Goal: Task Accomplishment & Management: Use online tool/utility

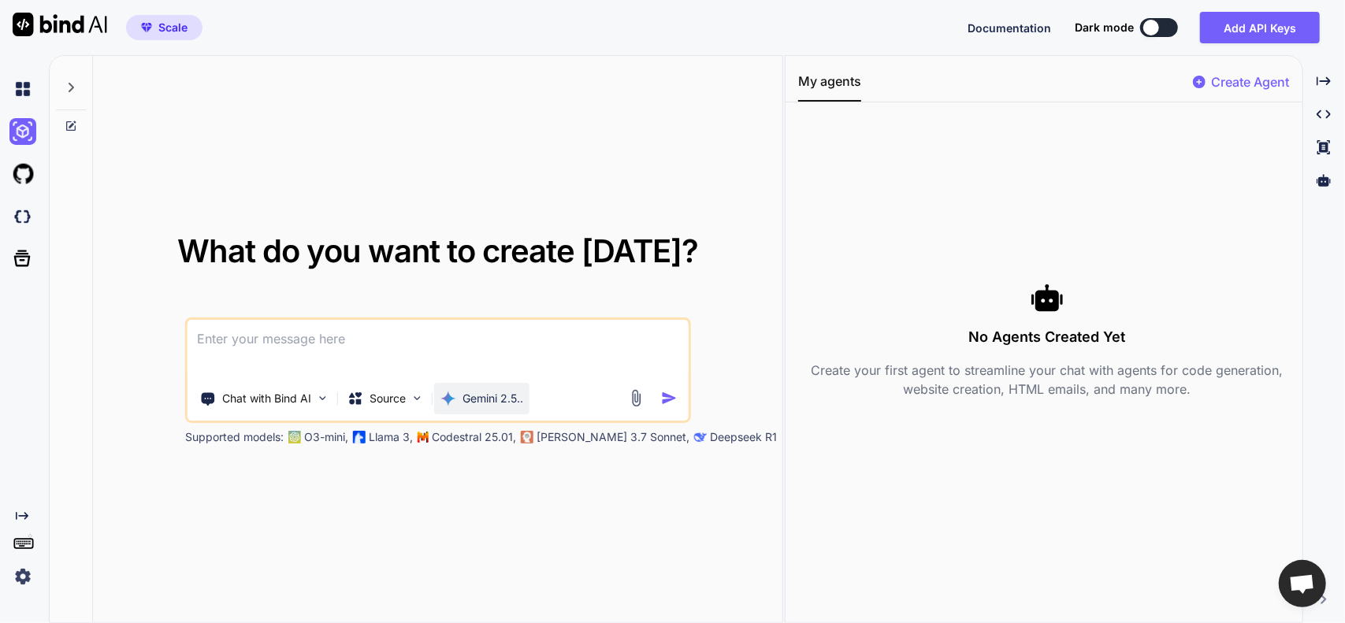
click at [500, 403] on p "Gemini 2.5.." at bounding box center [493, 399] width 61 height 16
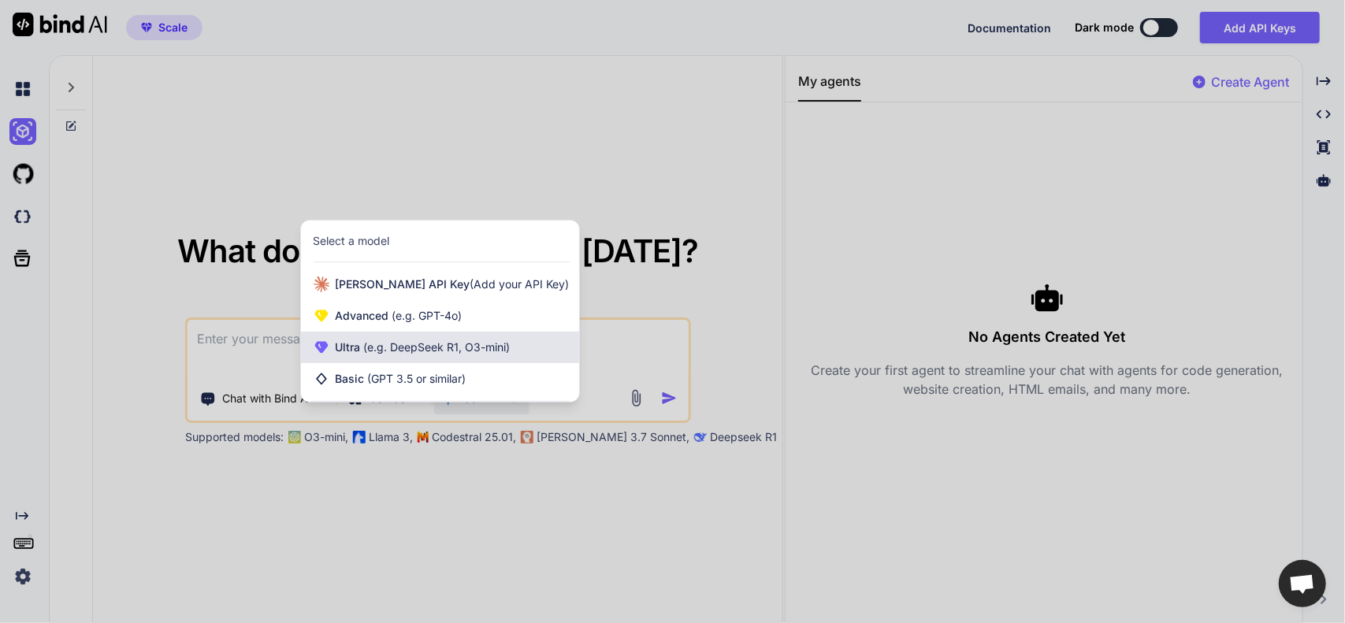
click at [368, 348] on span "(e.g. DeepSeek R1, O3-mini)" at bounding box center [436, 346] width 150 height 13
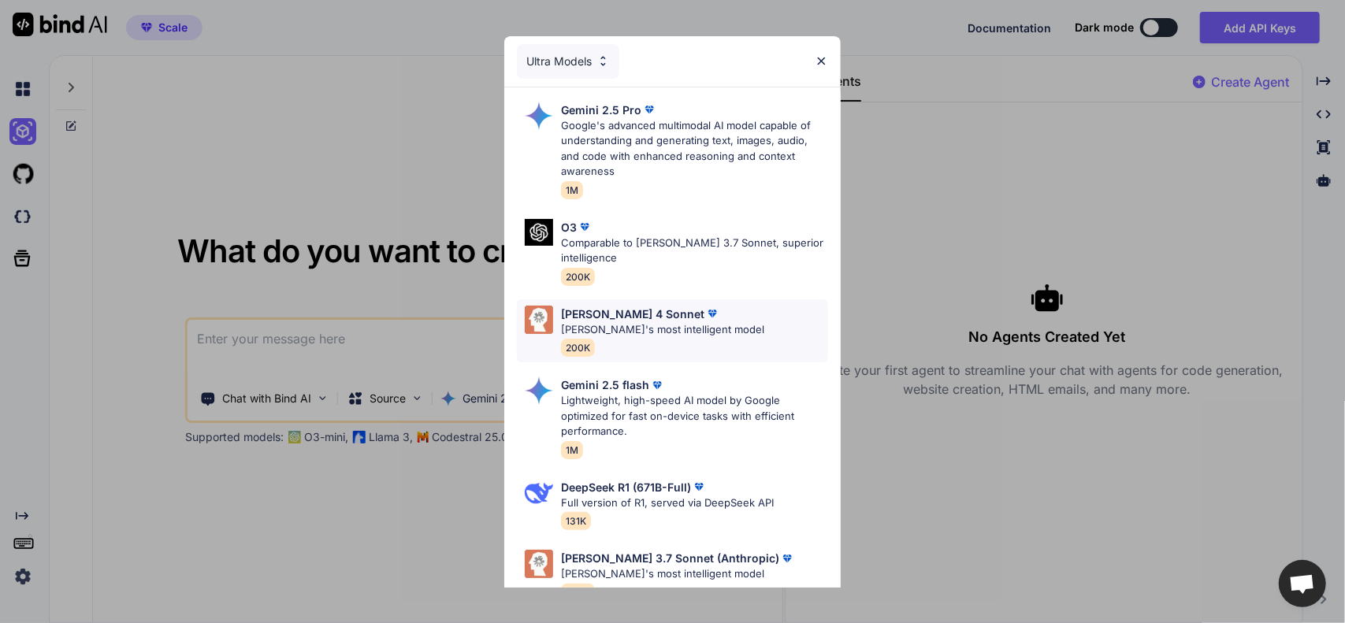
click at [639, 329] on p "[PERSON_NAME]'s most intelligent model" at bounding box center [662, 330] width 203 height 16
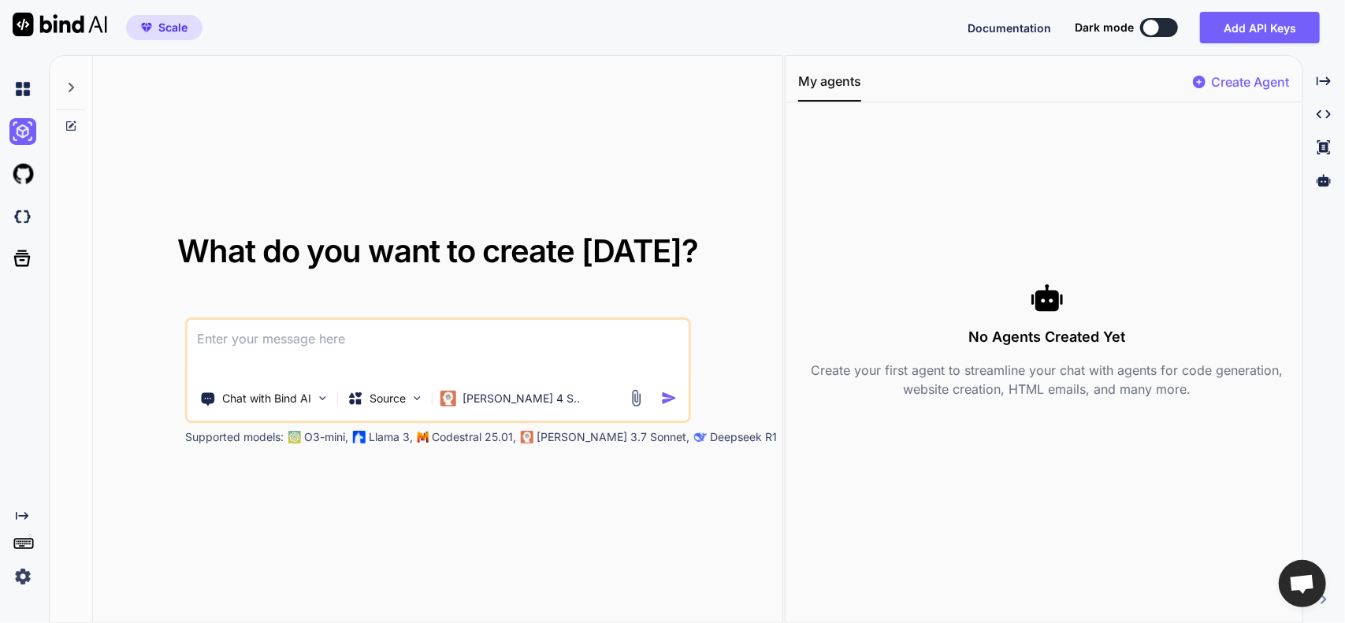
click at [359, 347] on textarea at bounding box center [438, 349] width 501 height 58
click at [397, 402] on p "Source" at bounding box center [388, 399] width 36 height 16
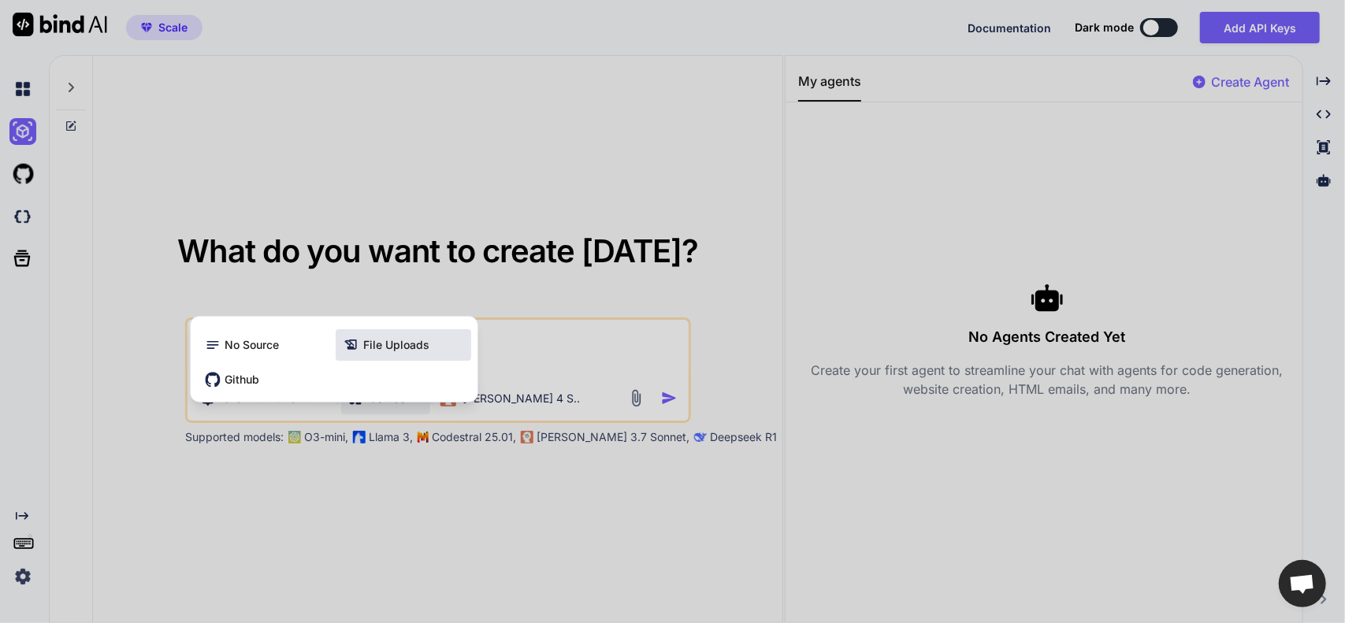
click at [383, 354] on div "File Uploads" at bounding box center [404, 345] width 136 height 32
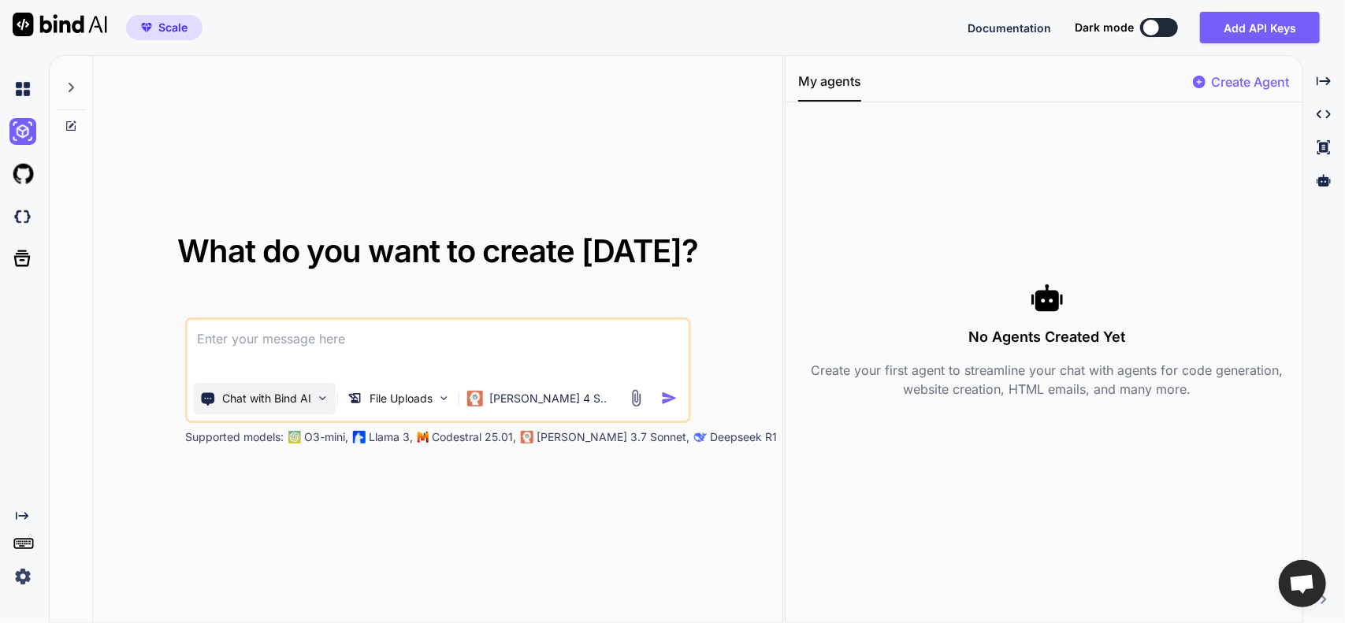
click at [302, 399] on p "Chat with Bind AI" at bounding box center [266, 399] width 89 height 16
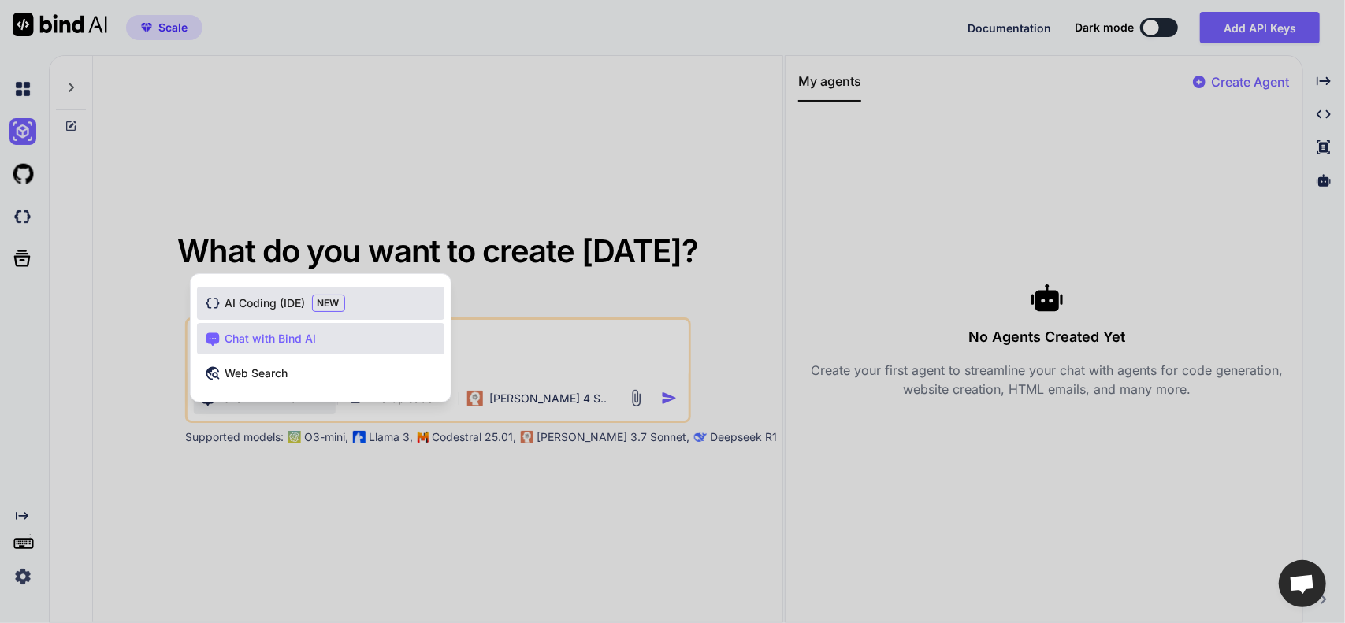
click at [263, 303] on span "AI Coding (IDE)" at bounding box center [265, 303] width 80 height 16
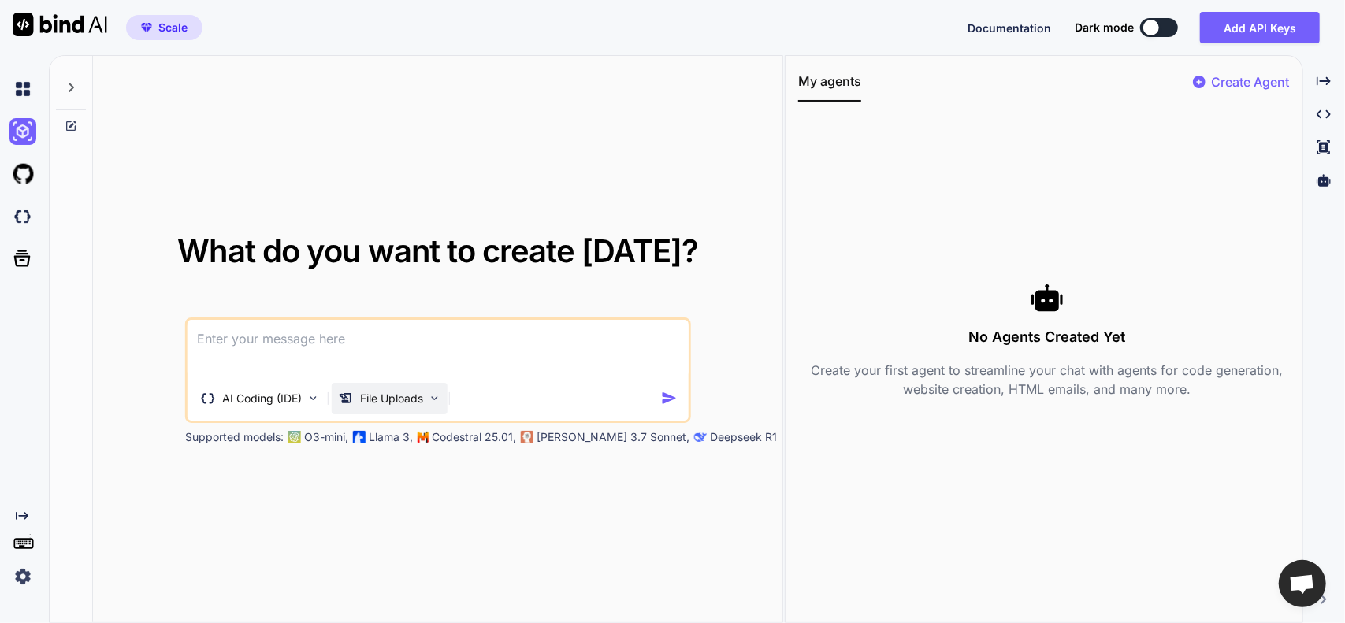
click at [409, 396] on p "File Uploads" at bounding box center [391, 399] width 63 height 16
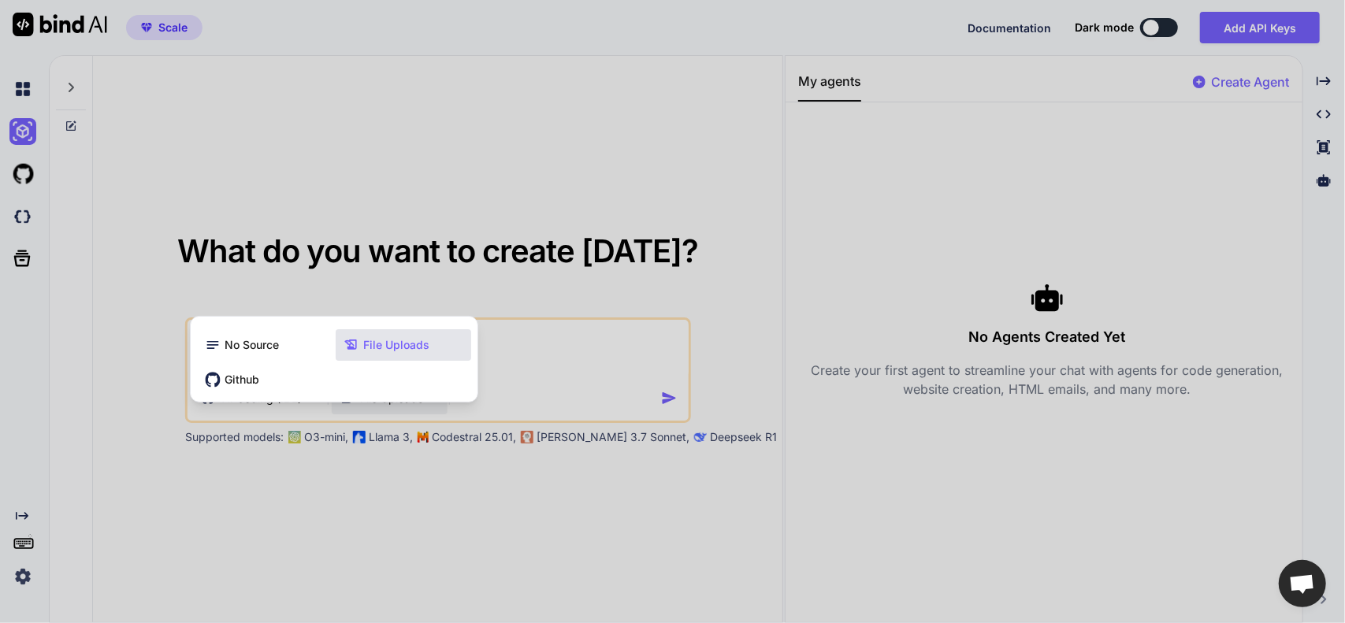
click at [379, 346] on span "File Uploads" at bounding box center [397, 345] width 66 height 16
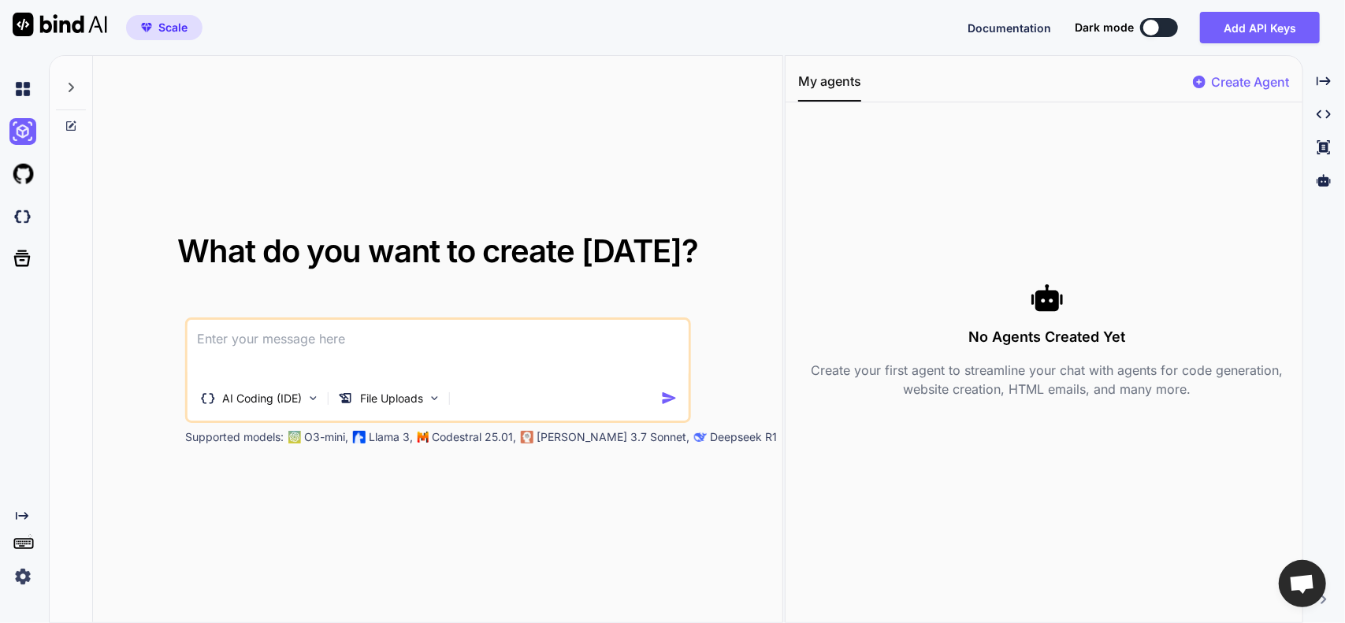
click at [511, 355] on textarea at bounding box center [438, 349] width 501 height 58
click at [429, 400] on img at bounding box center [434, 398] width 13 height 13
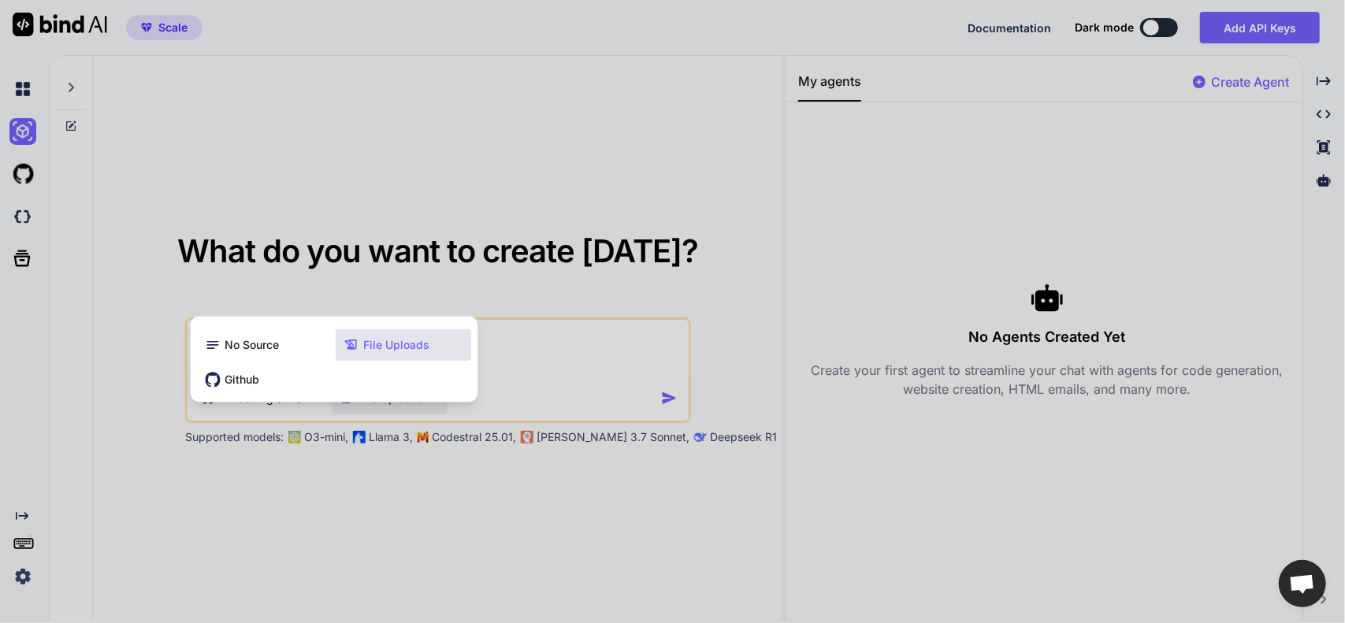
click at [402, 348] on span "File Uploads" at bounding box center [397, 345] width 66 height 16
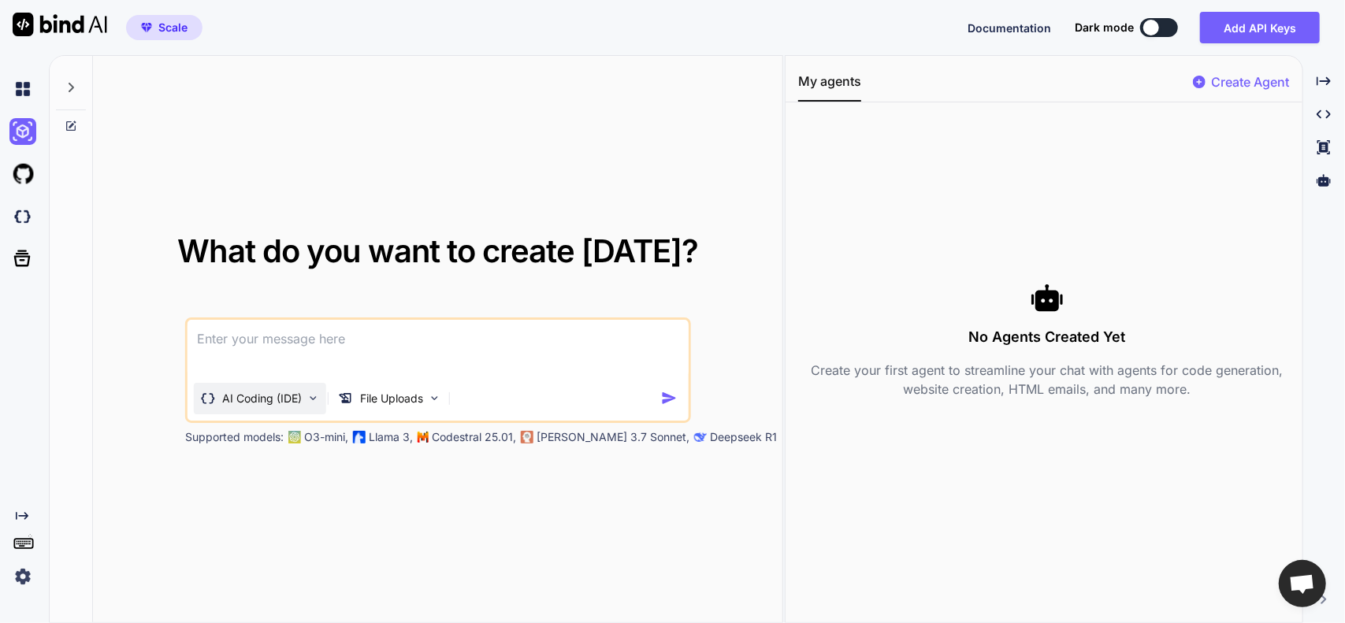
click at [315, 390] on div "AI Coding (IDE)" at bounding box center [260, 399] width 132 height 32
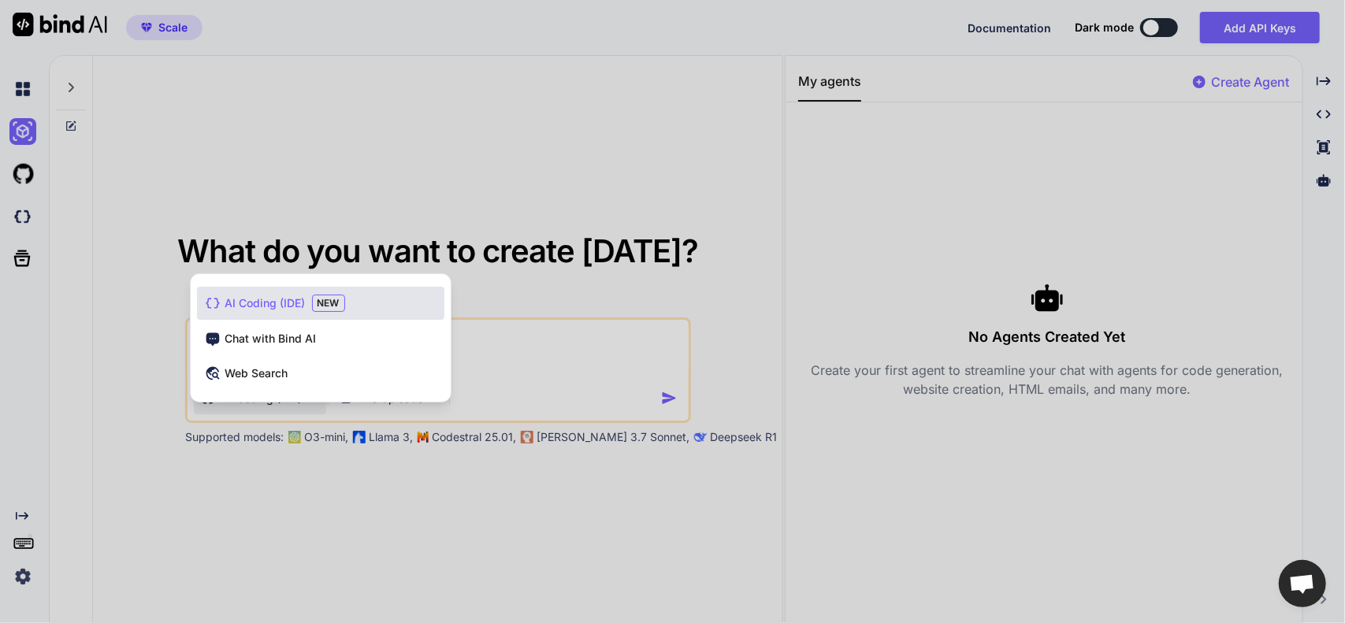
click at [314, 401] on div "AI Coding (IDE) NEW Chat with Bind AI Web Search" at bounding box center [321, 341] width 260 height 121
click at [288, 335] on span "Chat with Bind AI" at bounding box center [270, 339] width 91 height 16
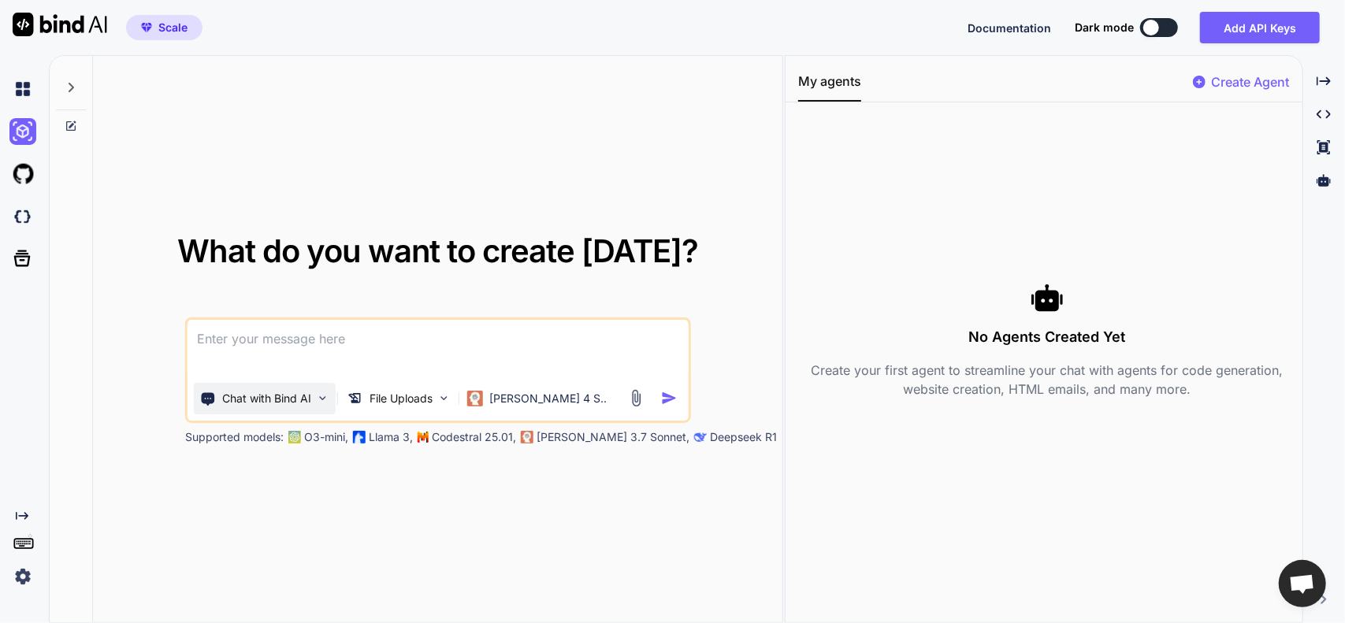
click at [299, 398] on p "Chat with Bind AI" at bounding box center [266, 399] width 89 height 16
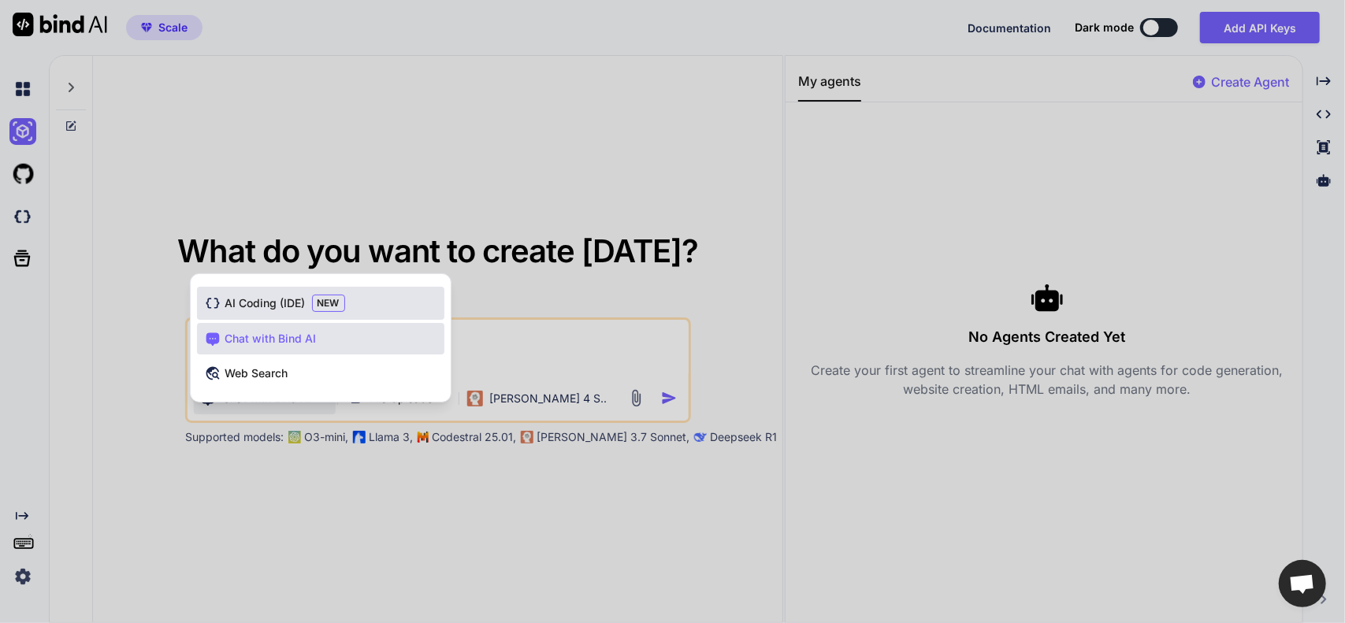
click at [282, 299] on span "AI Coding (IDE)" at bounding box center [265, 303] width 80 height 16
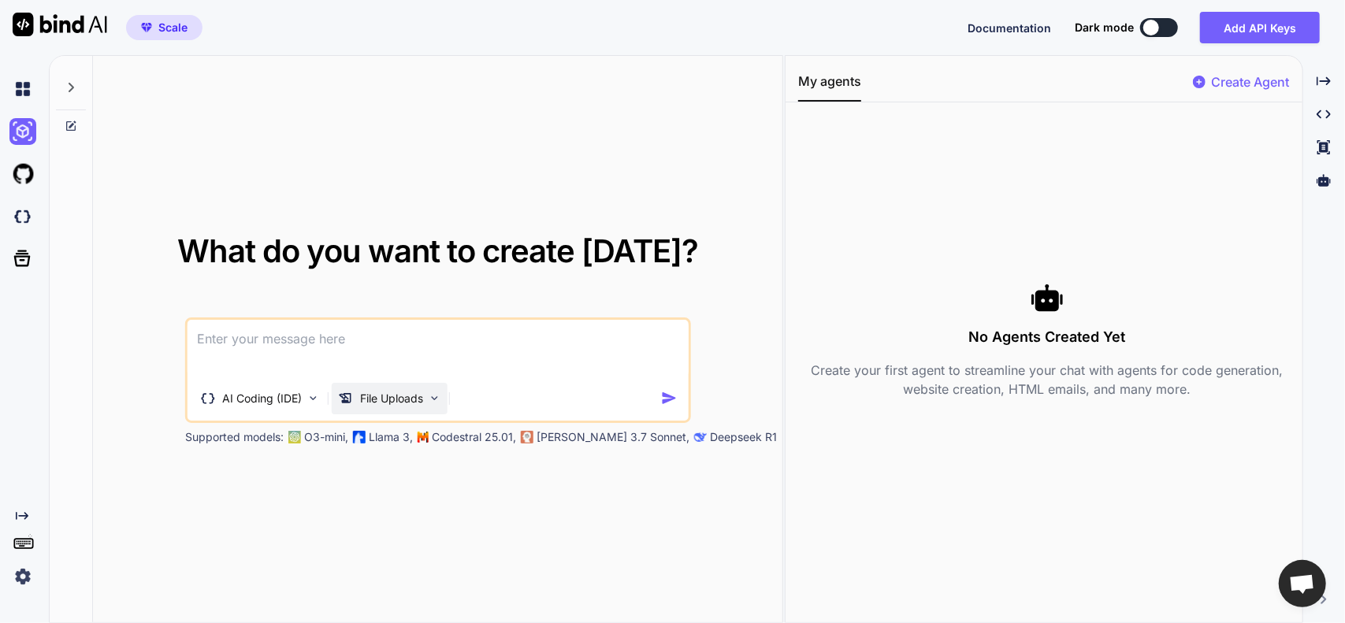
click at [410, 402] on p "File Uploads" at bounding box center [391, 399] width 63 height 16
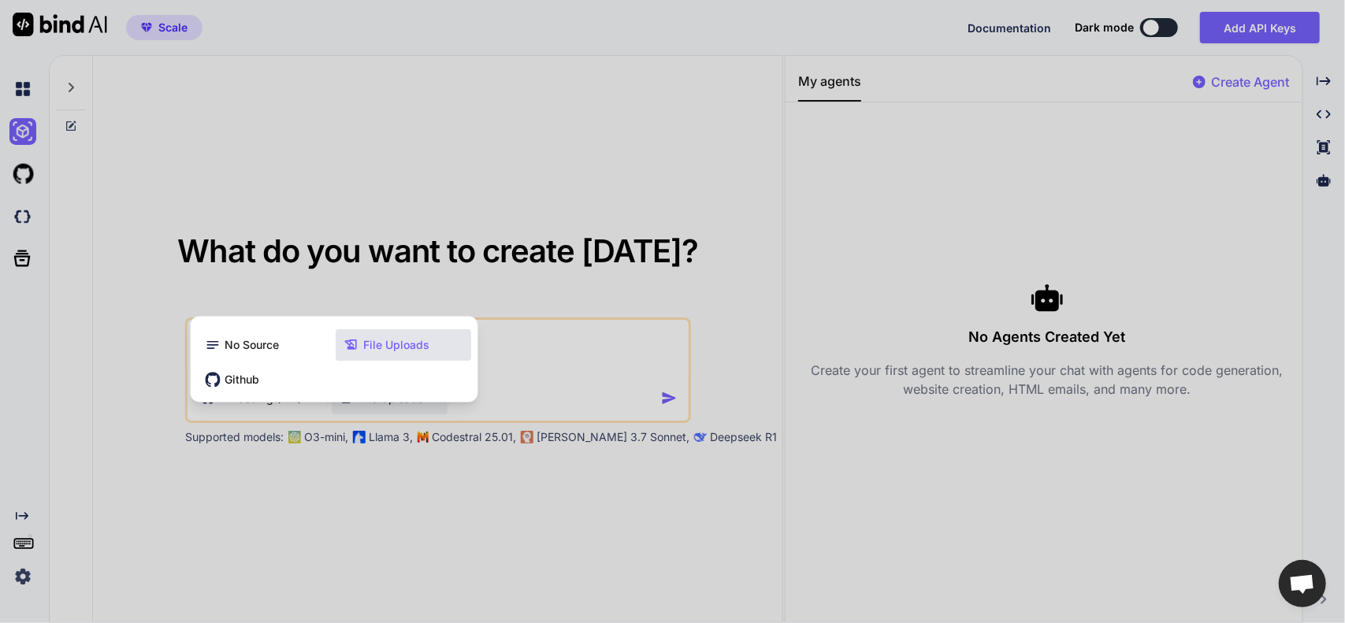
click at [410, 402] on div "No Source File Uploads Github" at bounding box center [334, 359] width 288 height 87
click at [519, 373] on div at bounding box center [672, 311] width 1345 height 623
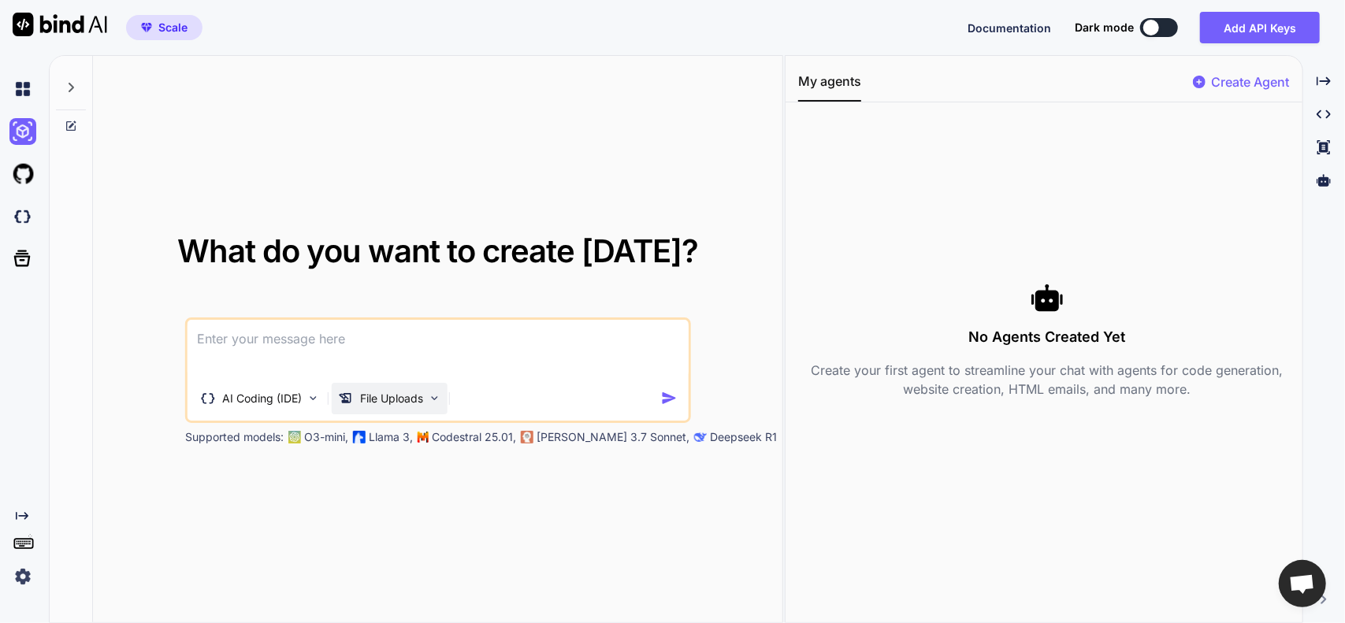
click at [392, 387] on div "File Uploads" at bounding box center [390, 399] width 116 height 32
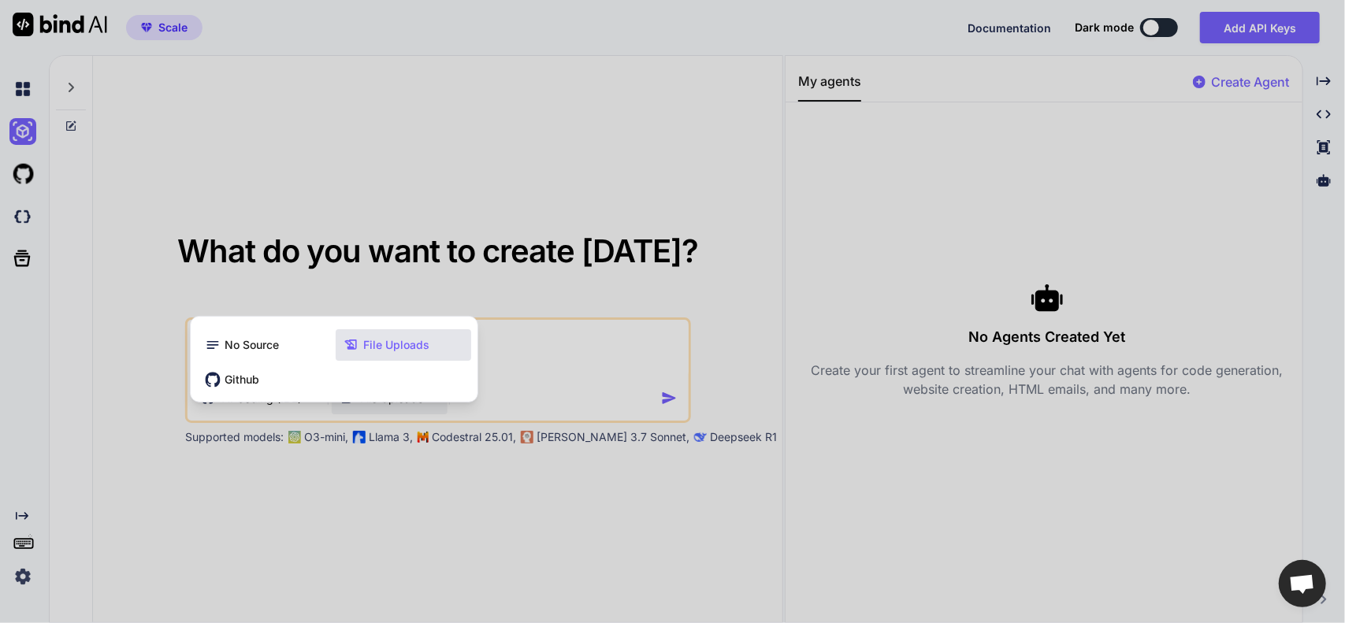
click at [400, 346] on span "File Uploads" at bounding box center [397, 345] width 66 height 16
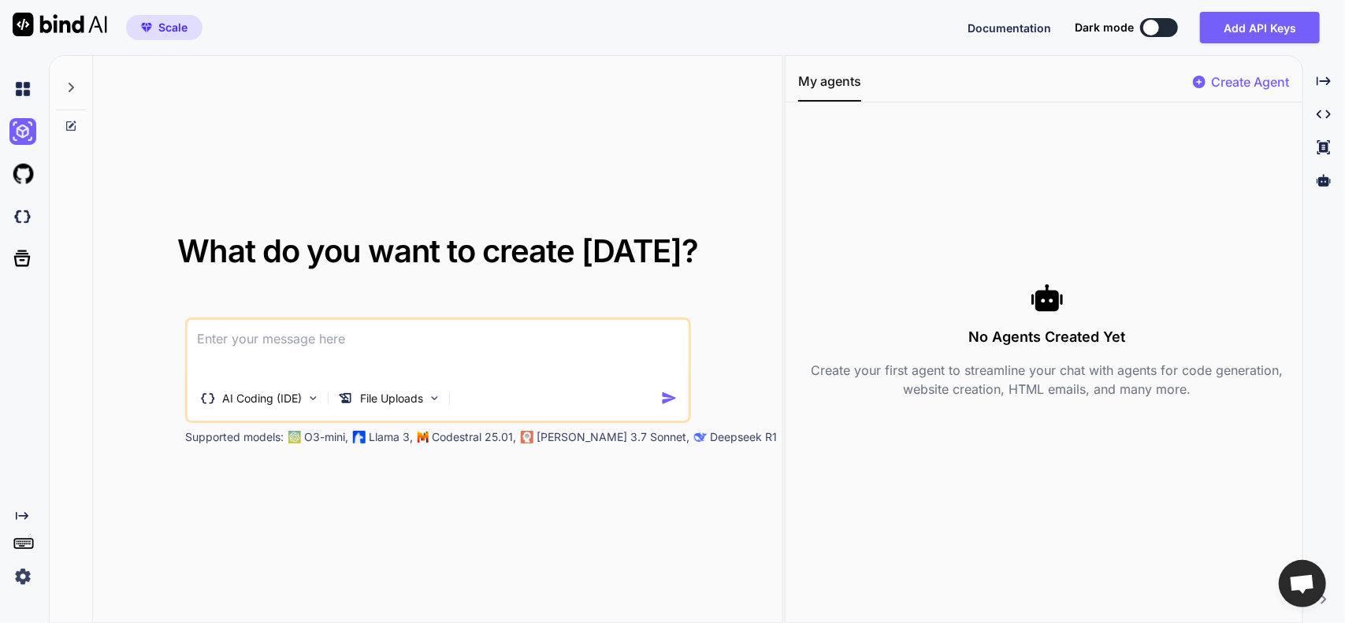
click at [69, 84] on icon at bounding box center [71, 87] width 13 height 13
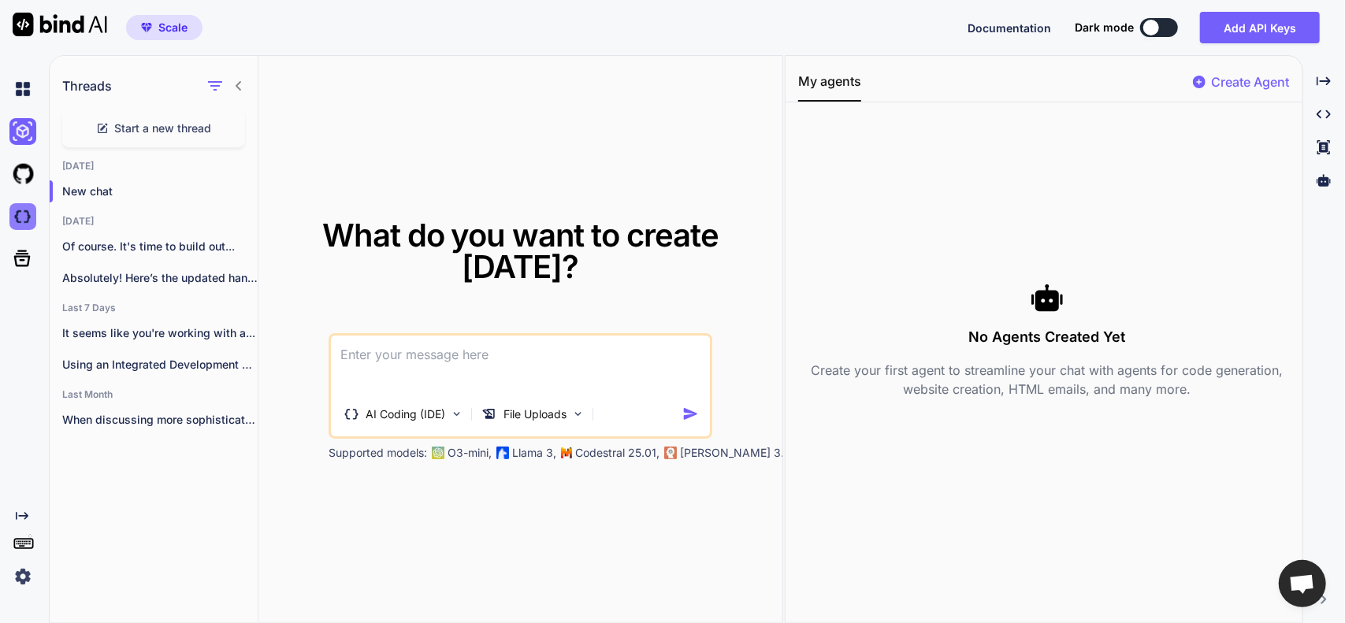
click at [30, 224] on img at bounding box center [22, 216] width 27 height 27
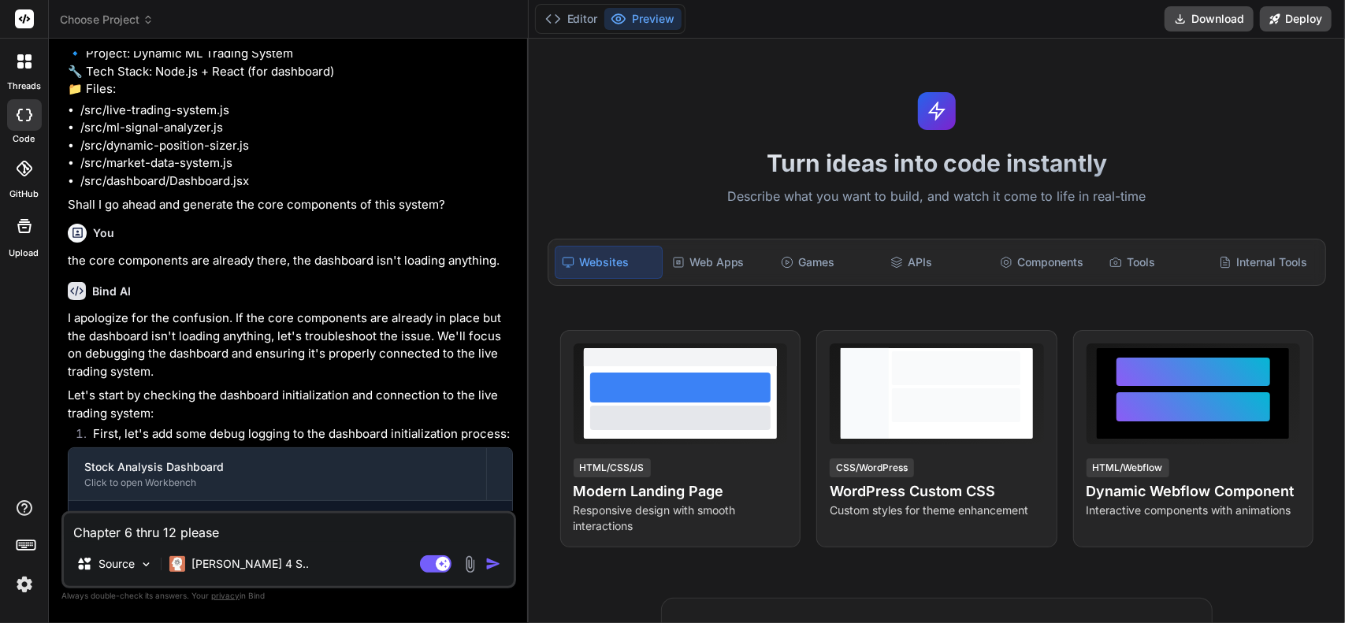
scroll to position [2774, 0]
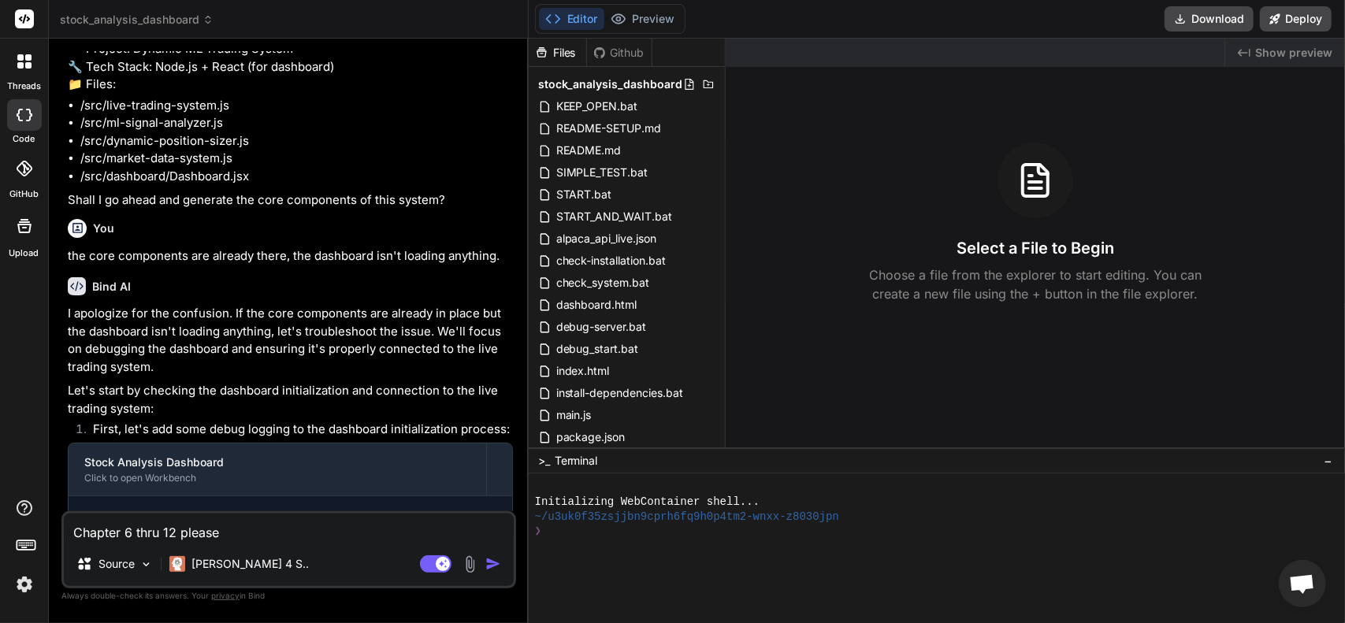
click at [14, 75] on div at bounding box center [24, 61] width 33 height 33
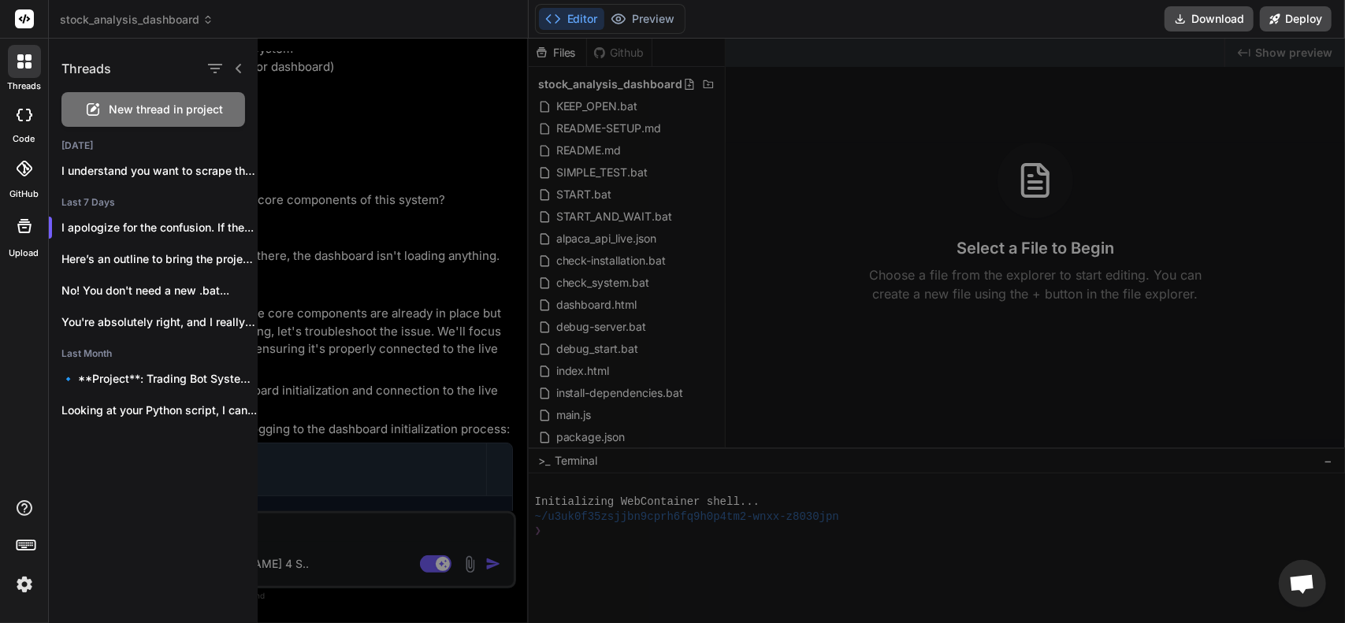
click at [128, 105] on span "New thread in project" at bounding box center [166, 110] width 114 height 16
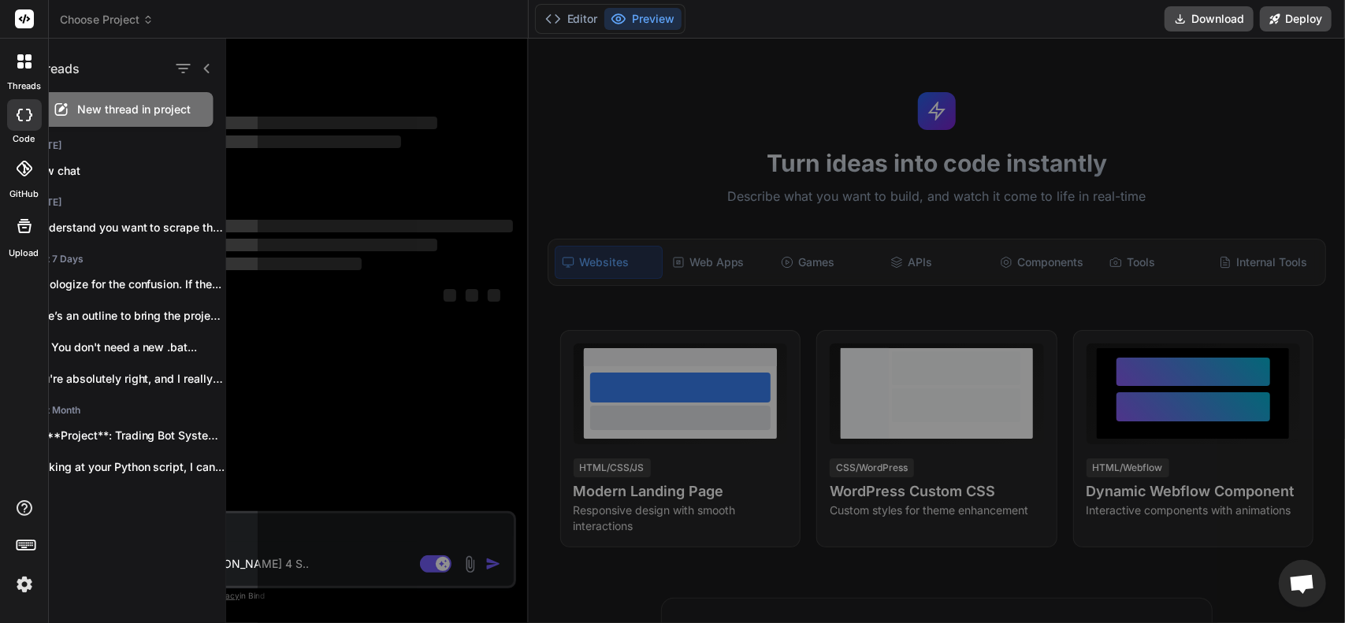
scroll to position [0, 0]
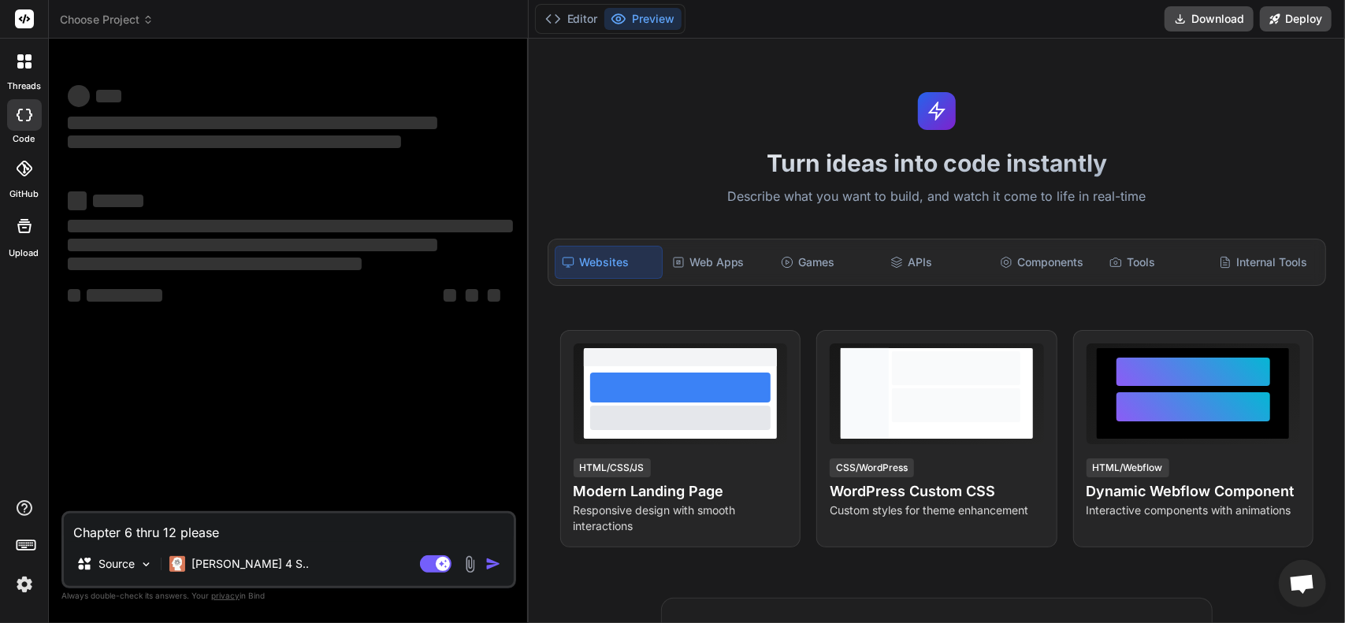
type textarea "x"
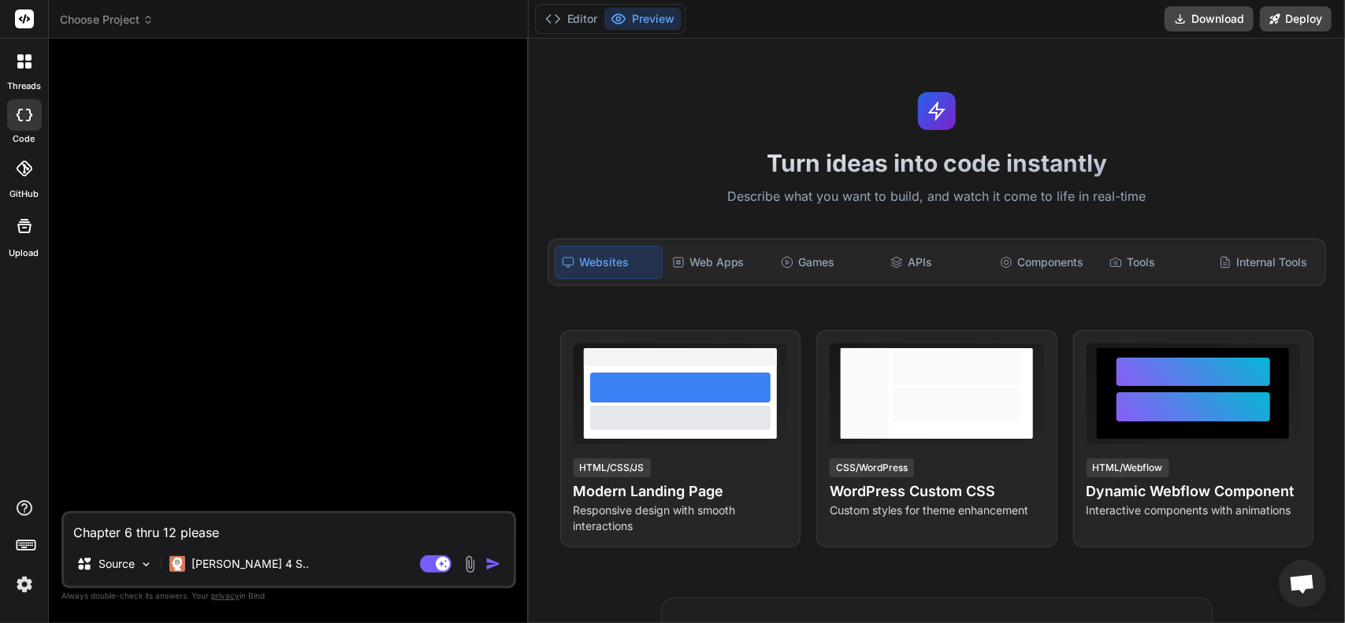
drag, startPoint x: 162, startPoint y: 504, endPoint x: 52, endPoint y: 502, distance: 109.5
click at [43, 494] on div "threads code GitHub Upload Choose Project Created with Pixso. Bind AI Web Searc…" at bounding box center [672, 311] width 1345 height 623
type textarea "x"
click at [475, 567] on img at bounding box center [470, 565] width 18 height 18
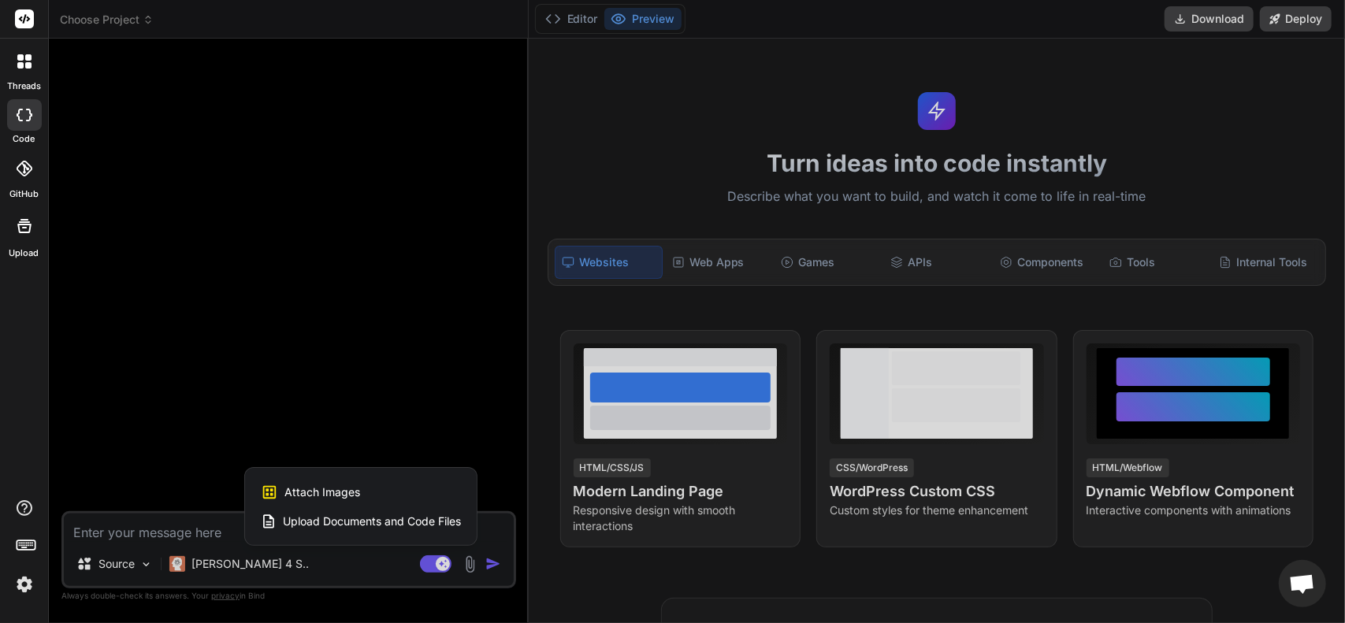
click at [334, 522] on span "Upload Documents and Code Files" at bounding box center [372, 522] width 178 height 16
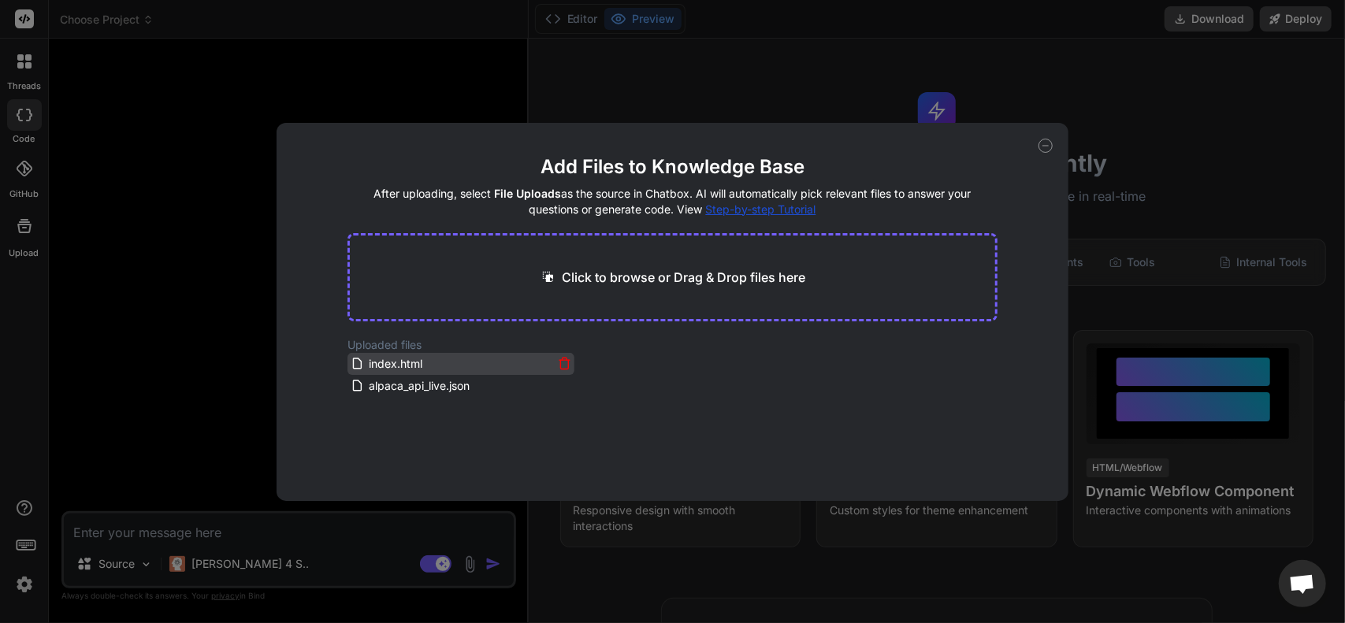
click at [559, 362] on icon at bounding box center [564, 363] width 13 height 13
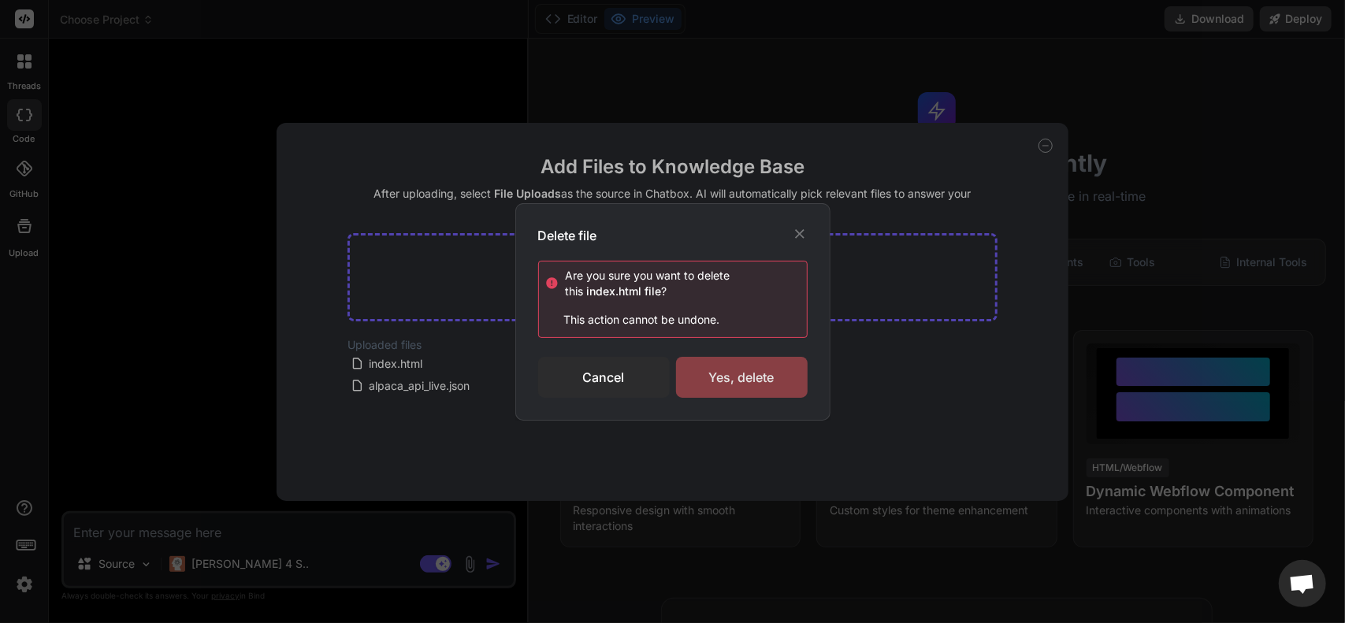
click at [722, 385] on div "Yes, delete" at bounding box center [742, 377] width 132 height 41
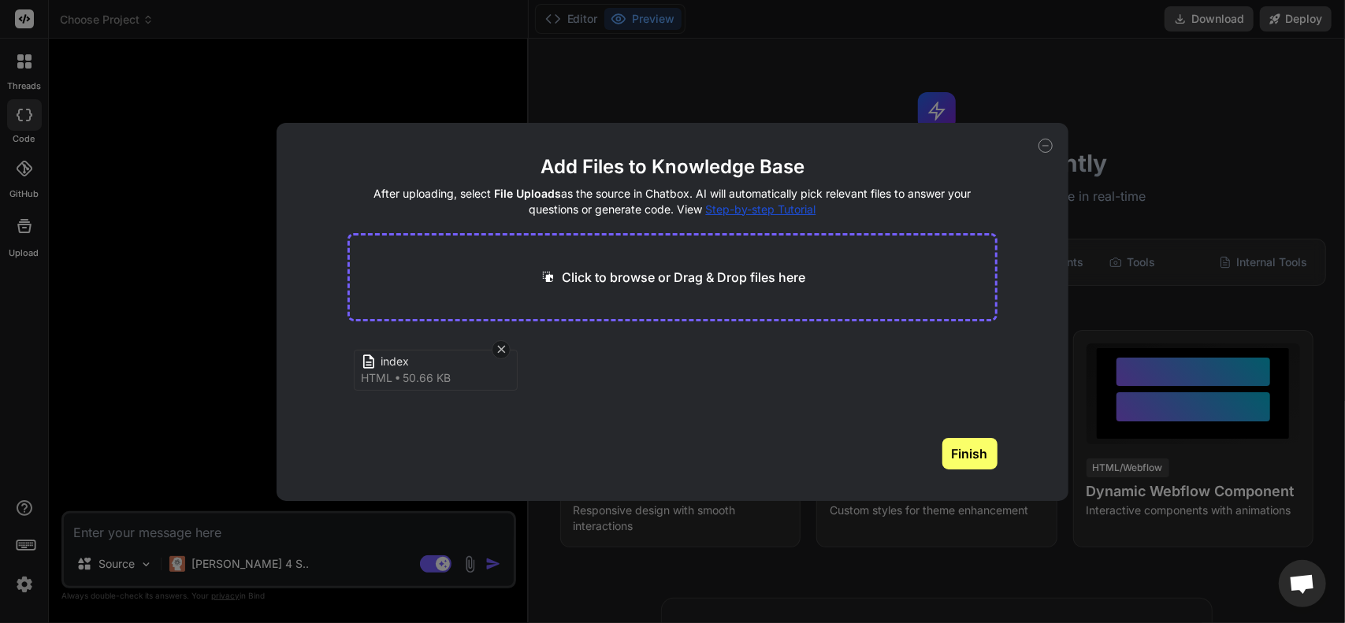
click at [973, 450] on button "Finish" at bounding box center [969, 454] width 55 height 32
click at [1191, 155] on div "Add Files to Knowledge Base After uploading, select File Uploads as the source …" at bounding box center [672, 311] width 1345 height 623
type textarea "x"
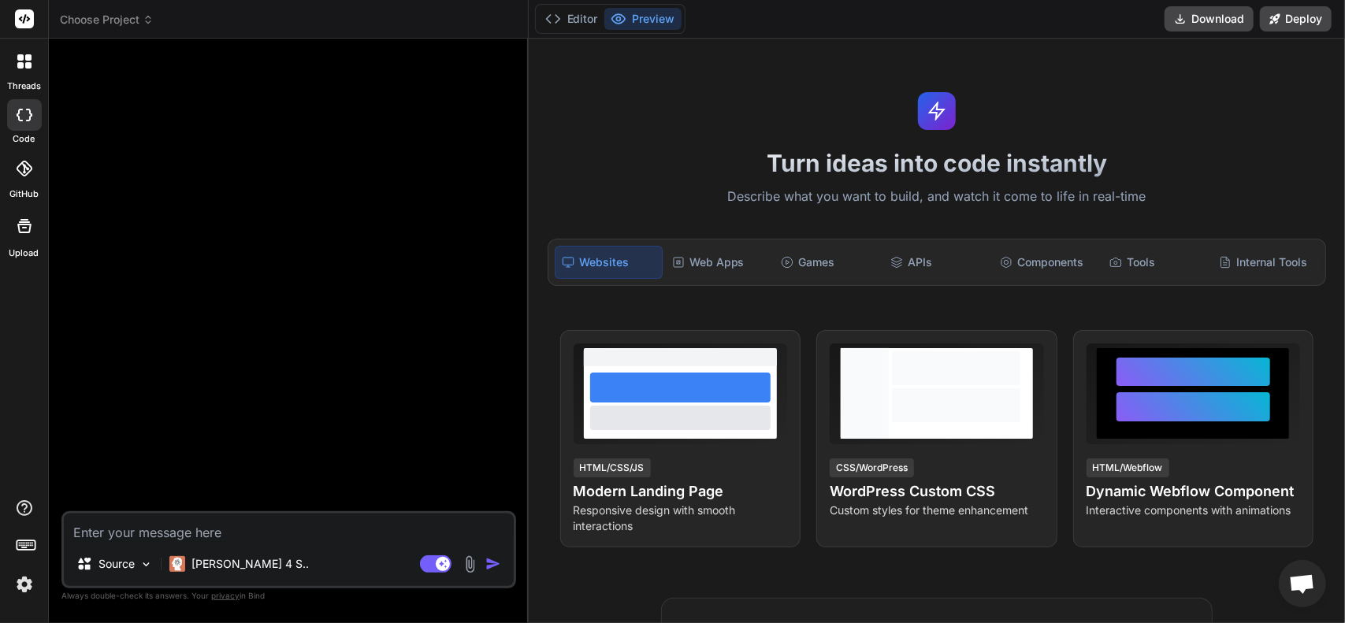
click at [277, 525] on textarea at bounding box center [289, 528] width 450 height 28
type textarea "z"
type textarea "x"
type textarea "P"
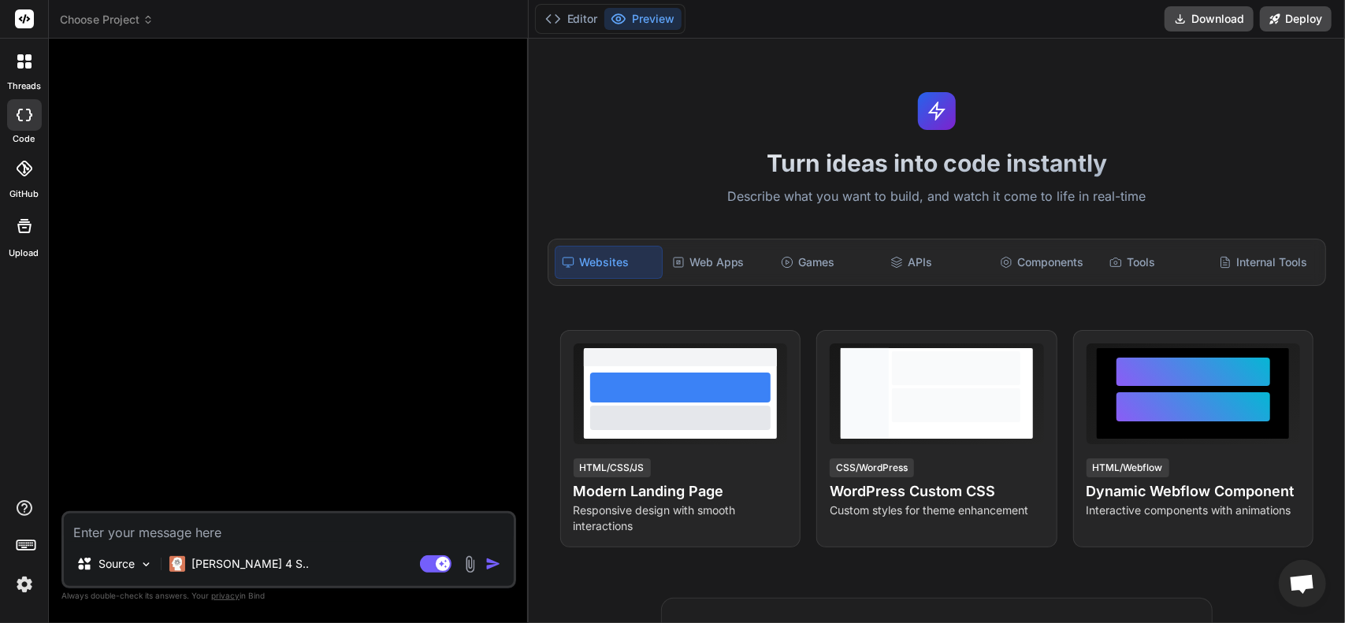
type textarea "x"
type textarea "Pl"
type textarea "x"
type textarea "Ple"
type textarea "x"
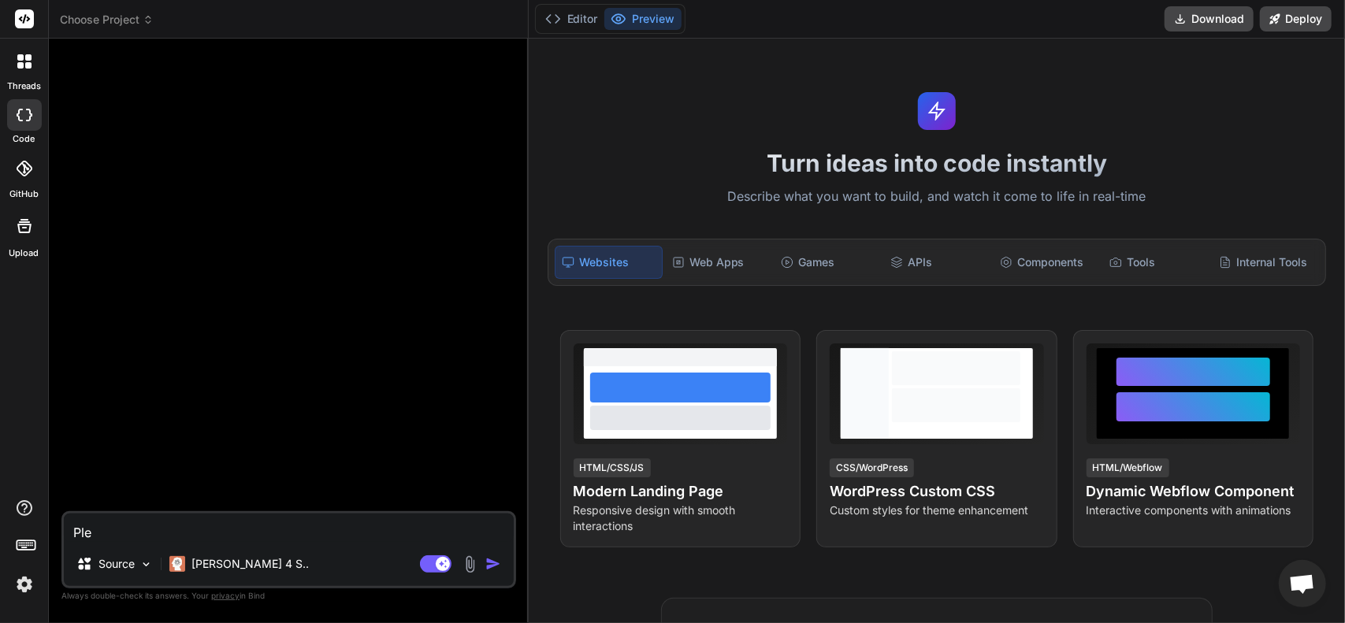
type textarea "Plea"
type textarea "x"
type textarea "Pleas"
type textarea "x"
type textarea "Please"
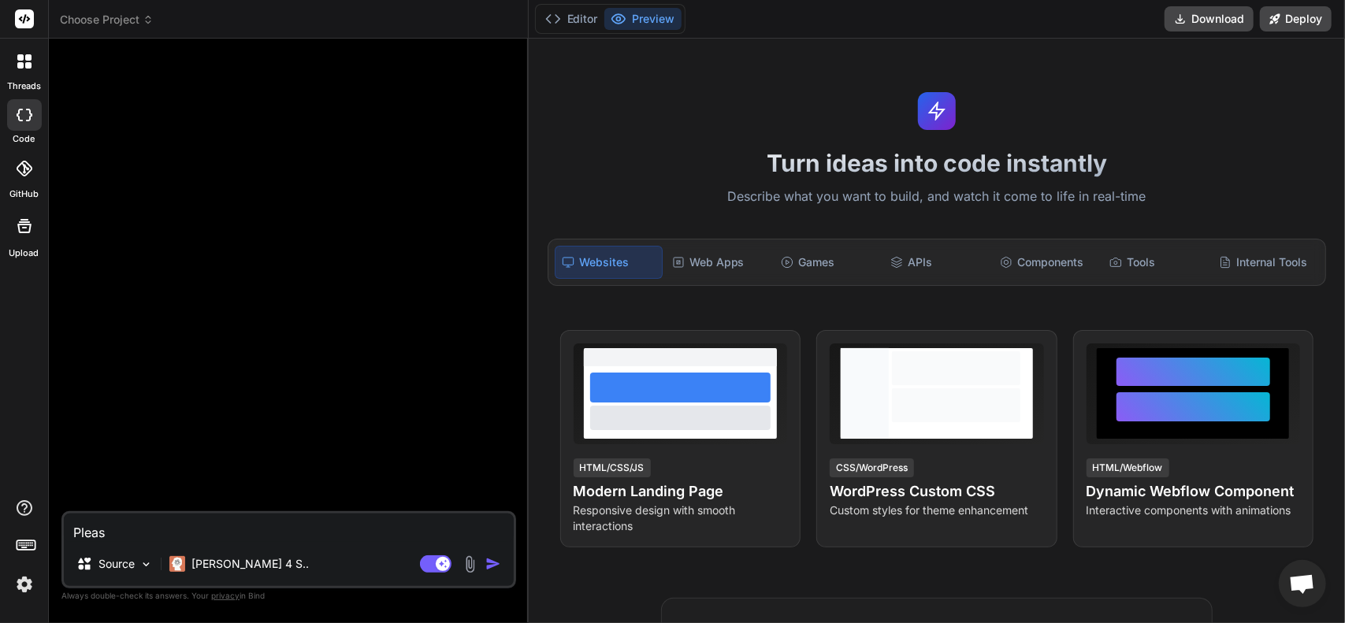
type textarea "x"
type textarea "Please"
type textarea "x"
type textarea "Please r"
type textarea "x"
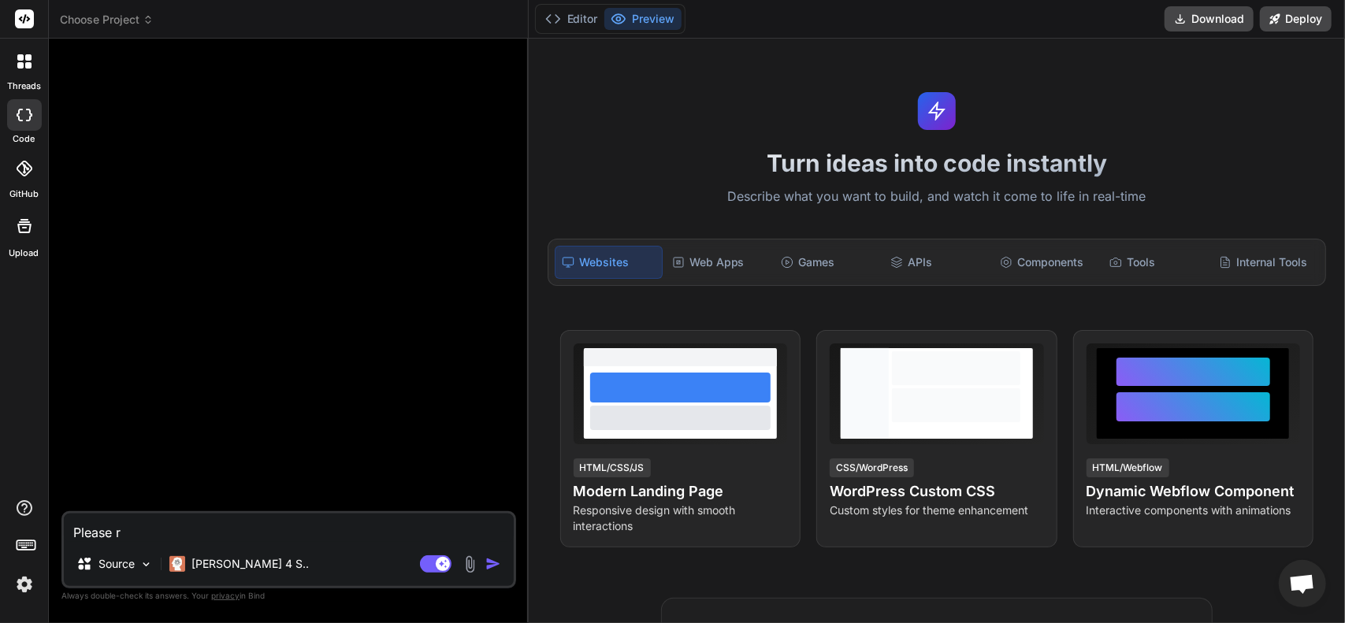
type textarea "Please re"
type textarea "x"
type textarea "Please rev"
type textarea "x"
type textarea "Please revi"
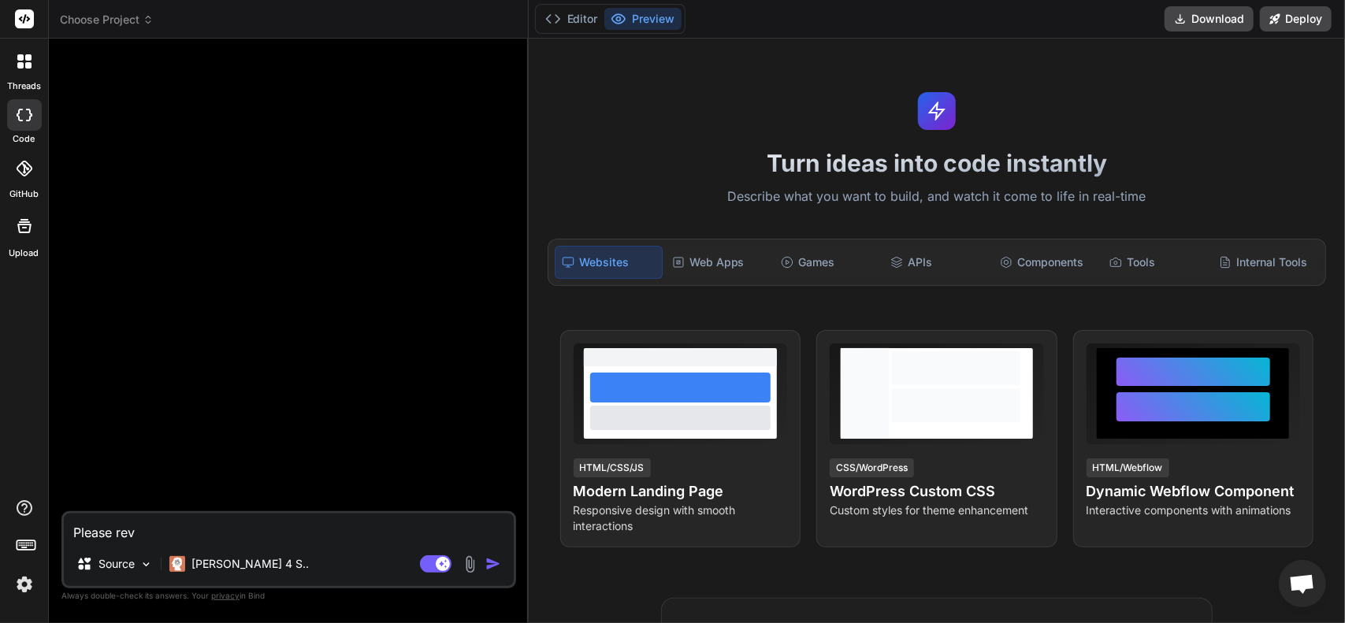
type textarea "x"
type textarea "Please revie"
type textarea "x"
type textarea "Please review"
type textarea "x"
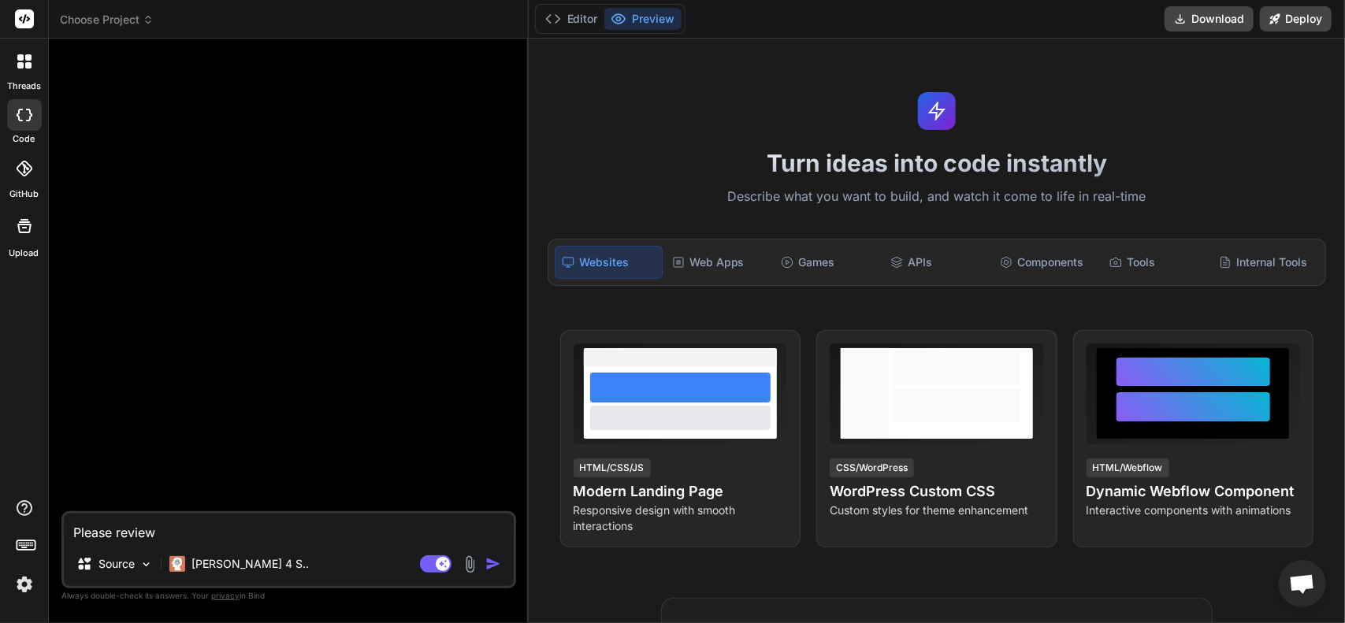
type textarea "Please review"
type textarea "x"
type textarea "Please review t"
type textarea "x"
type textarea "Please review th"
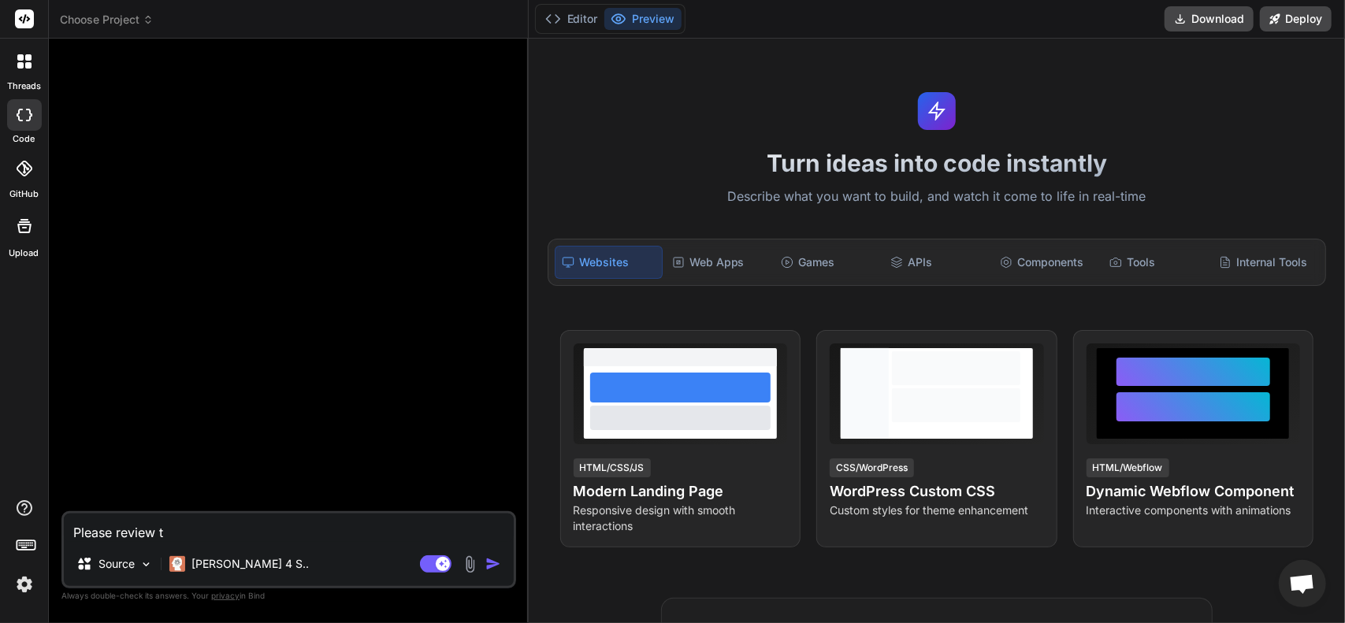
type textarea "x"
type textarea "Please review the"
type textarea "x"
type textarea "Please review the"
type textarea "x"
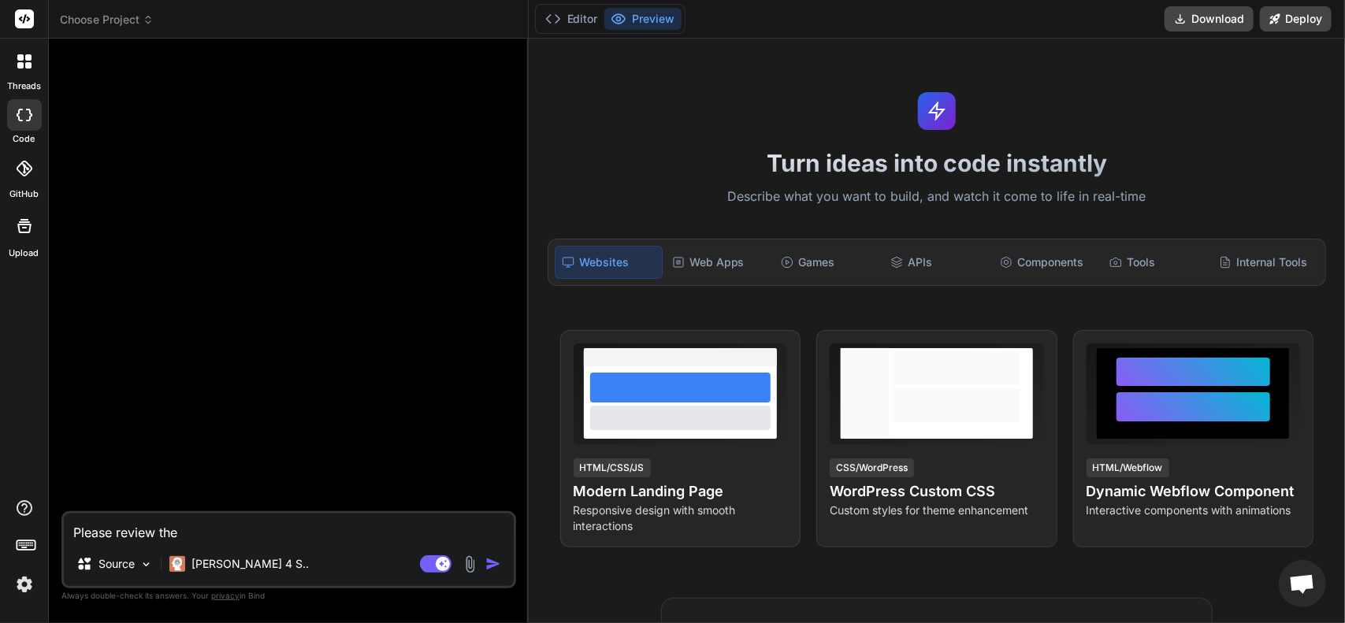
type textarea "Please review the i"
type textarea "x"
type textarea "Please review the in"
type textarea "x"
type textarea "Please review the ind"
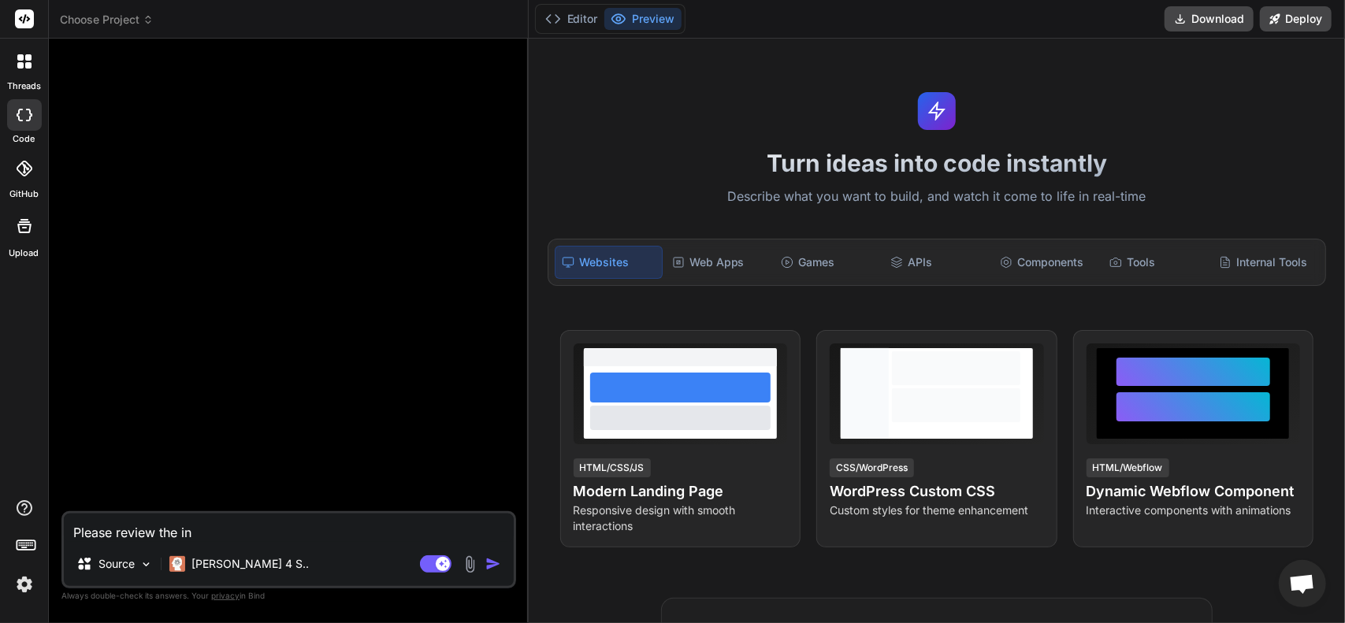
type textarea "x"
type textarea "Please review the inde"
type textarea "x"
type textarea "Please review the index"
type textarea "x"
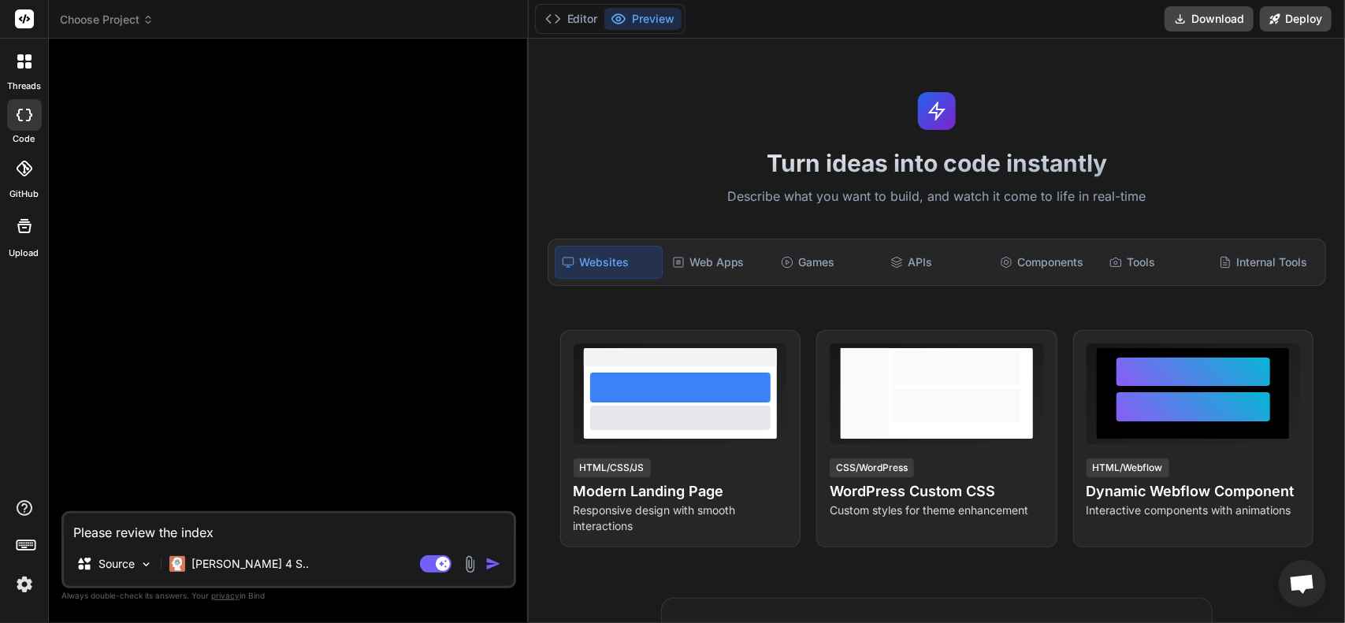
type textarea "Please review the index."
type textarea "x"
type textarea "Please review the index.h"
type textarea "x"
type textarea "Please review the index.ht"
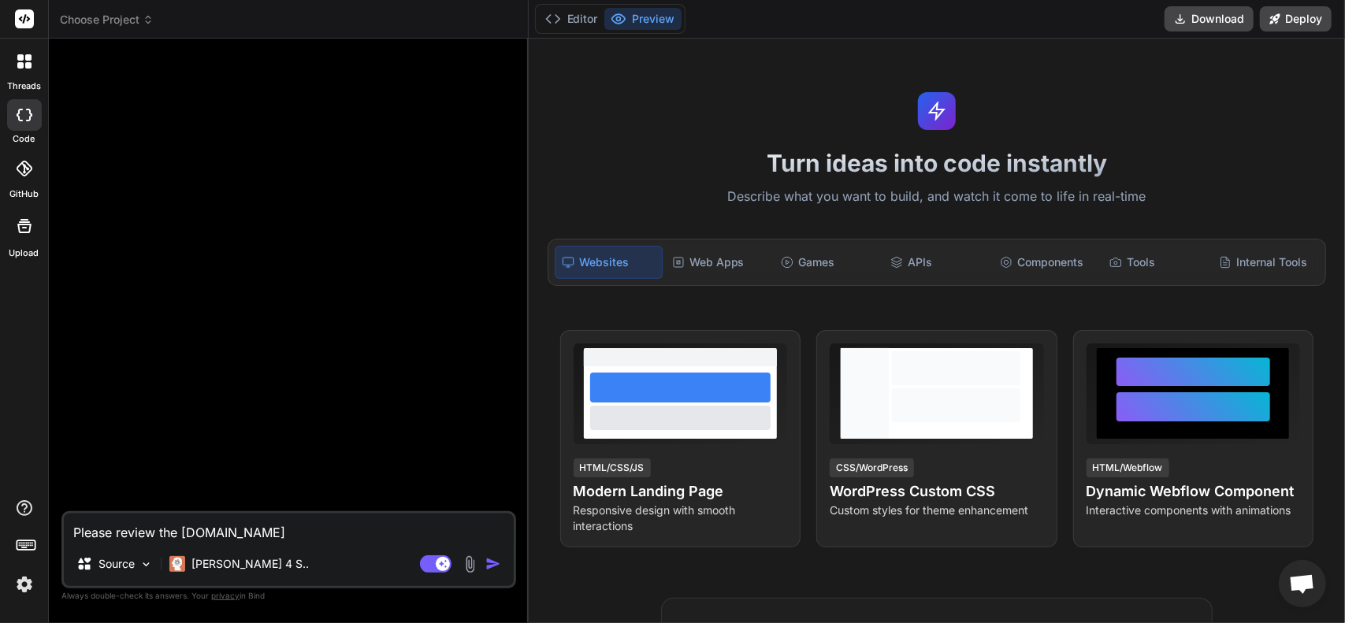
type textarea "x"
type textarea "Please review the index.htm"
type textarea "x"
type textarea "Please review the index.html"
type textarea "x"
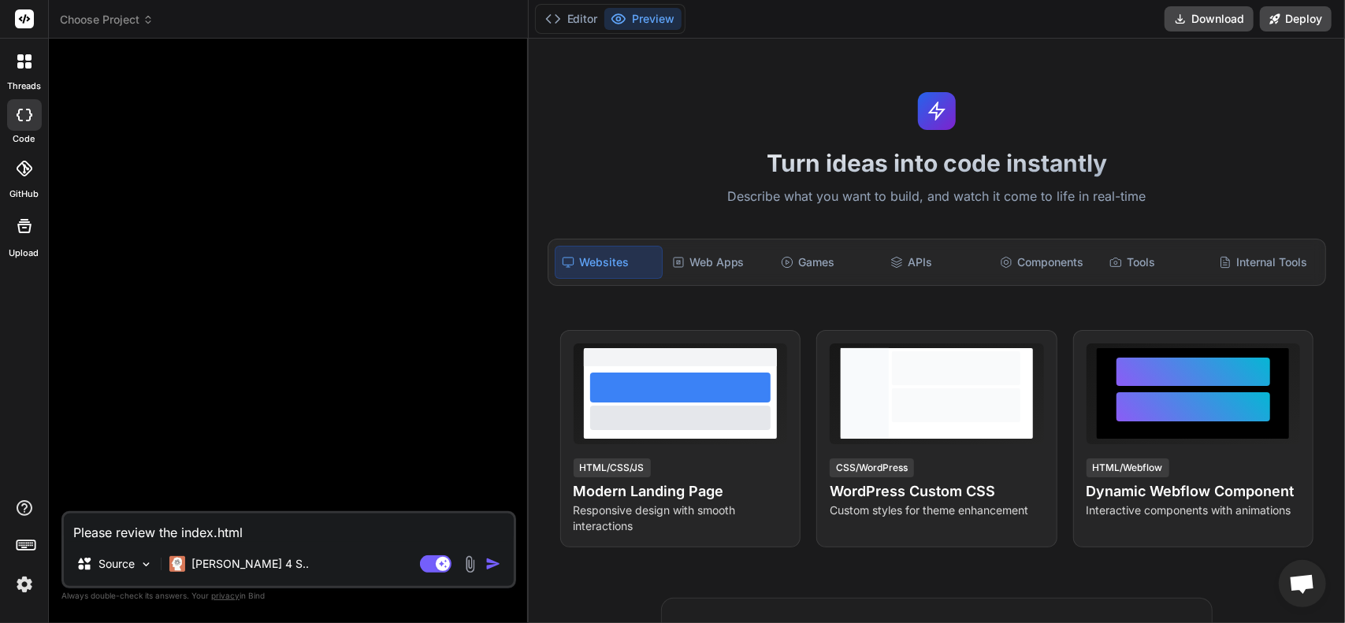
type textarea "Please review the index.html"
type textarea "x"
type textarea "Please review the index.html a"
type textarea "x"
type textarea "Please review the index.html an"
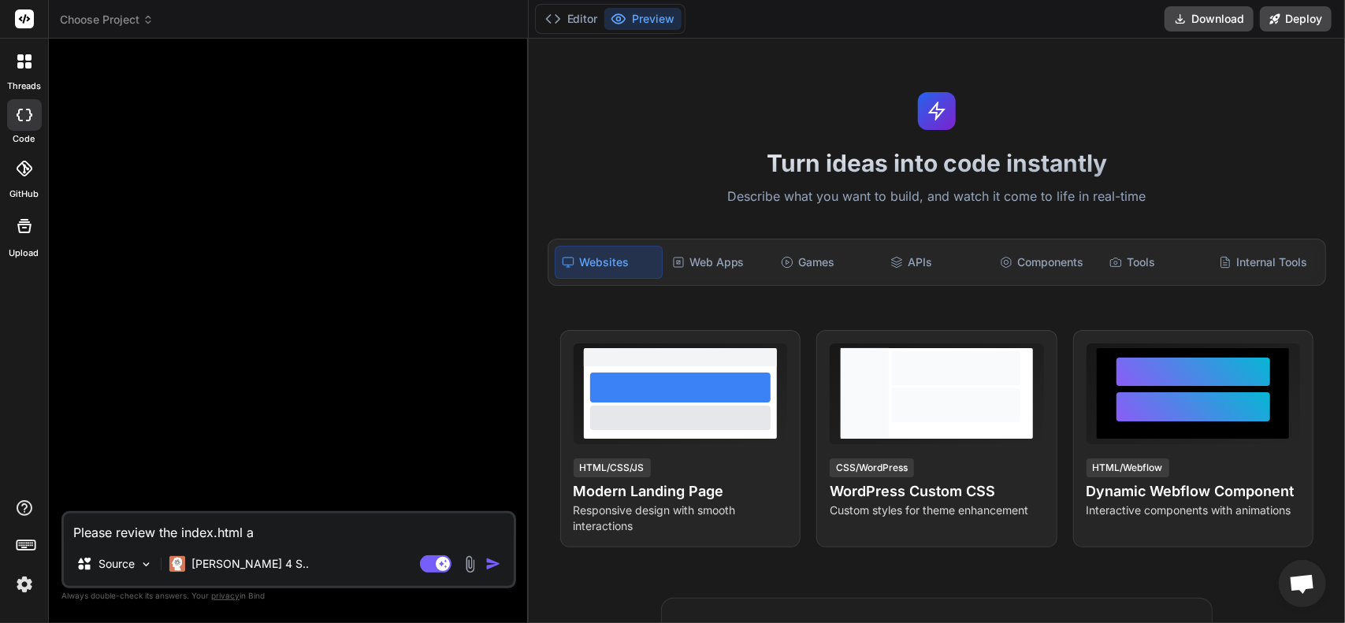
type textarea "x"
type textarea "Please review the index.html and"
type textarea "x"
type textarea "Please review the index.html and"
type textarea "x"
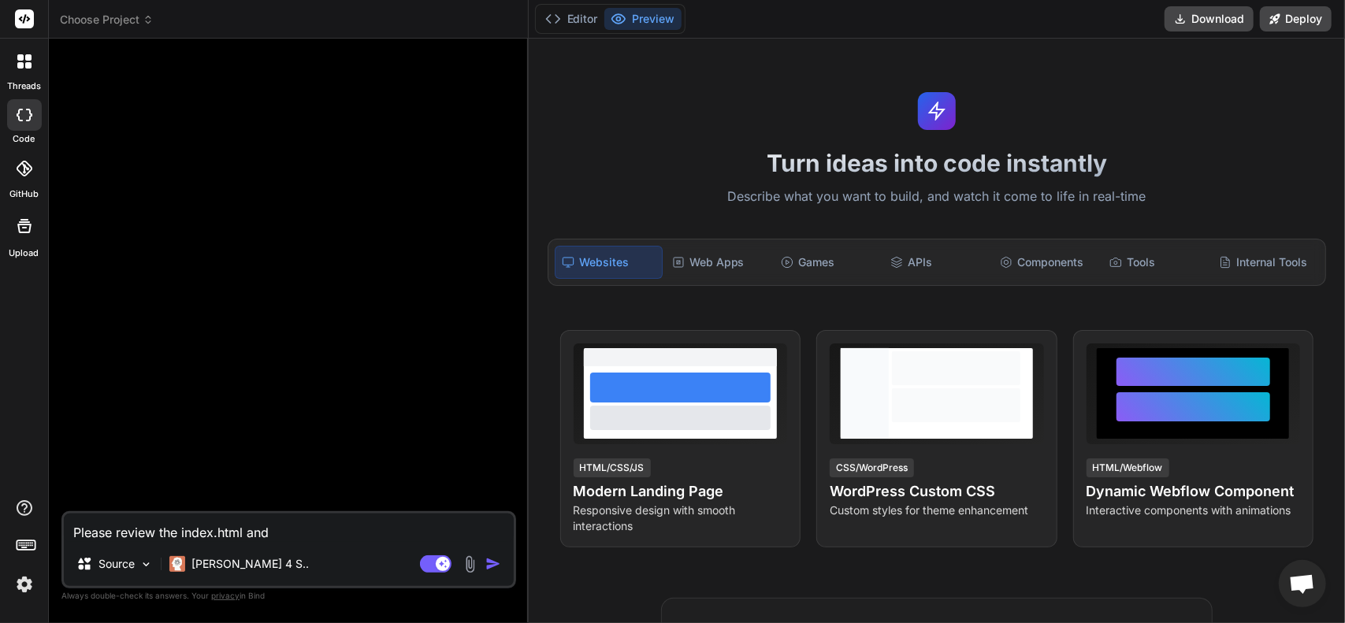
type textarea "Please review the index.html and l"
type textarea "x"
type textarea "Please review the index.html and lo"
type textarea "x"
type textarea "Please review the index.html and loo"
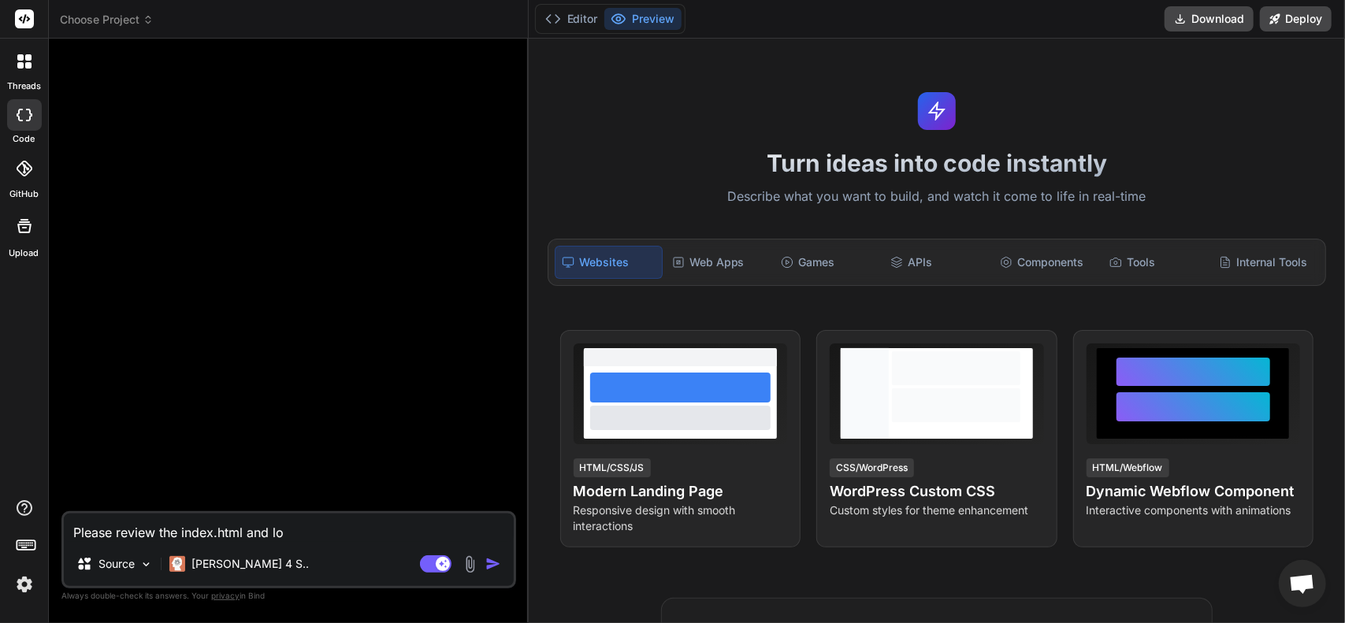
type textarea "x"
type textarea "Please review the index.html and looo"
type textarea "x"
type textarea "Please review the index.html and loook"
type textarea "x"
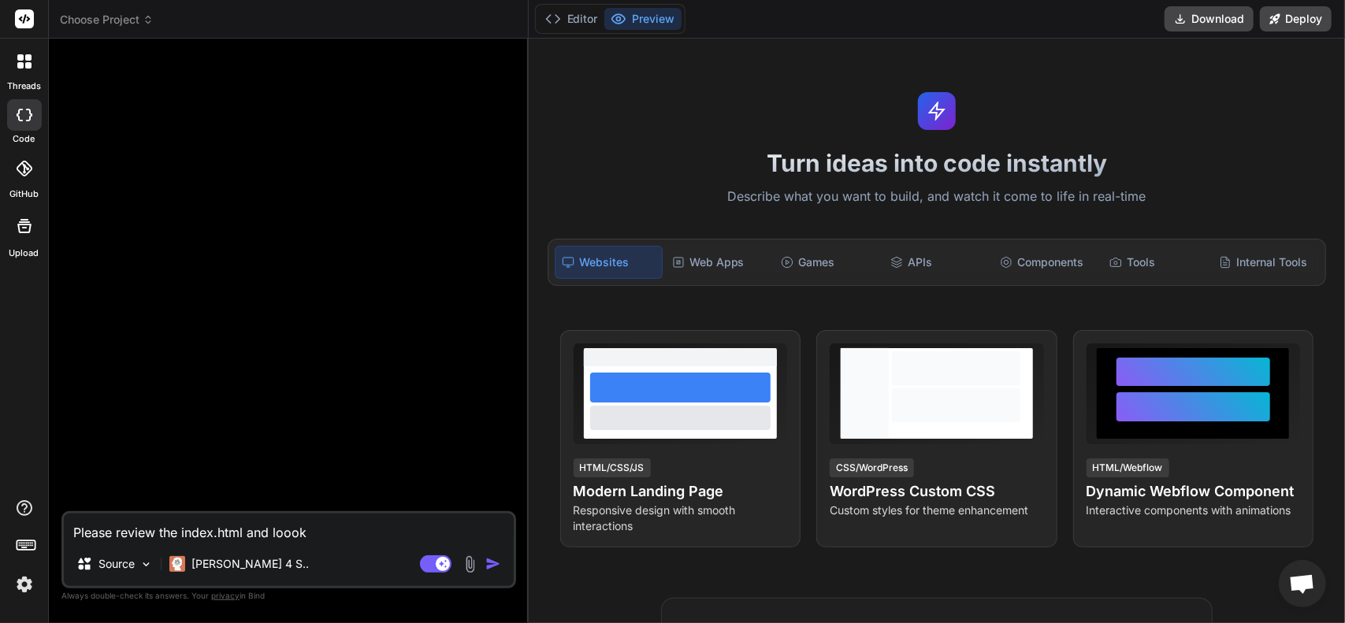
type textarea "Please review the index.html and looo"
type textarea "x"
type textarea "Please review the index.html and loo"
type textarea "x"
type textarea "Please review the index.html and look"
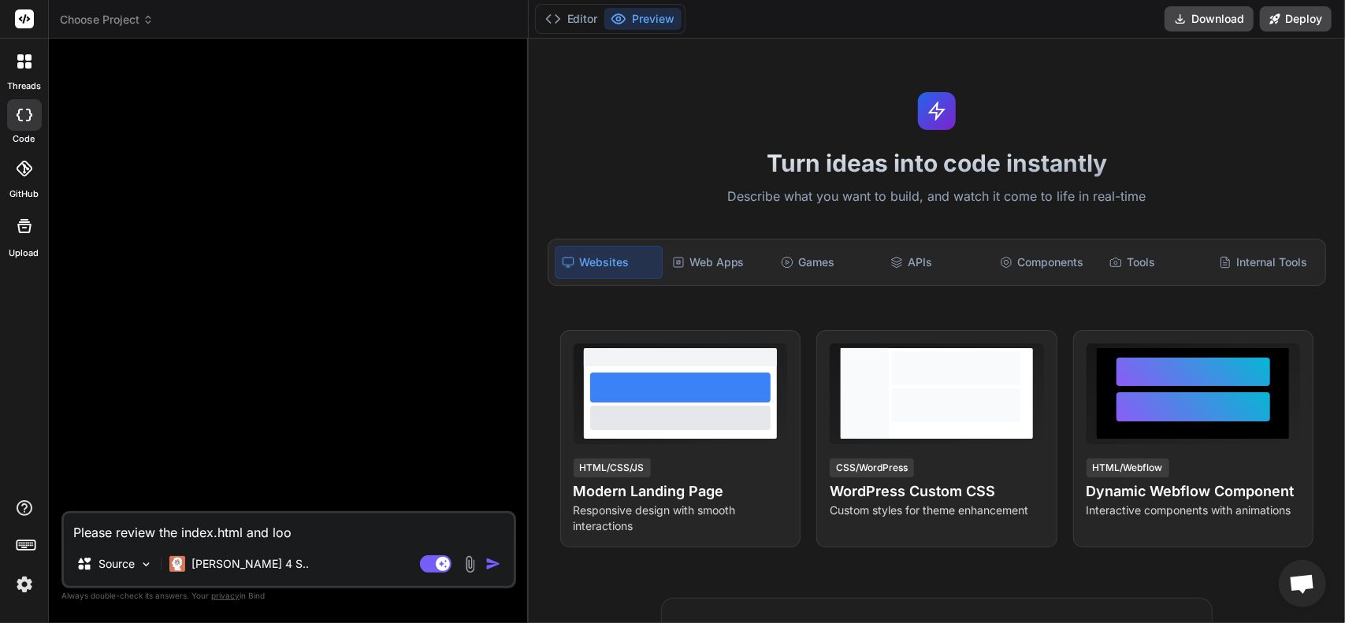
type textarea "x"
type textarea "Please review the index.html and lookf"
type textarea "x"
type textarea "Please review the index.html and look"
type textarea "x"
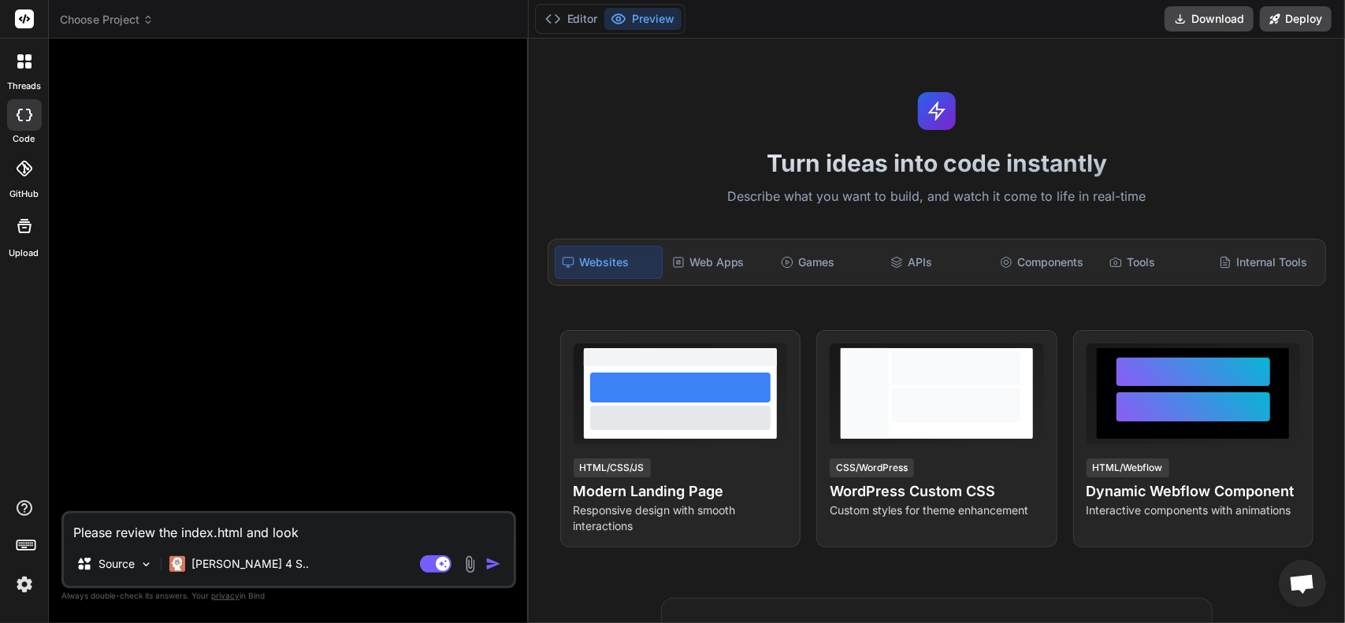
type textarea "Please review the index.html and look"
type textarea "x"
type textarea "Please review the index.html and look f"
type textarea "x"
type textarea "Please review the index.html and look fo"
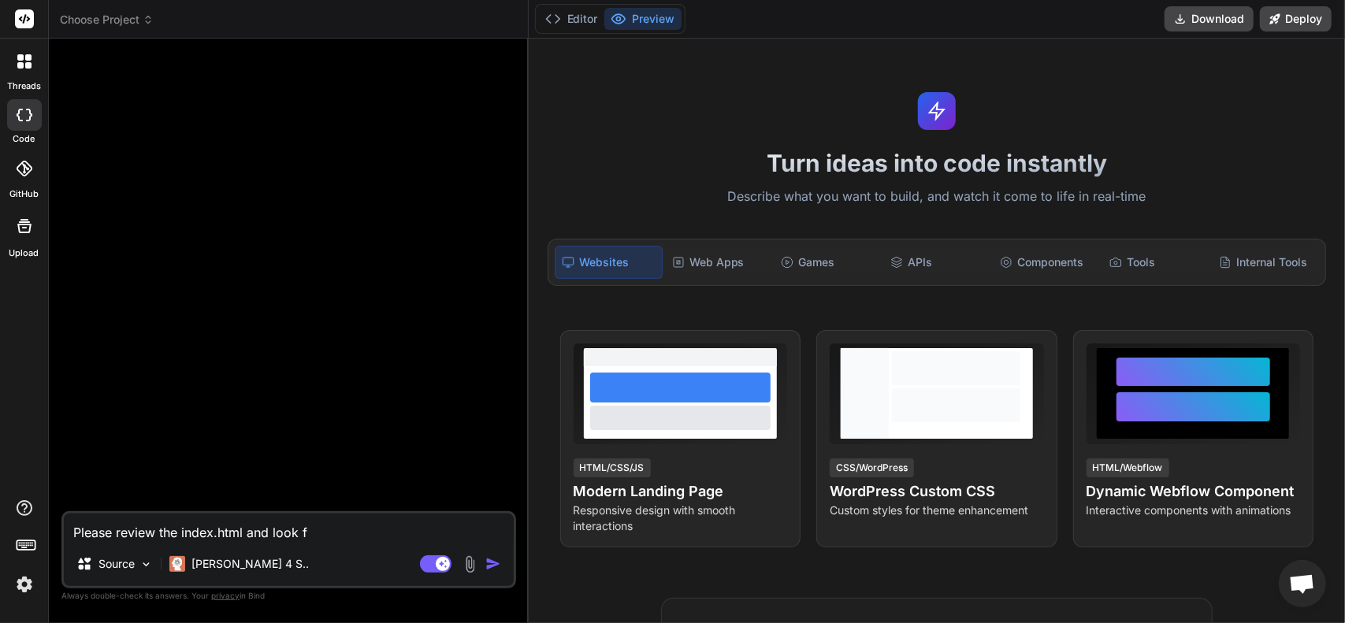
type textarea "x"
type textarea "Please review the index.html and look for"
type textarea "x"
type textarea "Please review the index.html and look for"
type textarea "x"
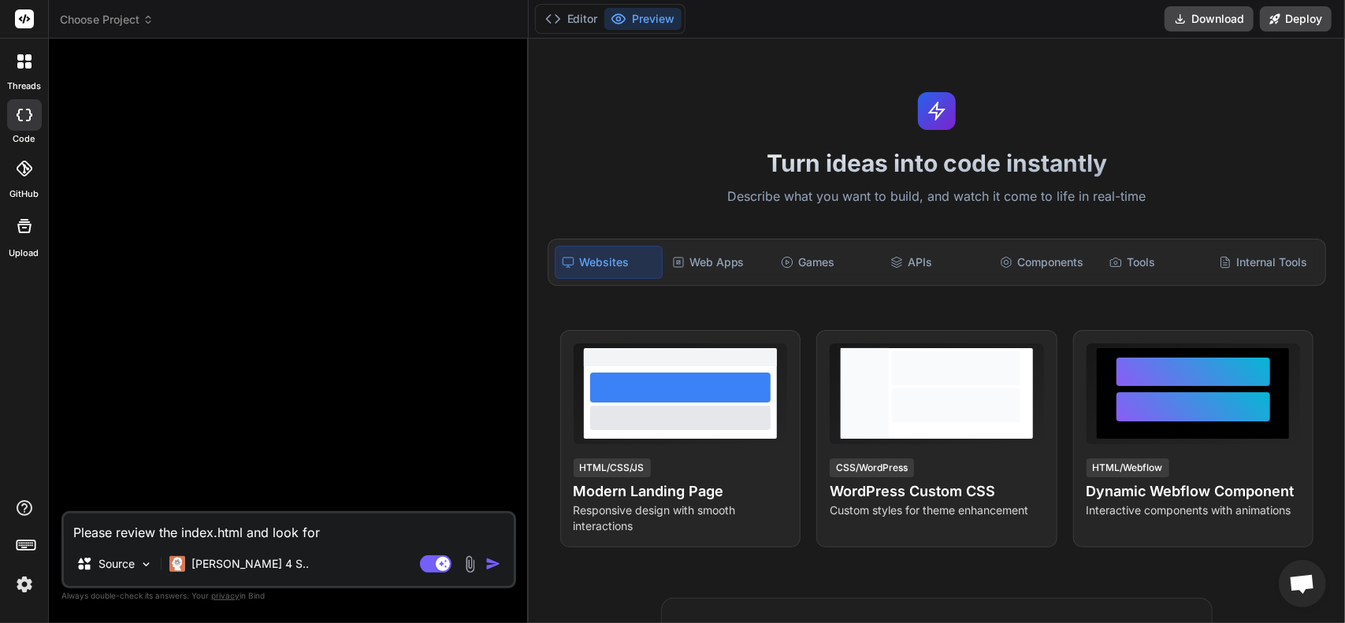
type textarea "Please review the index.html and look for s"
type textarea "x"
type textarea "Please review the index.html and look for sy"
type textarea "x"
type textarea "Please review the index.html and look for syn"
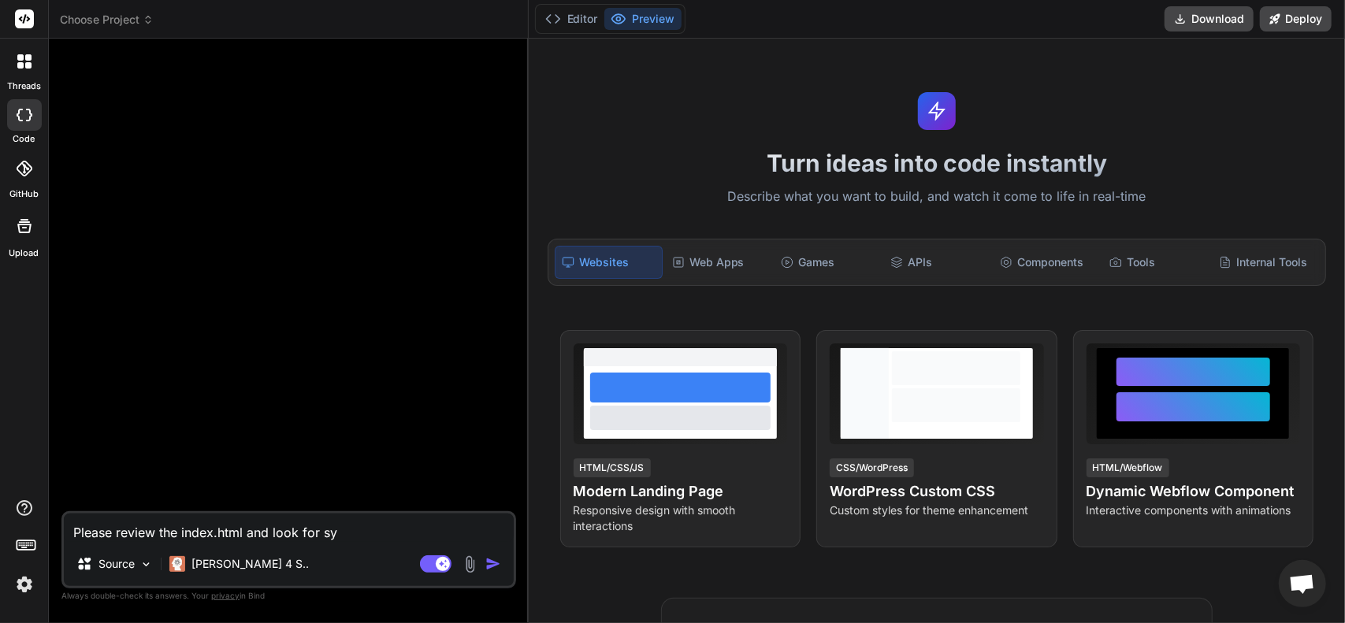
type textarea "x"
type textarea "Please review the index.html and look for synt"
type textarea "x"
type textarea "Please review the index.html and look for synta"
type textarea "x"
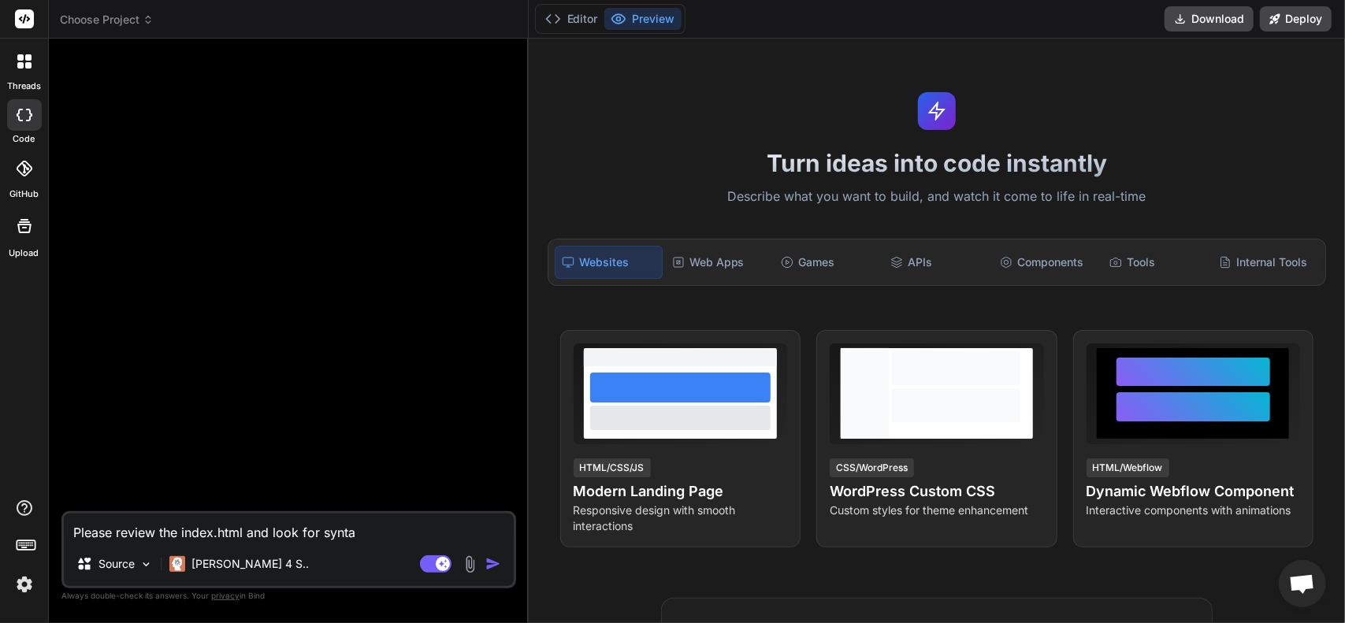
type textarea "Please review the index.html and look for syntax"
type textarea "x"
type textarea "Please review the index.html and look for syntax"
type textarea "x"
type textarea "Please review the index.html and look for syntax e"
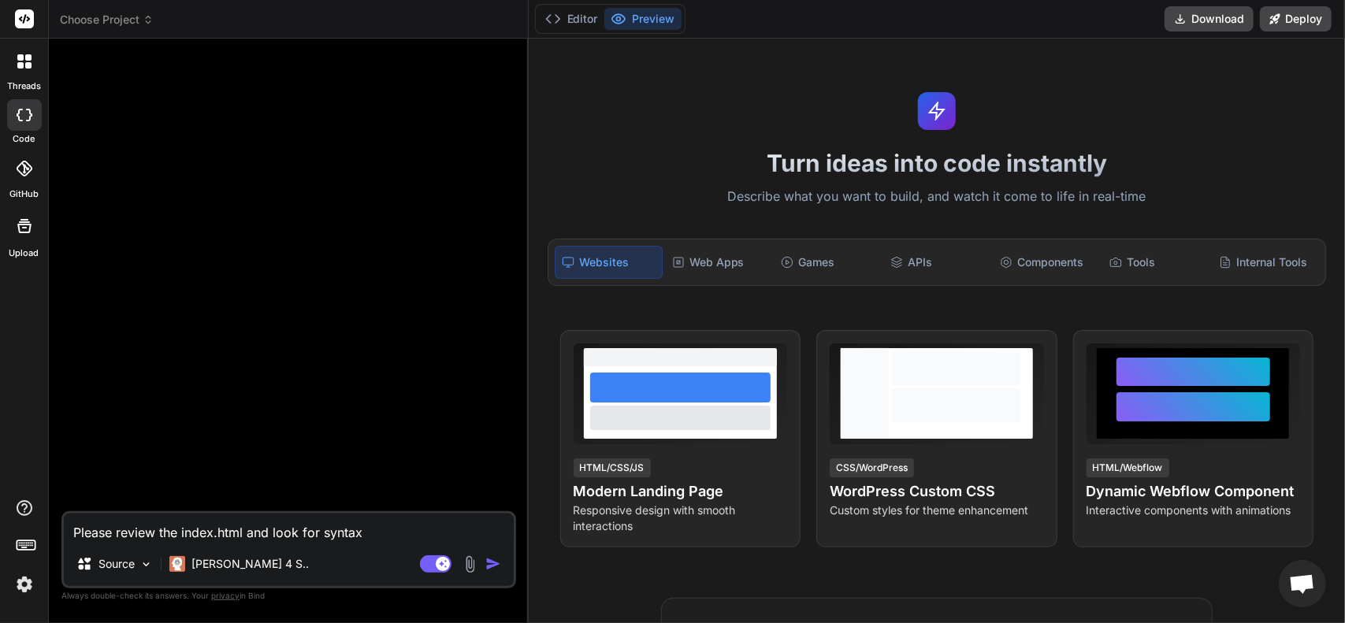
type textarea "x"
type textarea "Please review the index.html and look for syntax er"
type textarea "x"
type textarea "Please review the index.html and look for syntax err"
type textarea "x"
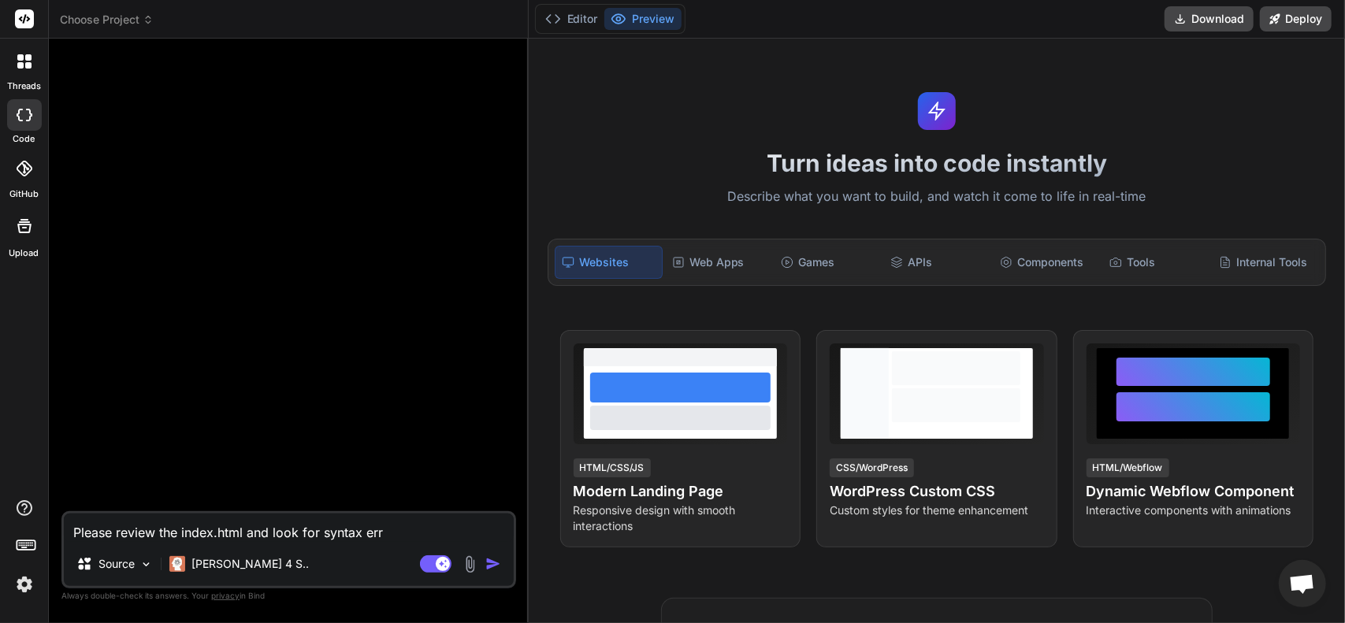
type textarea "Please review the index.html and look for syntax erro"
type textarea "x"
type textarea "Please review the index.html and look for syntax error"
type textarea "x"
type textarea "Please review the index.html and look for syntax errors"
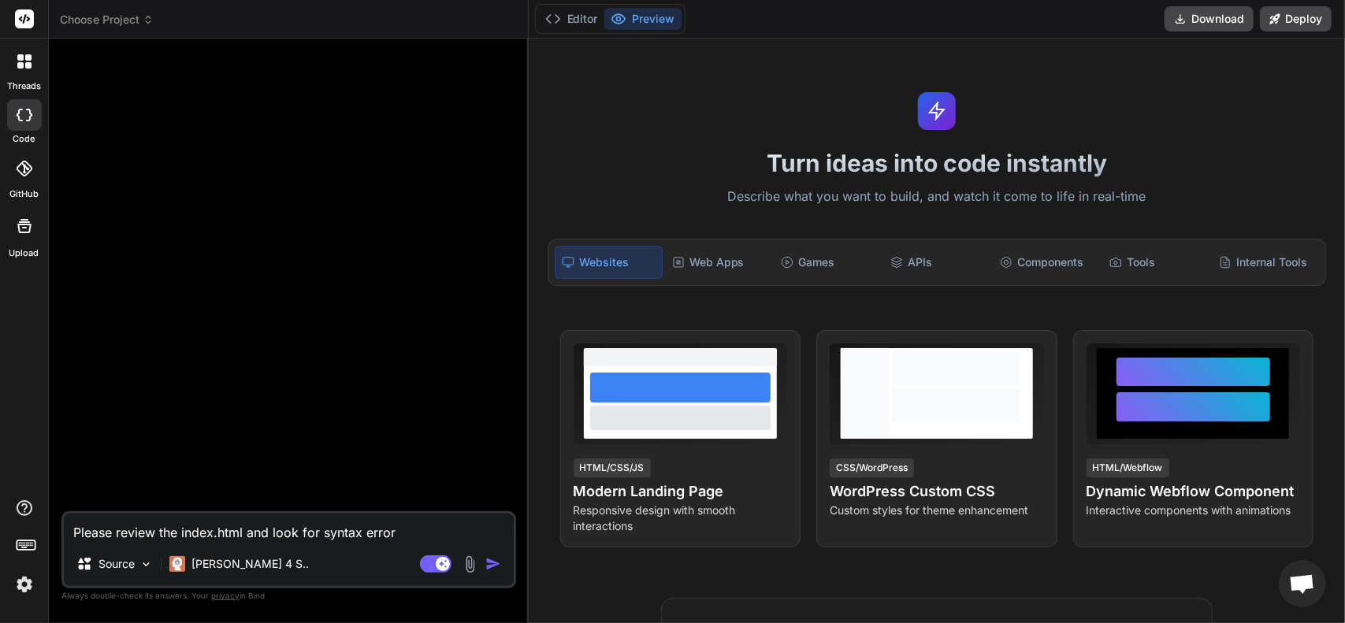
type textarea "x"
type textarea "Please review the index.html and look for syntax errors."
type textarea "x"
type textarea "Please review the index.html and look for syntax errors."
type textarea "x"
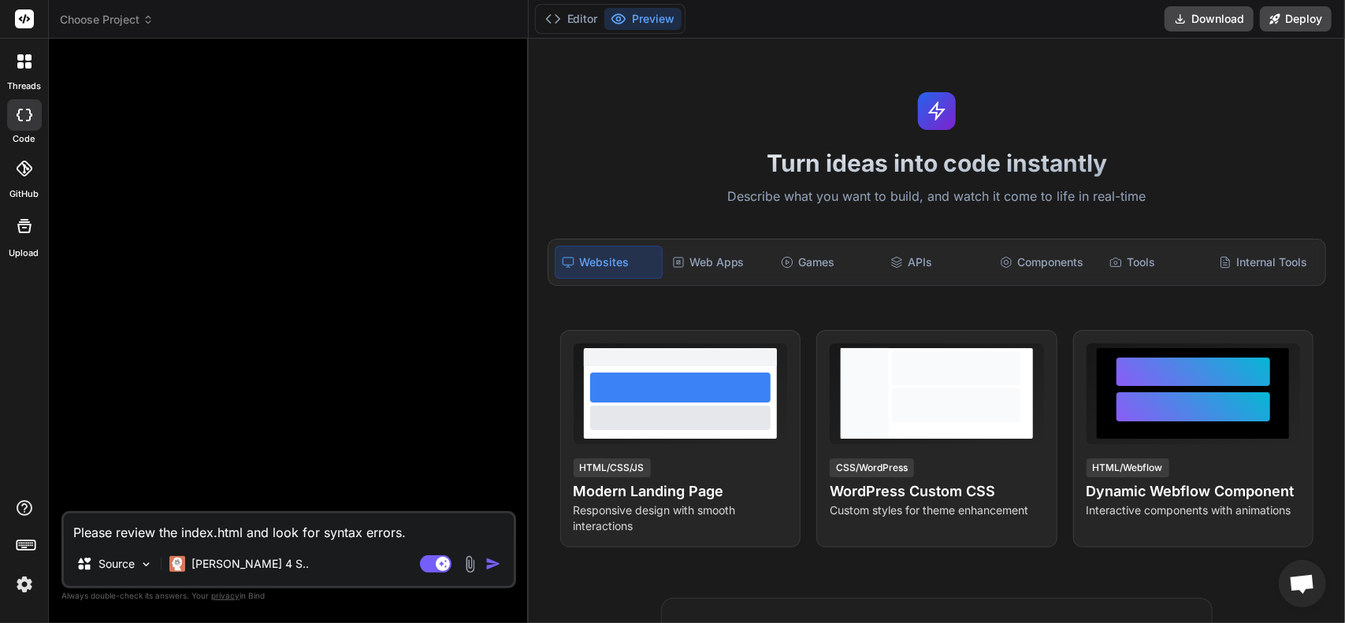
type textarea "Please review the index.html and look for syntax errors."
type textarea "x"
type textarea "Please review the index.html and look for syntax errors."
type textarea "x"
type textarea "Please review the index.html and look for syntax errors."
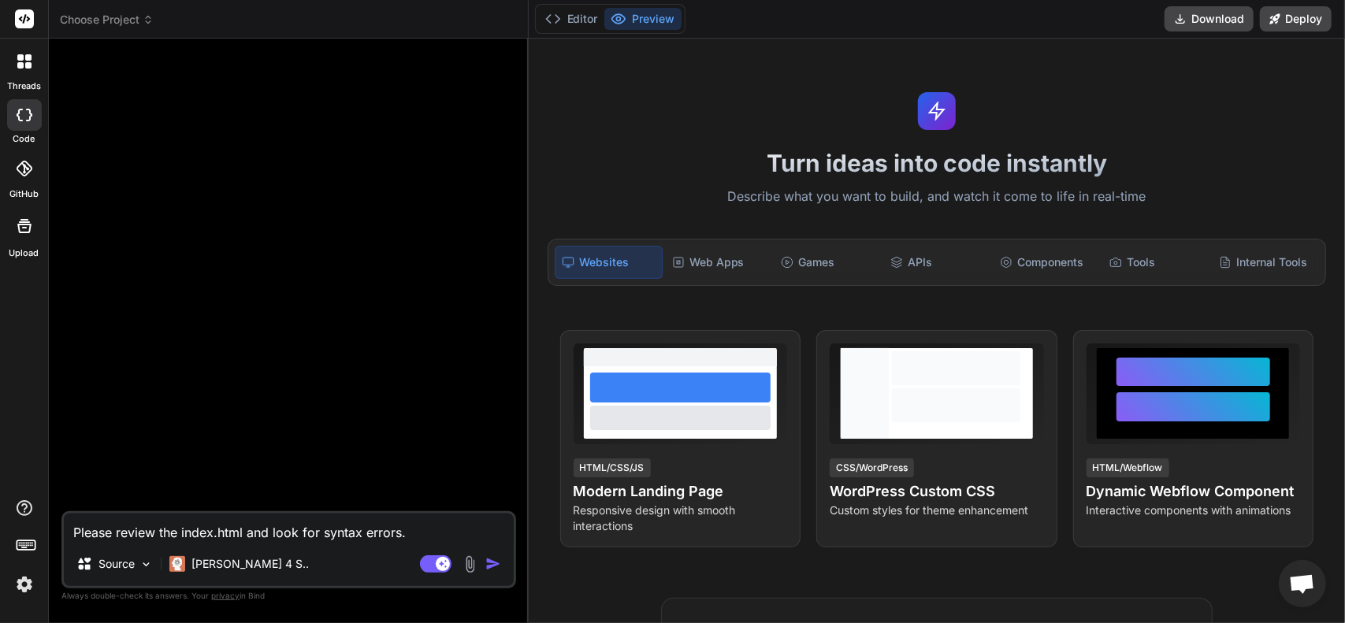
type textarea "x"
type textarea "Please review the index.html and look for syntax errors"
type textarea "x"
type textarea "Please review the index.html and look for syntax errors"
type textarea "x"
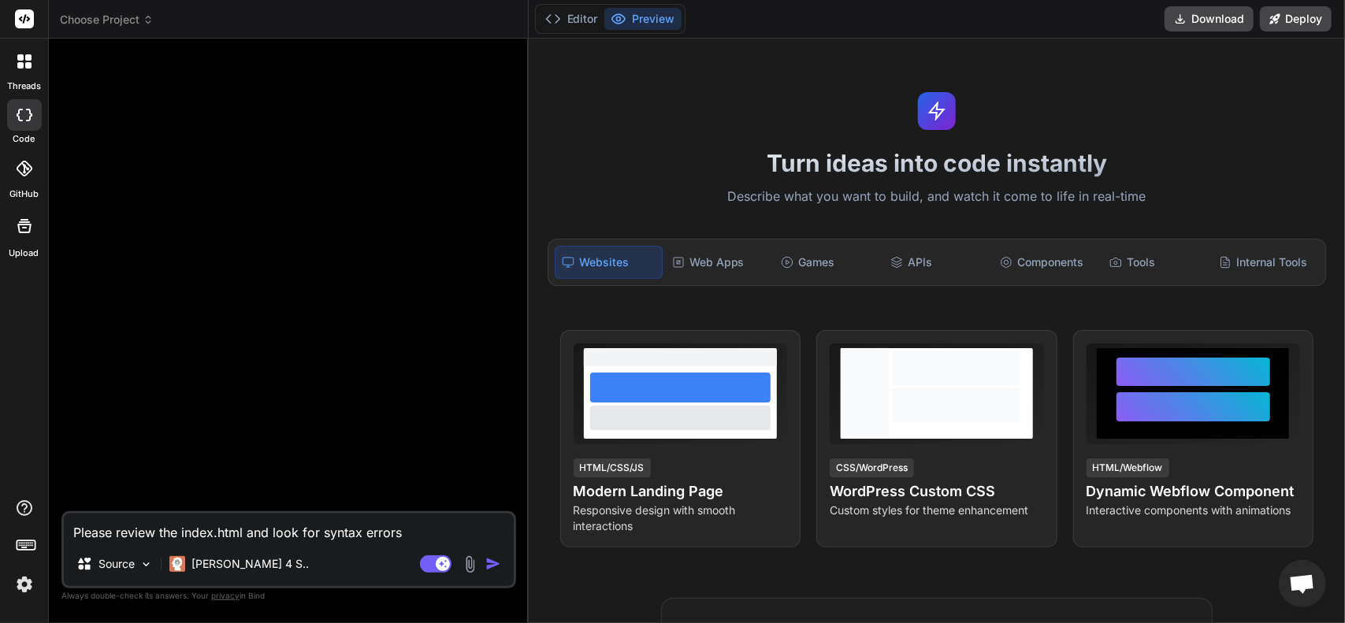
type textarea "Please review the index.html and look for syntax errors t"
type textarea "x"
type textarea "Please review the index.html and look for syntax errors to"
type textarea "x"
type textarea "Please review the index.html and look for syntax errors to"
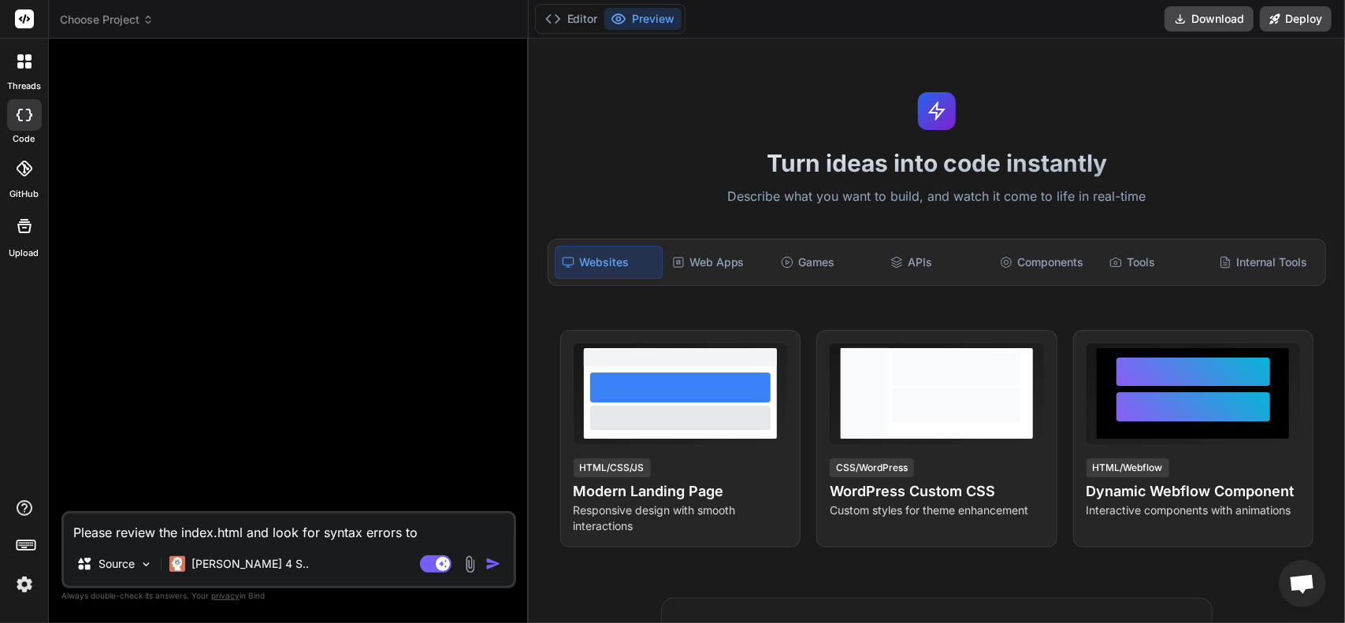
type textarea "x"
type textarea "Please review the index.html and look for syntax errors to p"
type textarea "x"
type textarea "Please review the index.html and look for syntax errors to pr"
type textarea "x"
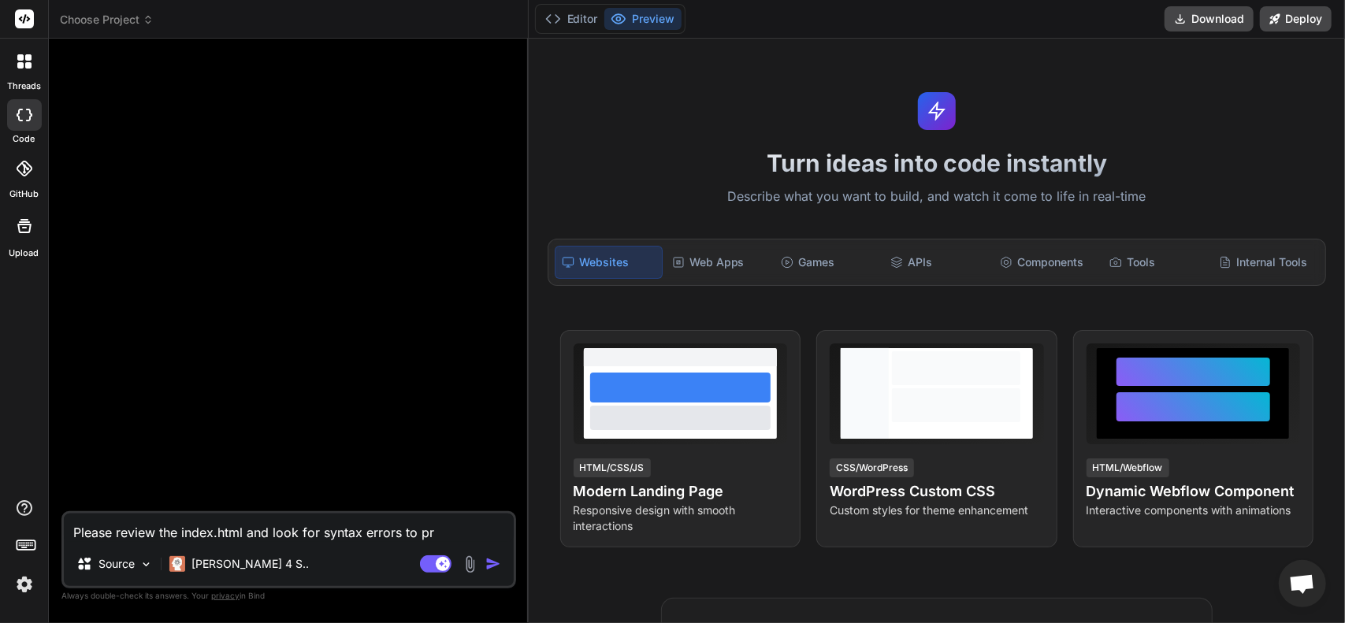
type textarea "Please review the index.html and look for syntax errors to pre"
type textarea "x"
type textarea "Please review the index.html and look for syntax errors to prev"
type textarea "x"
type textarea "Please review the index.html and look for syntax errors to preve"
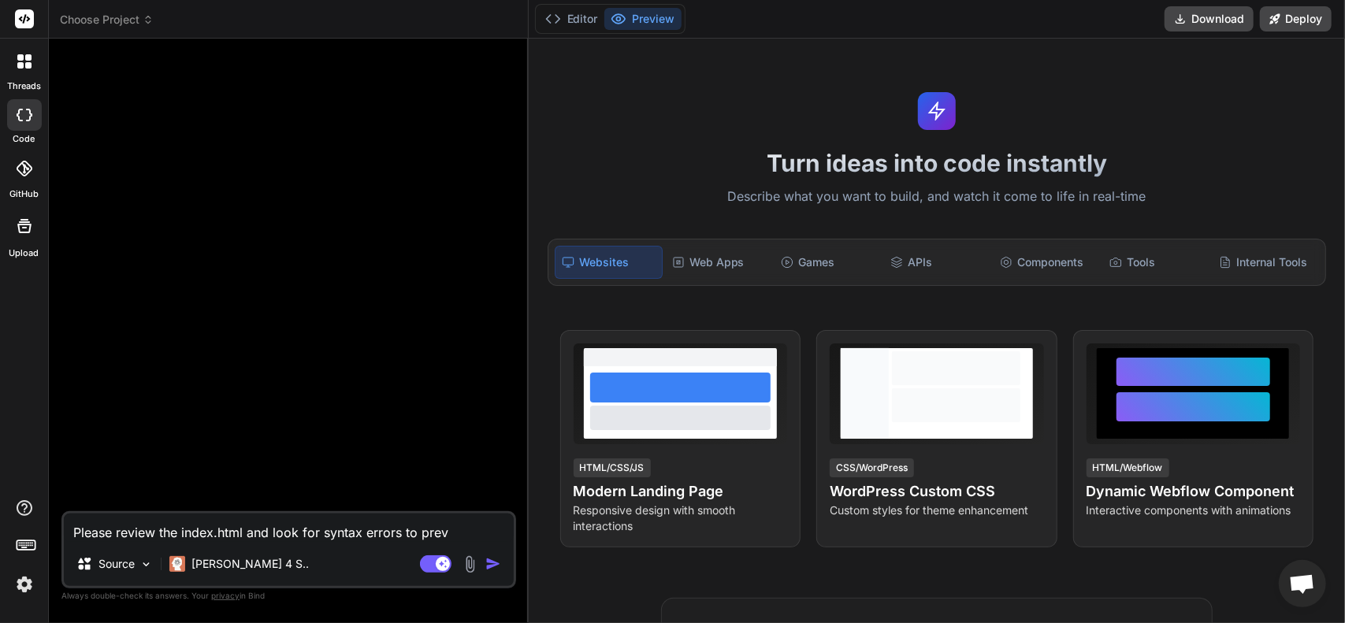
type textarea "x"
type textarea "Please review the index.html and look for syntax errors to preven"
type textarea "x"
type textarea "Please review the index.html and look for syntax errors to prevent"
type textarea "x"
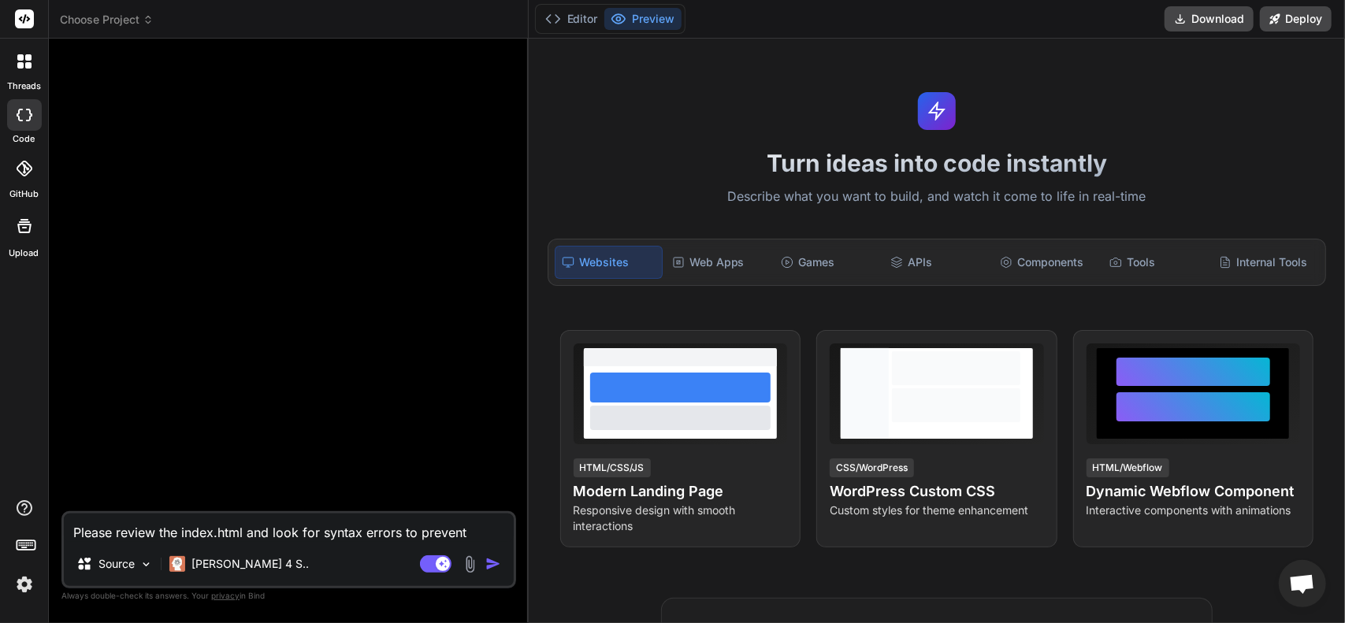
type textarea "Please review the index.html and look for syntax errors to prevent"
type textarea "x"
type textarea "Please review the index.html and look for syntax errors to prevent f"
type textarea "x"
type textarea "Please review the index.html and look for syntax errors to prevent fo"
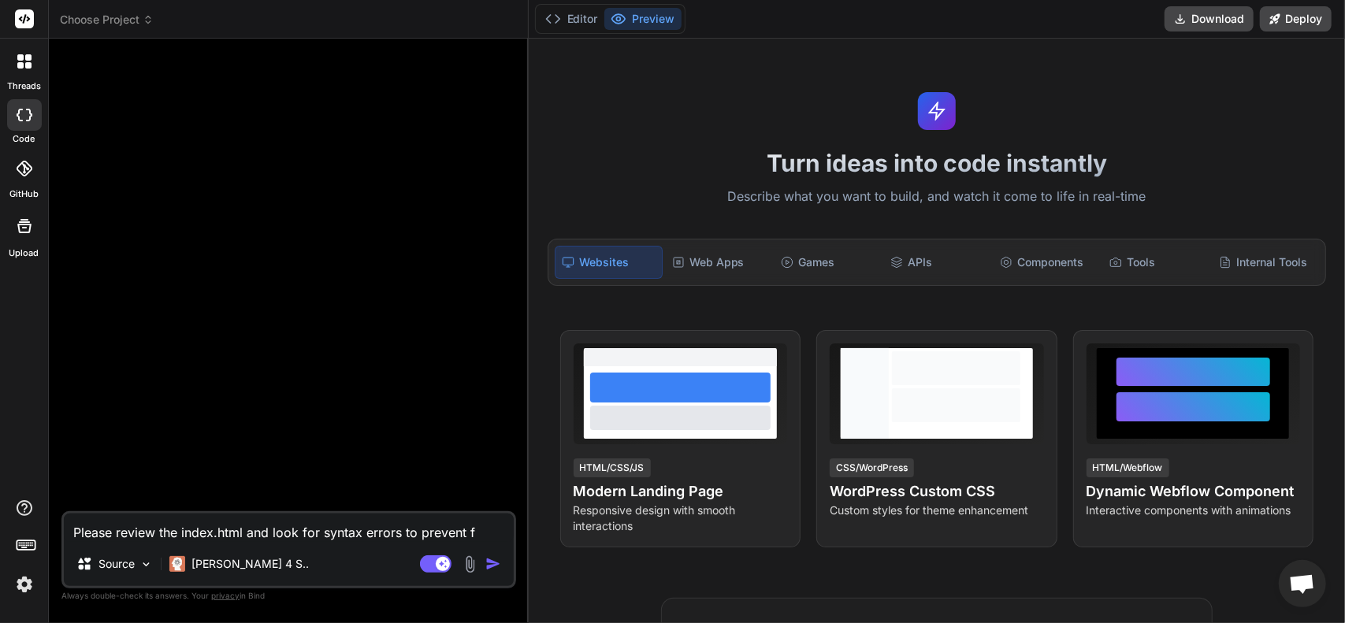
type textarea "x"
type textarea "Please review the index.html and look for syntax errors to prevent for"
type textarea "x"
type textarea "Please review the index.html and look for syntax errors to prevent form"
type textarea "x"
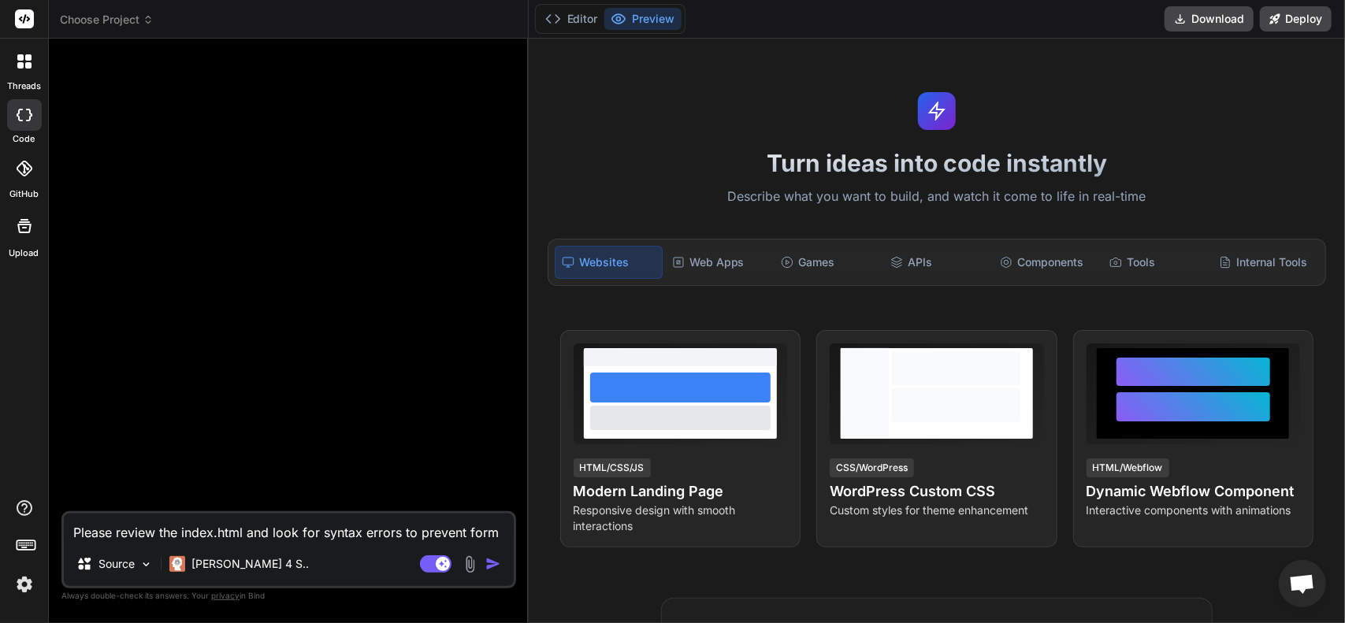
type textarea "Please review the index.html and look for syntax errors to prevent form"
type textarea "x"
type textarea "Please review the index.html and look for syntax errors to prevent form o"
type textarea "x"
type textarea "Please review the index.html and look for syntax errors to prevent form ow"
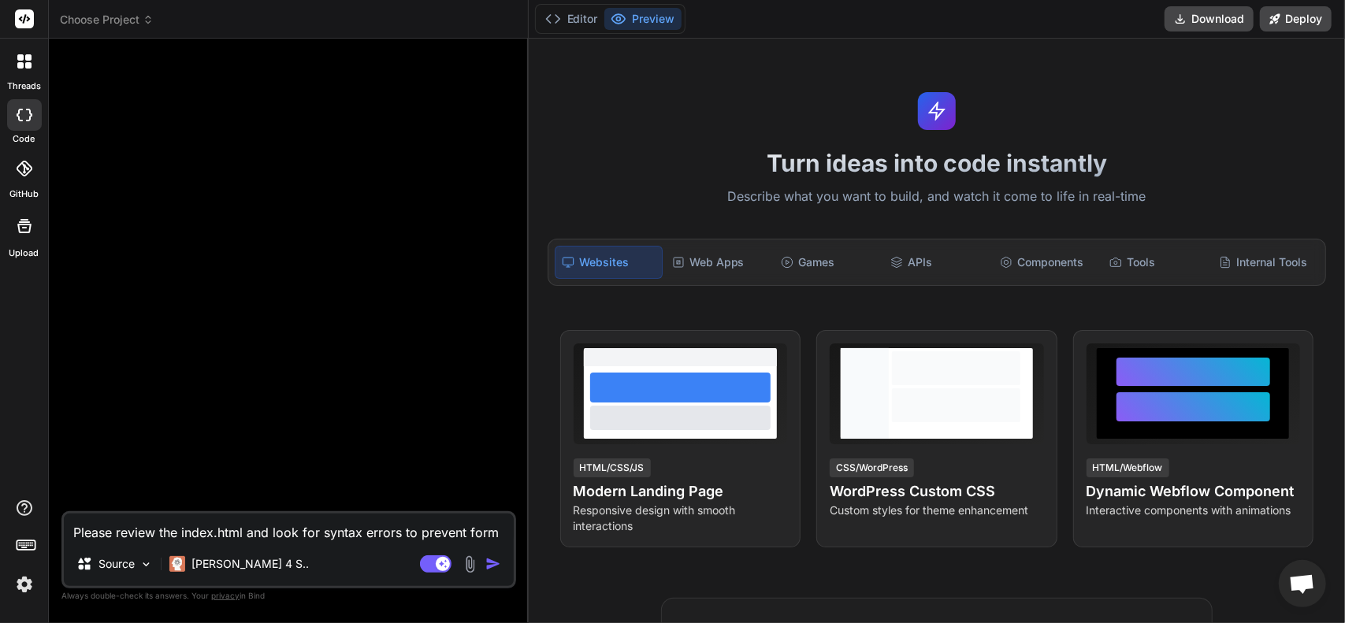
type textarea "x"
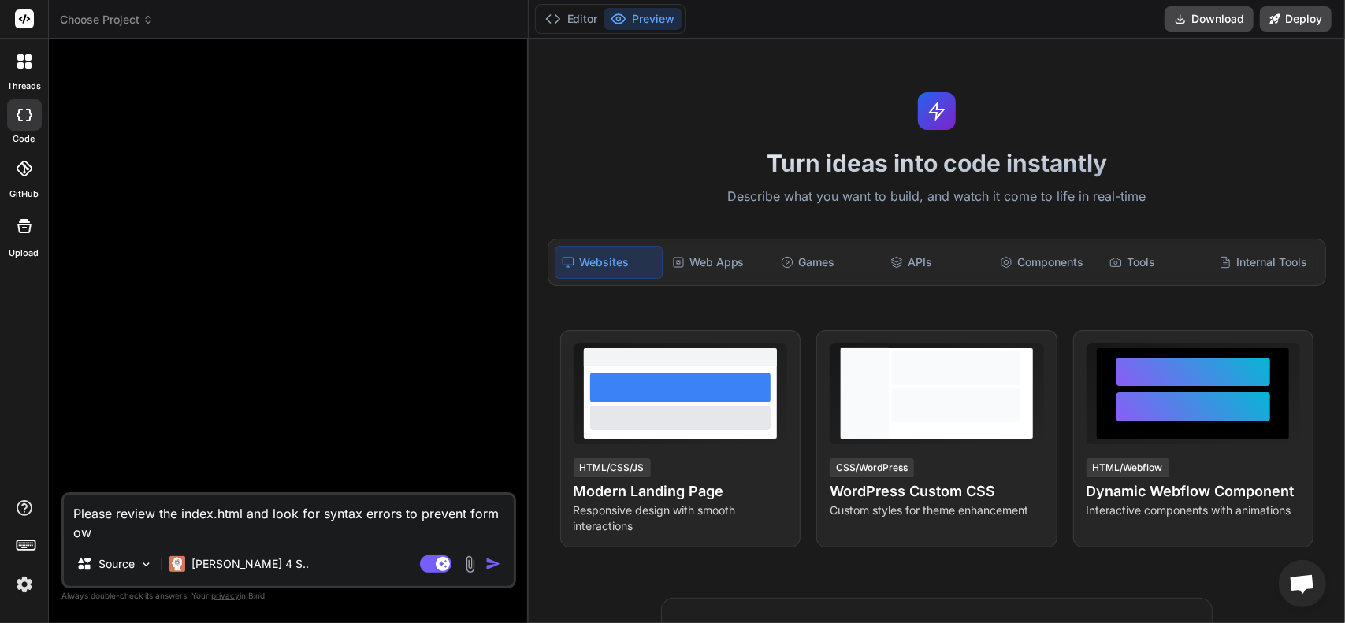
type textarea "Please review the index.html and look for syntax errors to prevent form o"
type textarea "x"
type textarea "Please review the index.html and look for syntax errors to prevent form"
type textarea "x"
type textarea "Please review the index.html and look for syntax errors to prevent form"
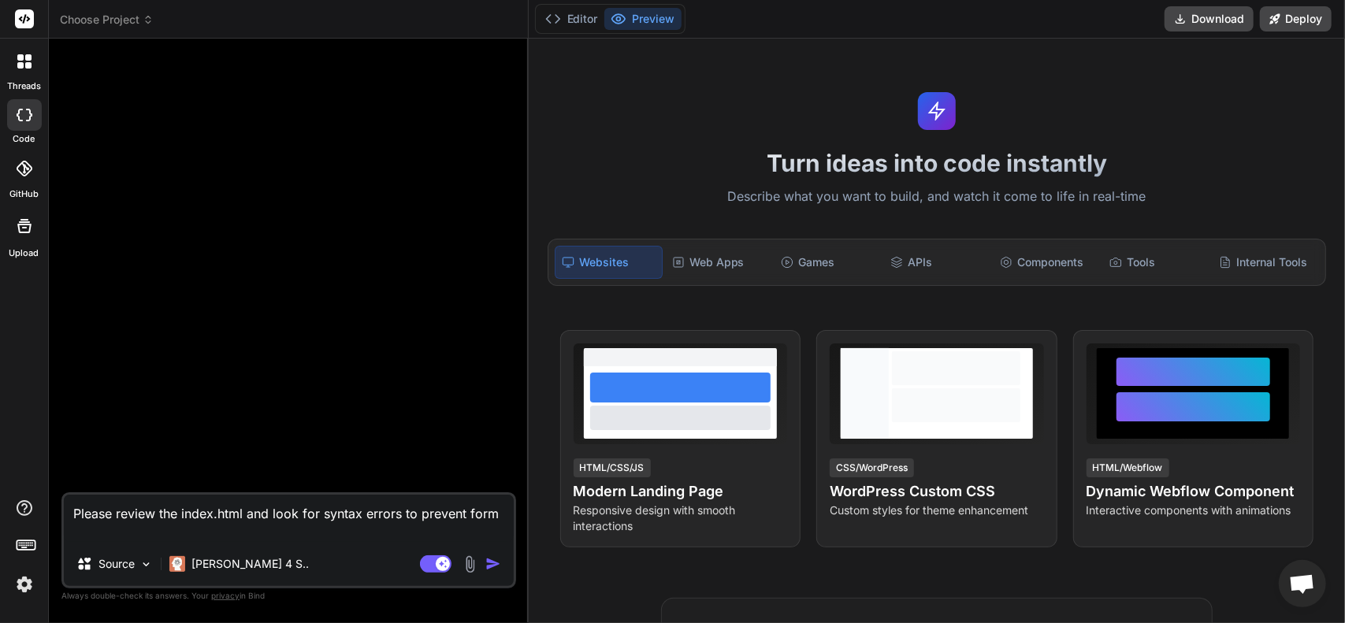
type textarea "x"
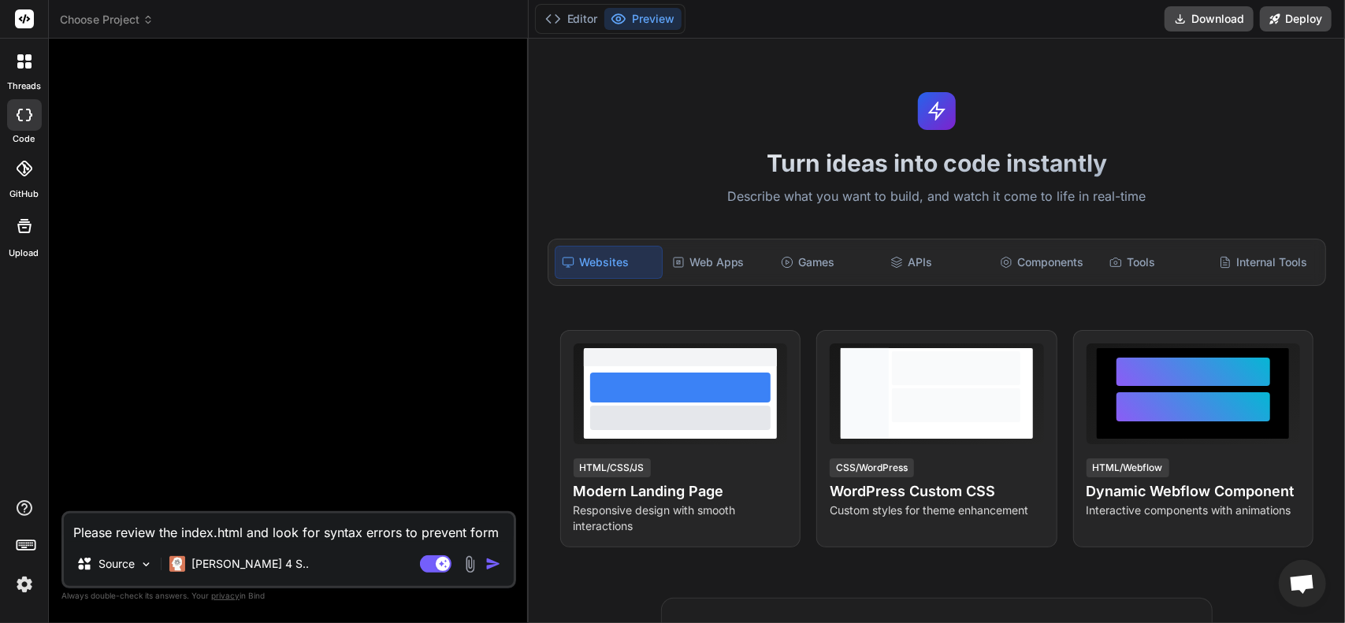
type textarea "Please review the index.html and look for syntax errors to prevent for"
type textarea "x"
type textarea "Please review the index.html and look for syntax errors to prevent fo"
type textarea "x"
type textarea "Please review the index.html and look for syntax errors to prevent f"
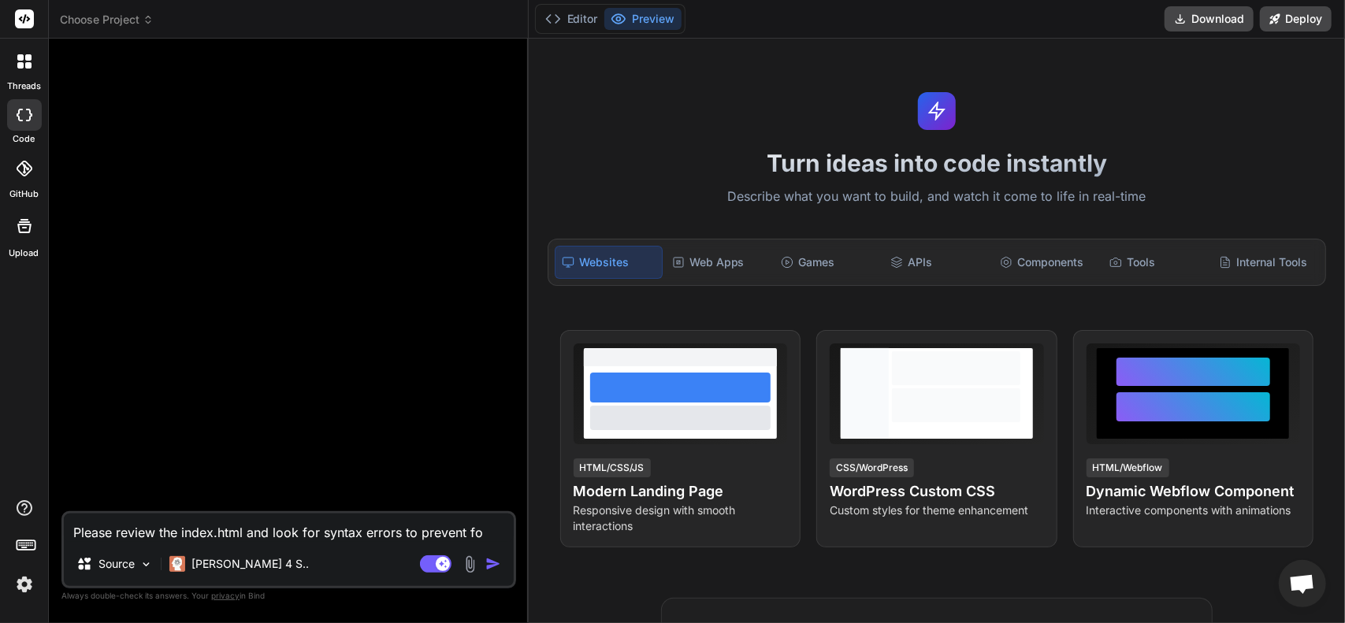
type textarea "x"
type textarea "Please review the index.html and look for syntax errors to prevent fr"
type textarea "x"
type textarea "Please review the index.html and look for syntax errors to prevent fro"
type textarea "x"
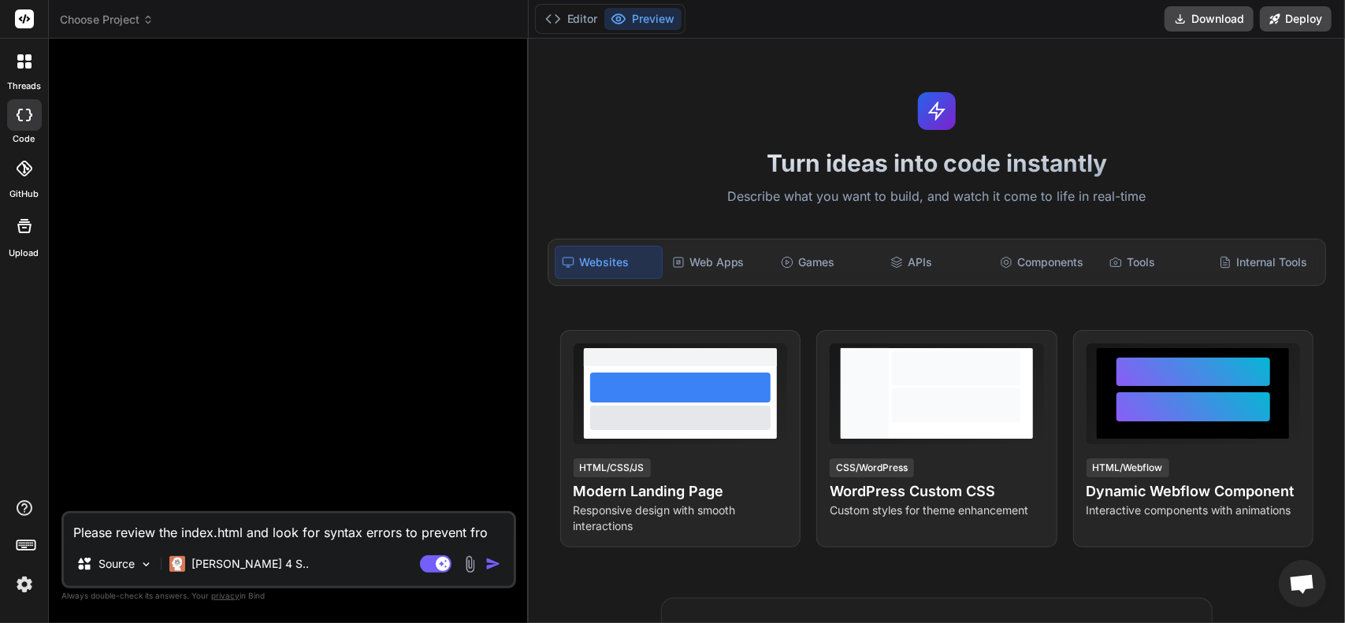
type textarea "Please review the index.html and look for syntax errors to prevent from"
type textarea "x"
type textarea "Please review the index.html and look for syntax errors to prevent from"
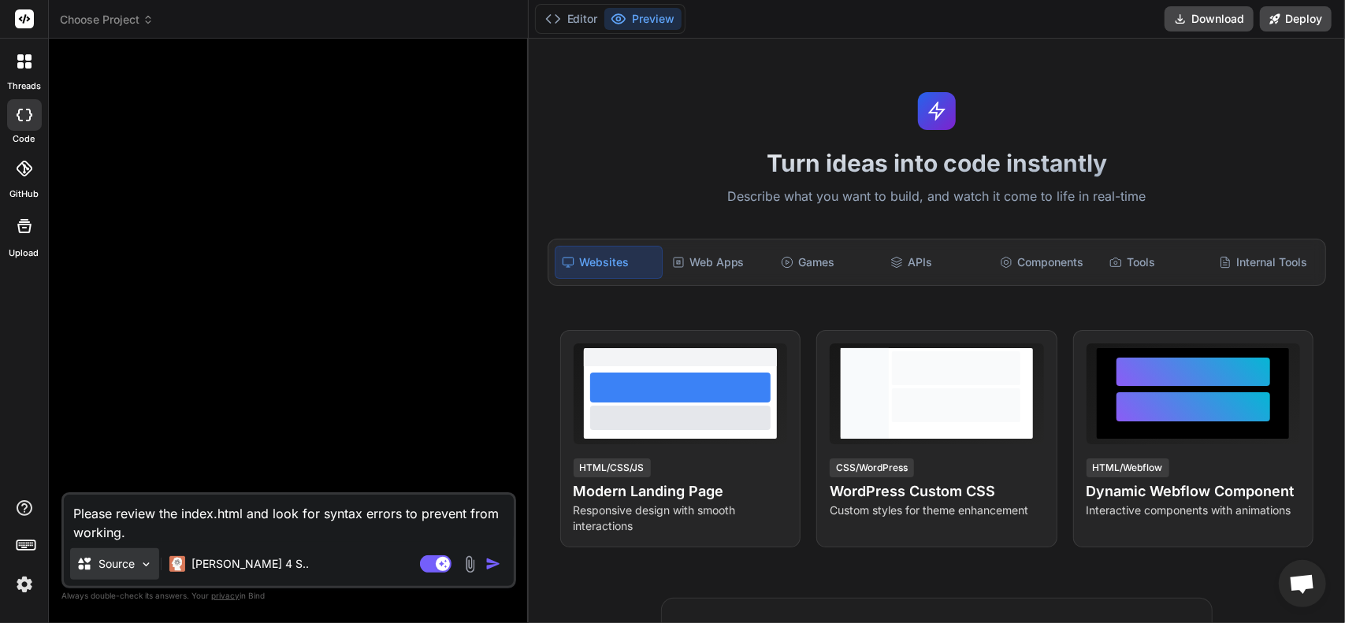
click at [141, 562] on img at bounding box center [145, 564] width 13 height 13
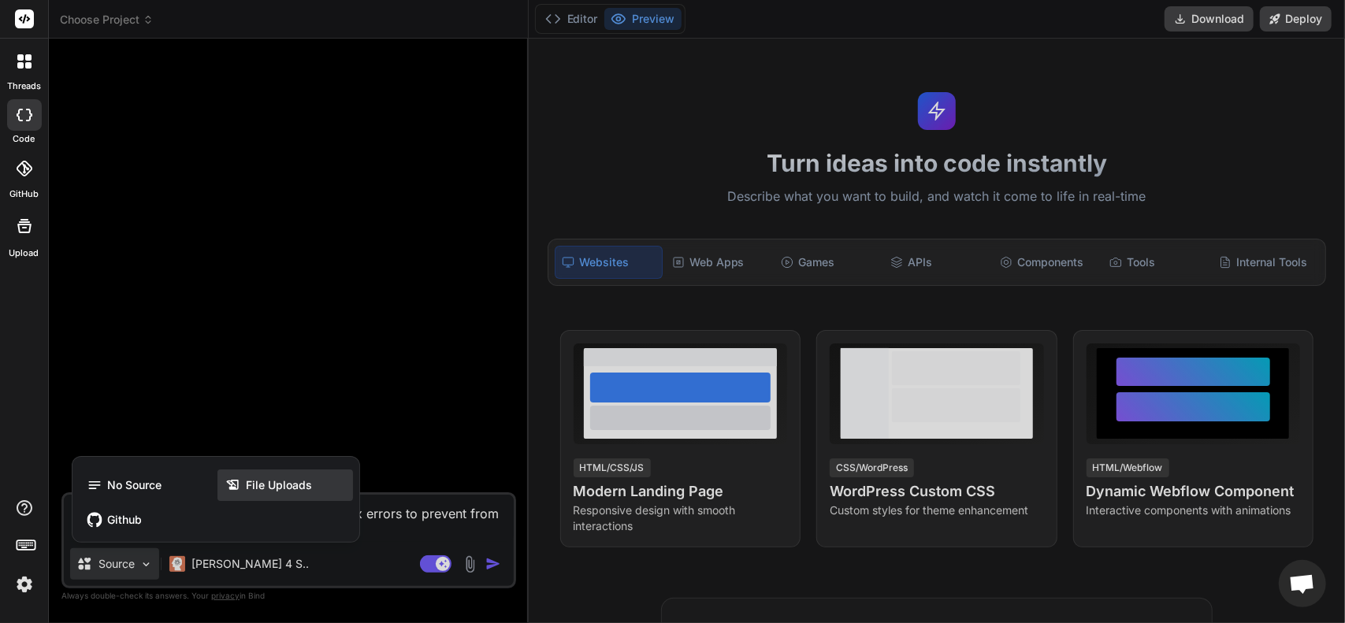
click at [252, 497] on div "File Uploads" at bounding box center [285, 486] width 136 height 32
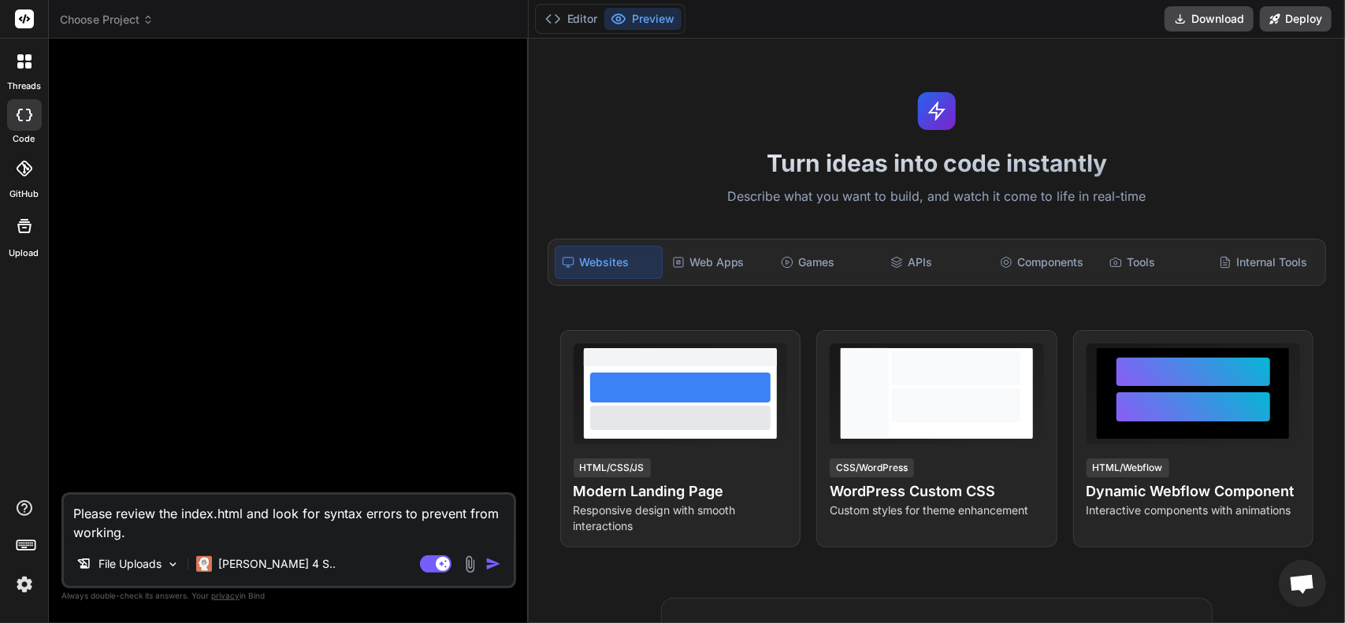
click at [491, 564] on img "button" at bounding box center [493, 564] width 16 height 16
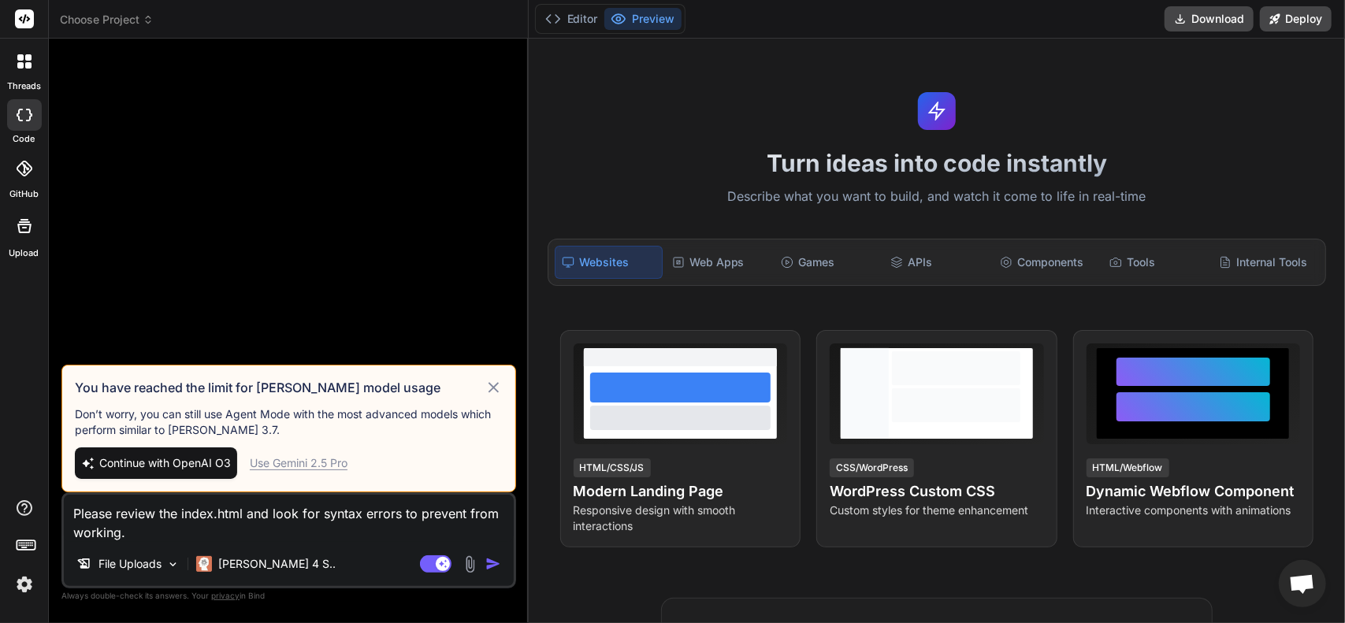
click at [496, 382] on icon at bounding box center [494, 387] width 18 height 19
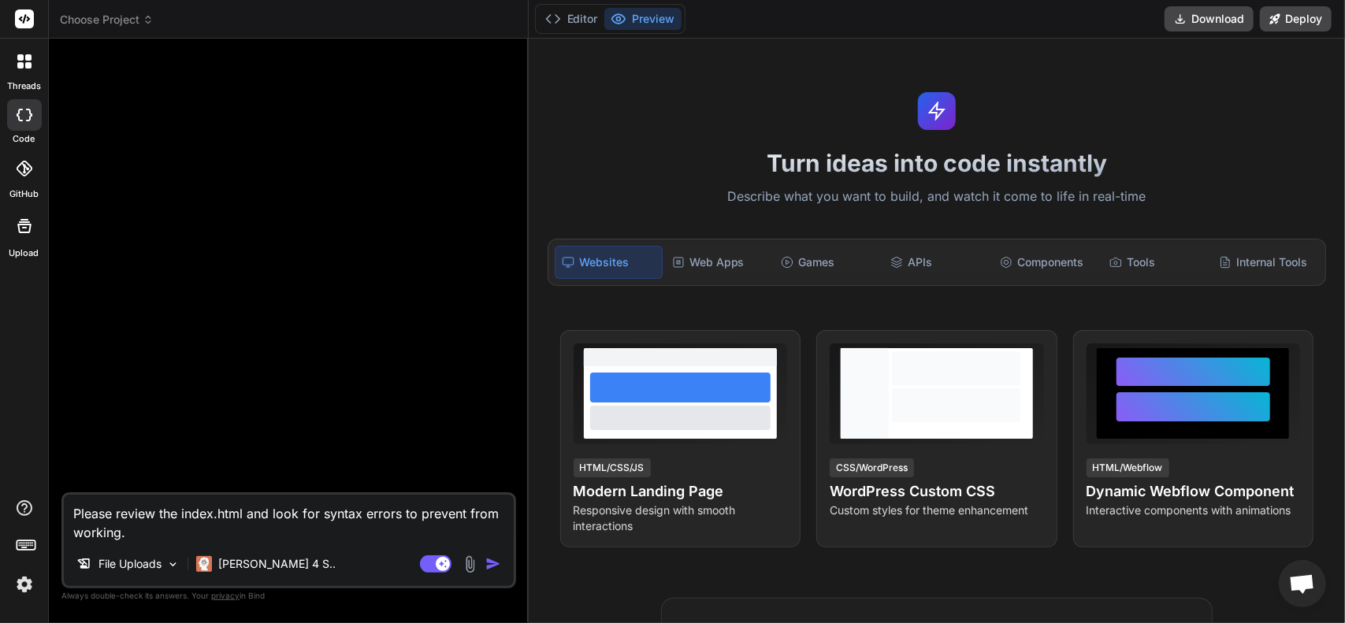
click at [496, 568] on img "button" at bounding box center [493, 564] width 16 height 16
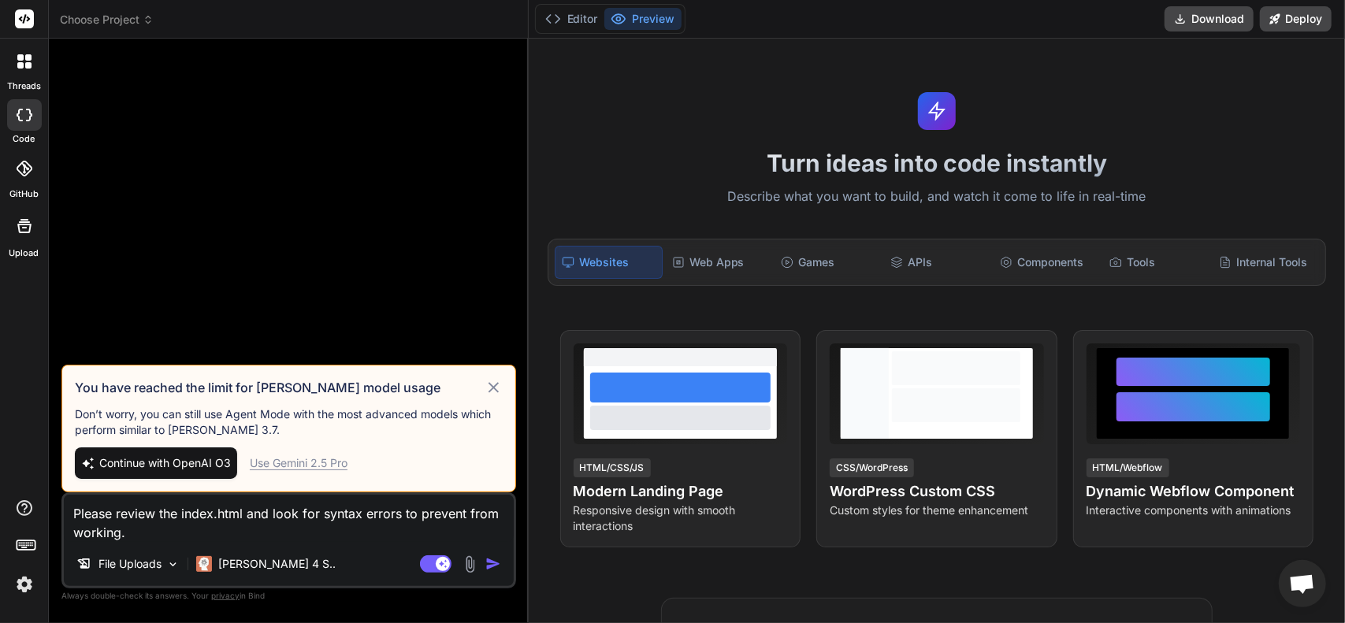
click at [308, 456] on div "Use Gemini 2.5 Pro" at bounding box center [299, 463] width 98 height 16
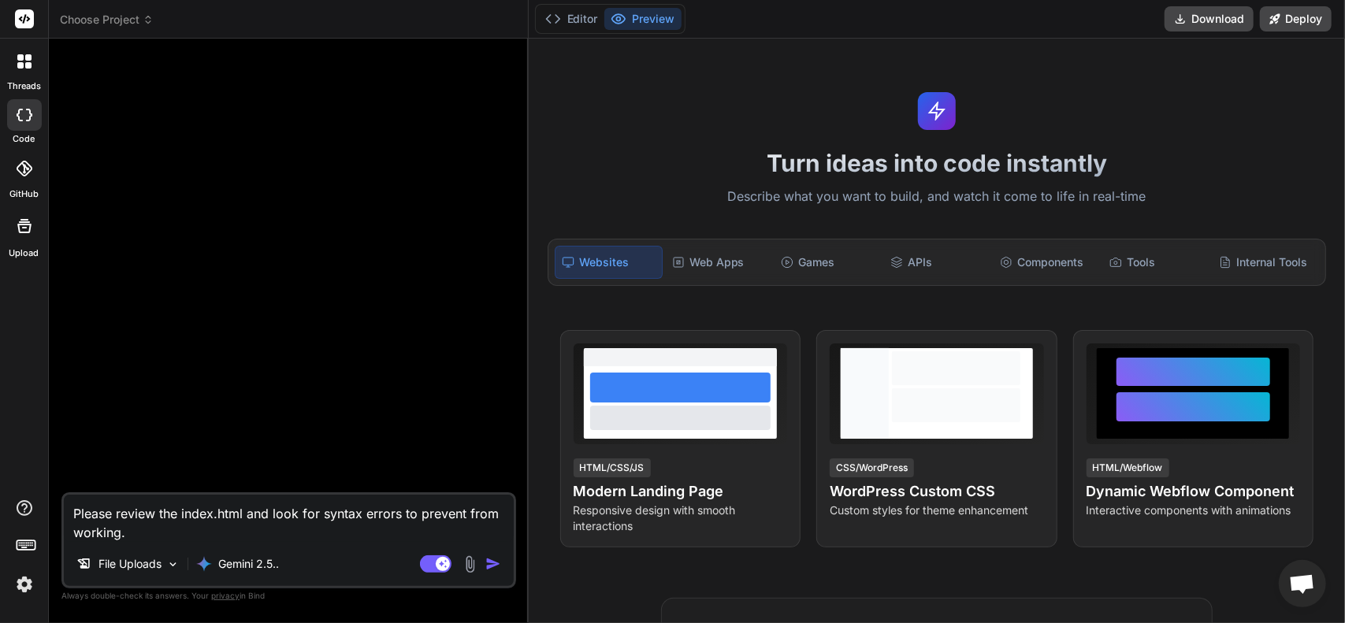
click at [491, 563] on img "button" at bounding box center [493, 564] width 16 height 16
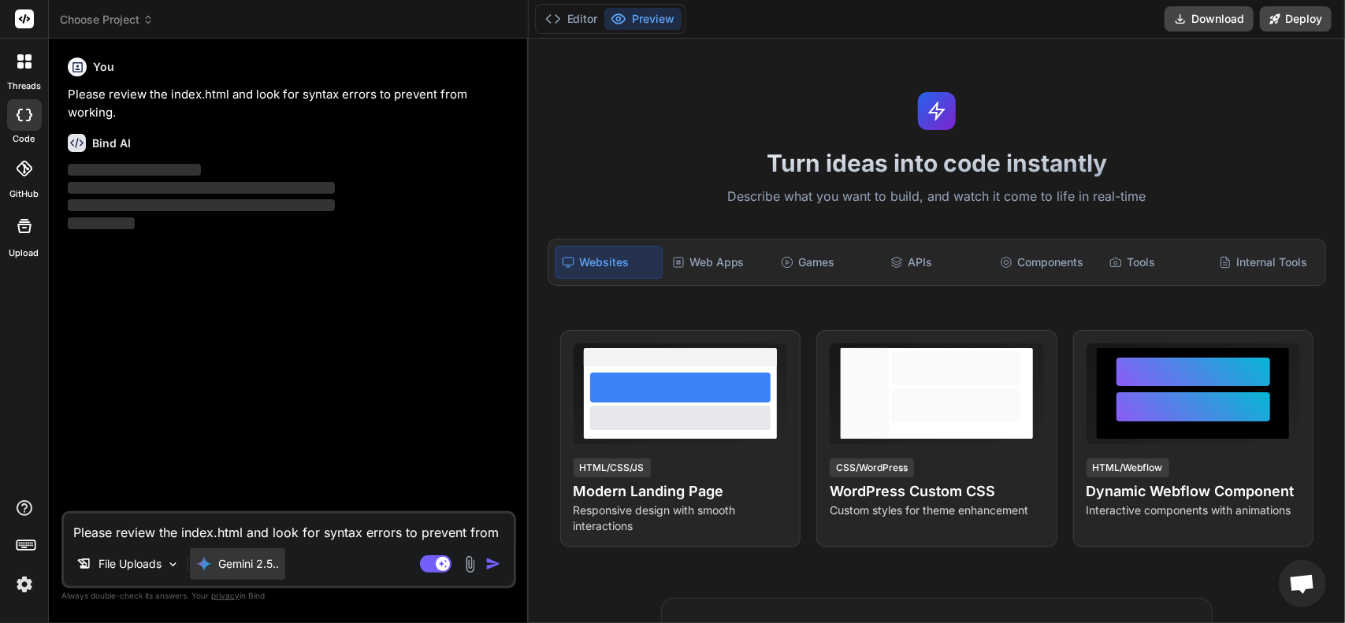
click at [252, 559] on p "Gemini 2.5.." at bounding box center [248, 564] width 61 height 16
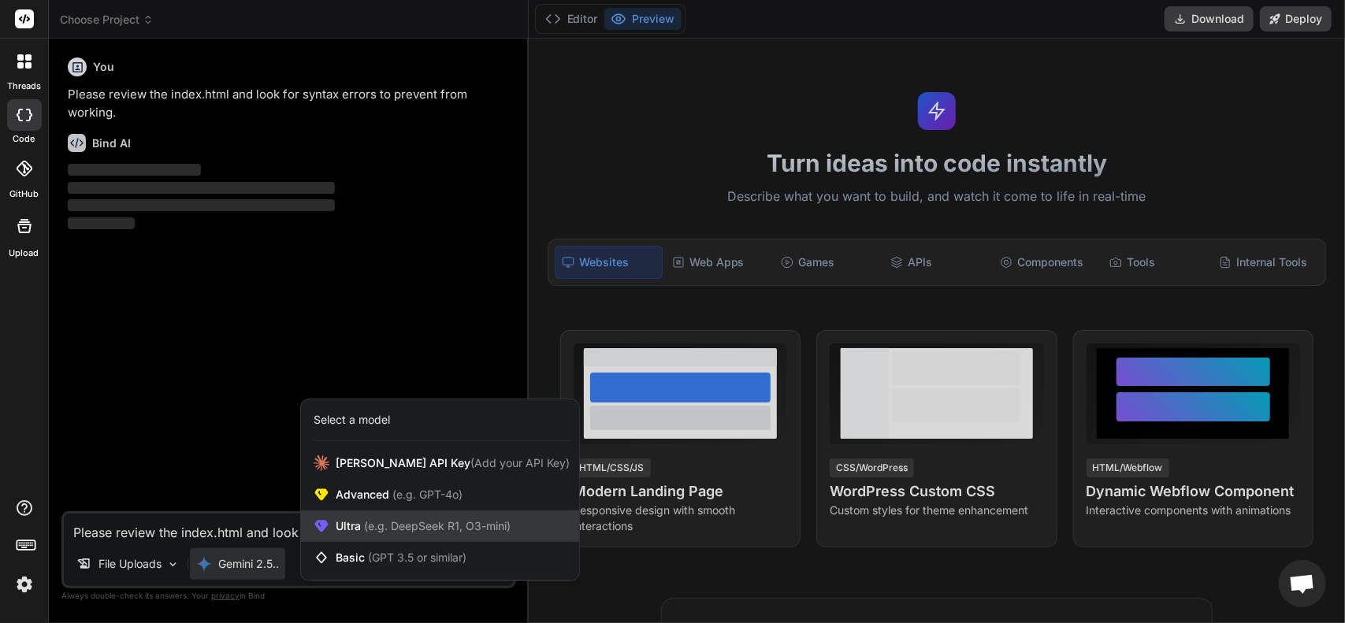
click at [349, 540] on div "Ultra (e.g. DeepSeek R1, O3-mini)" at bounding box center [440, 527] width 278 height 32
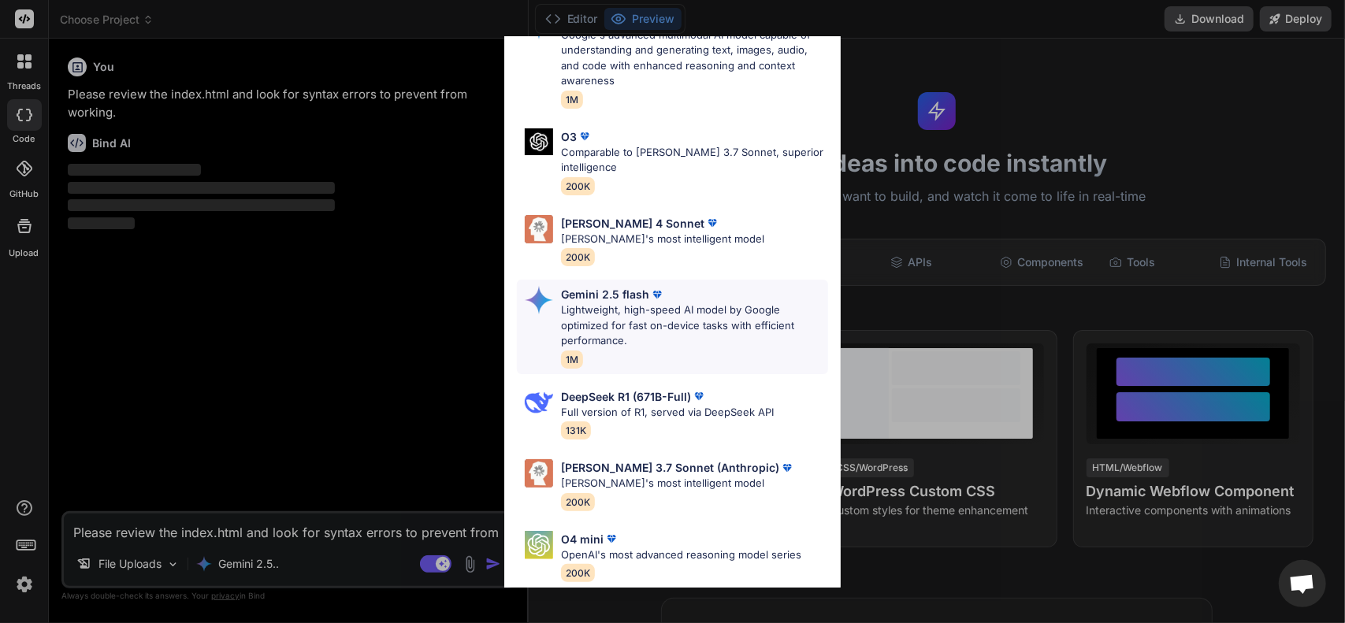
scroll to position [158, 0]
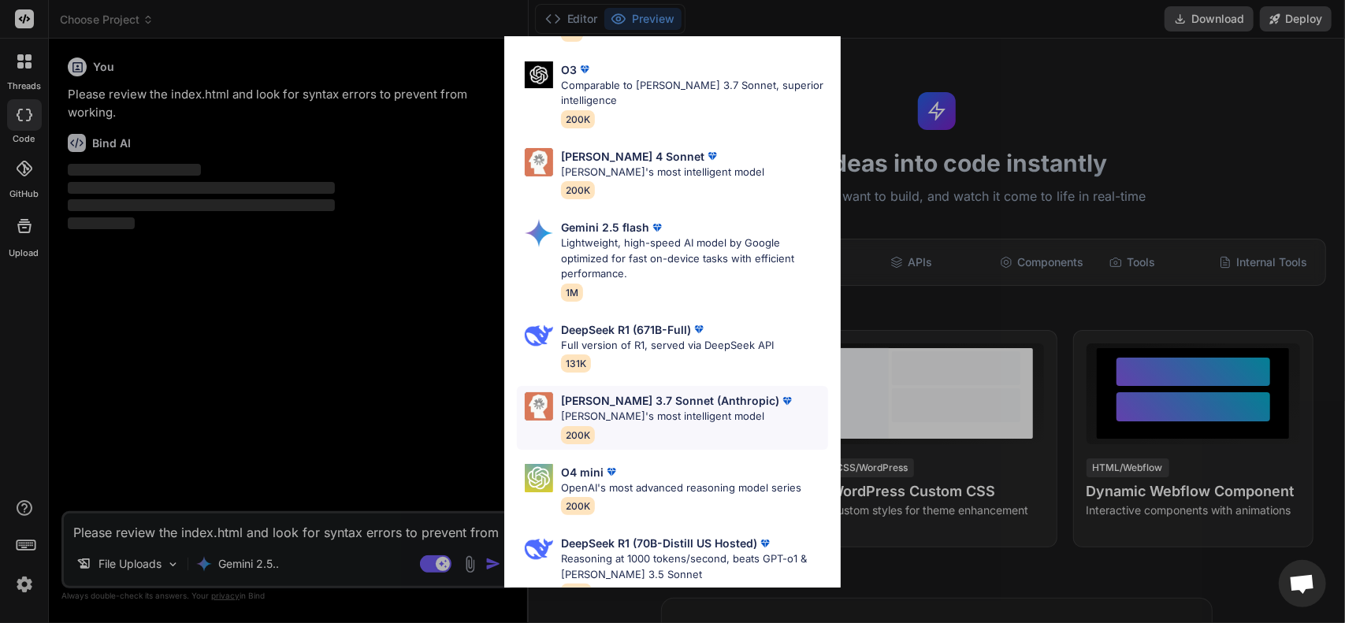
click at [652, 410] on p "[PERSON_NAME]'s most intelligent model" at bounding box center [678, 417] width 234 height 16
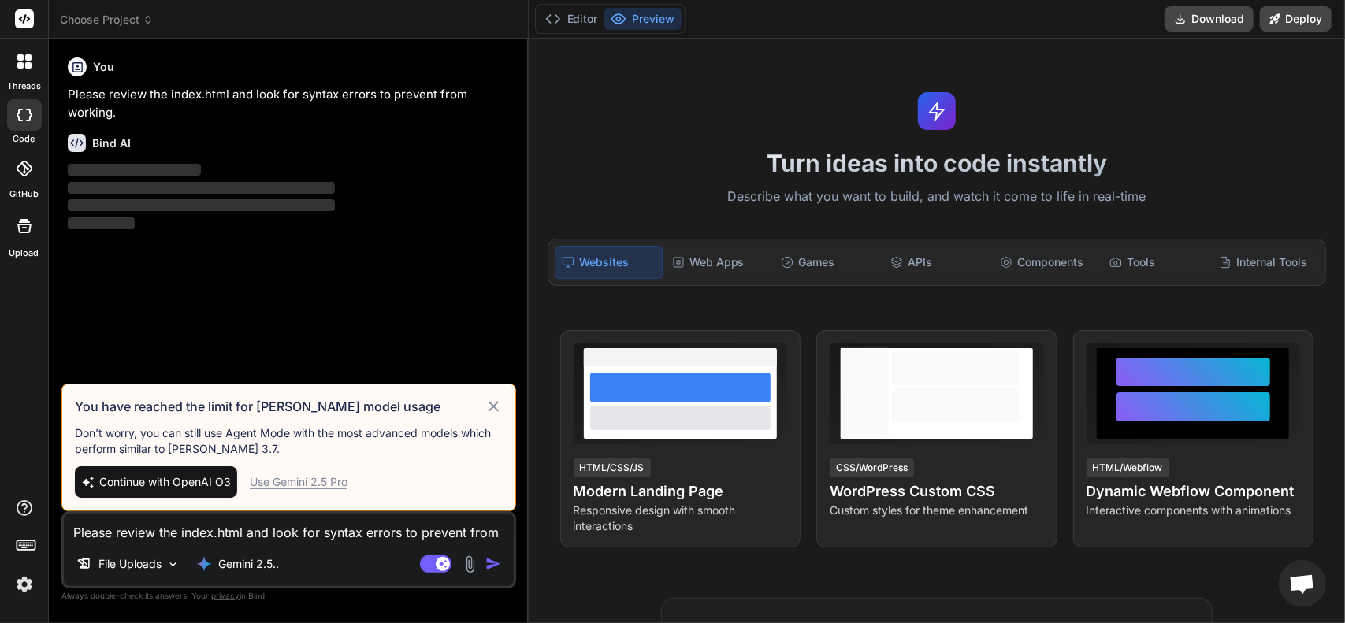
click at [492, 416] on icon at bounding box center [494, 406] width 18 height 19
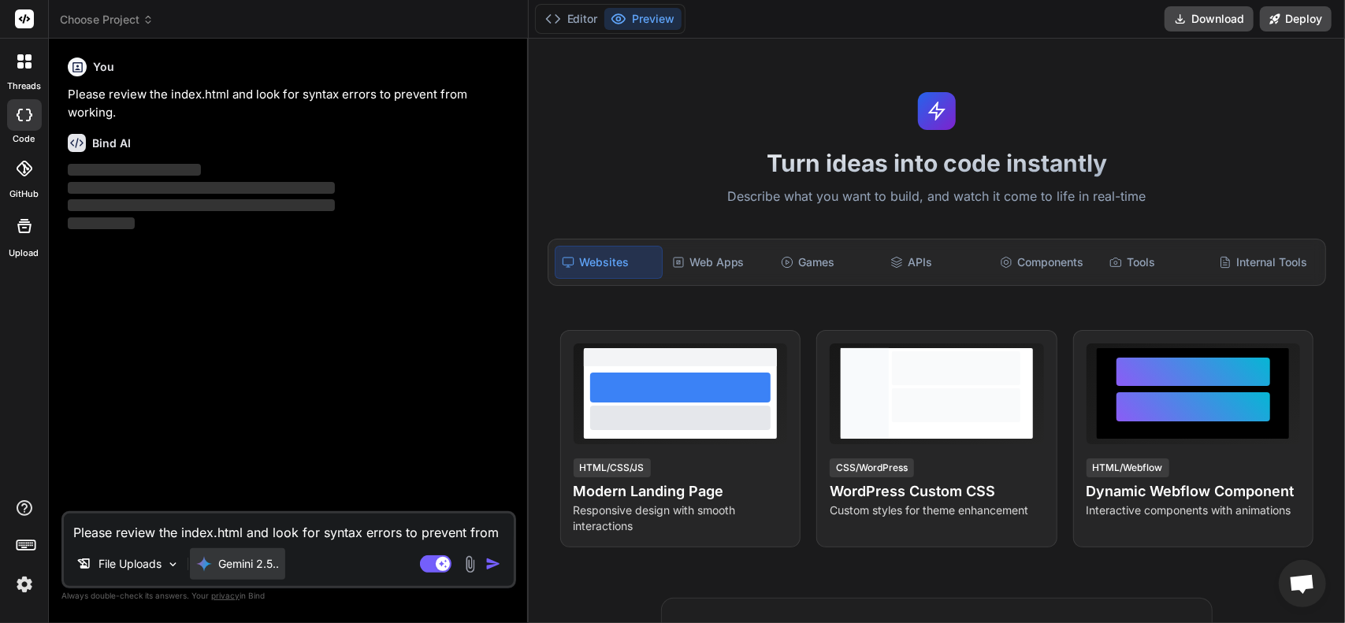
click at [254, 557] on p "Gemini 2.5.." at bounding box center [248, 564] width 61 height 16
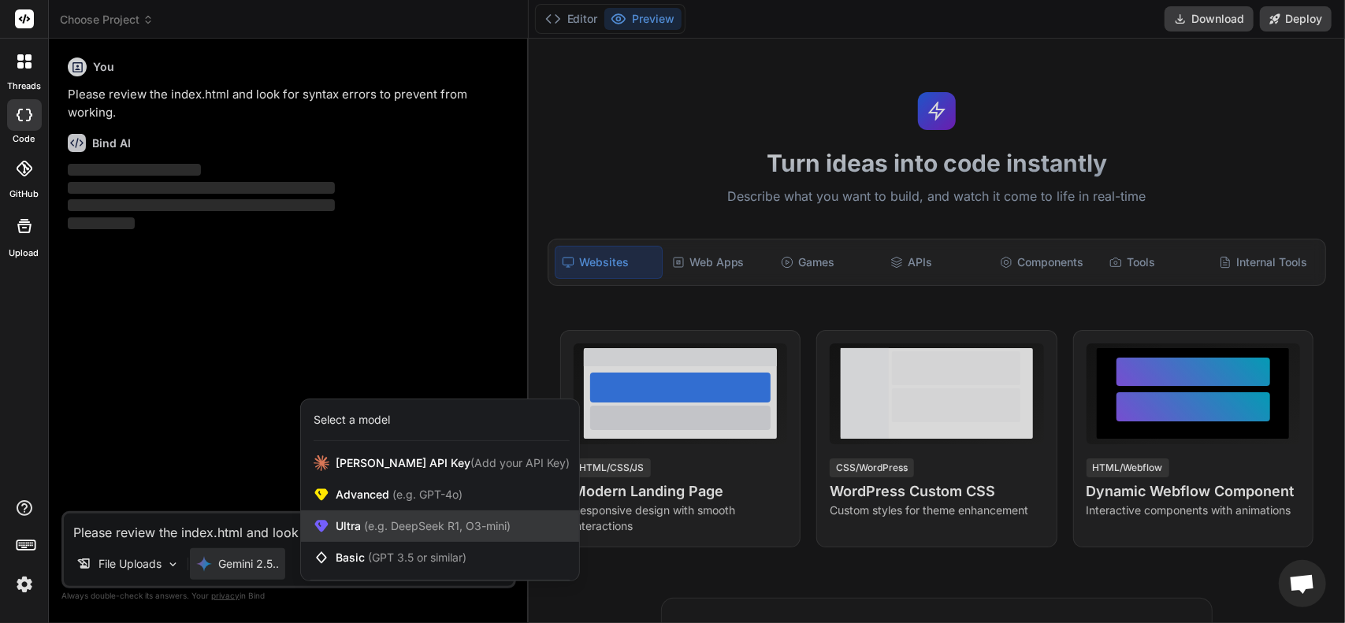
click at [364, 529] on span "(e.g. DeepSeek R1, O3-mini)" at bounding box center [436, 525] width 150 height 13
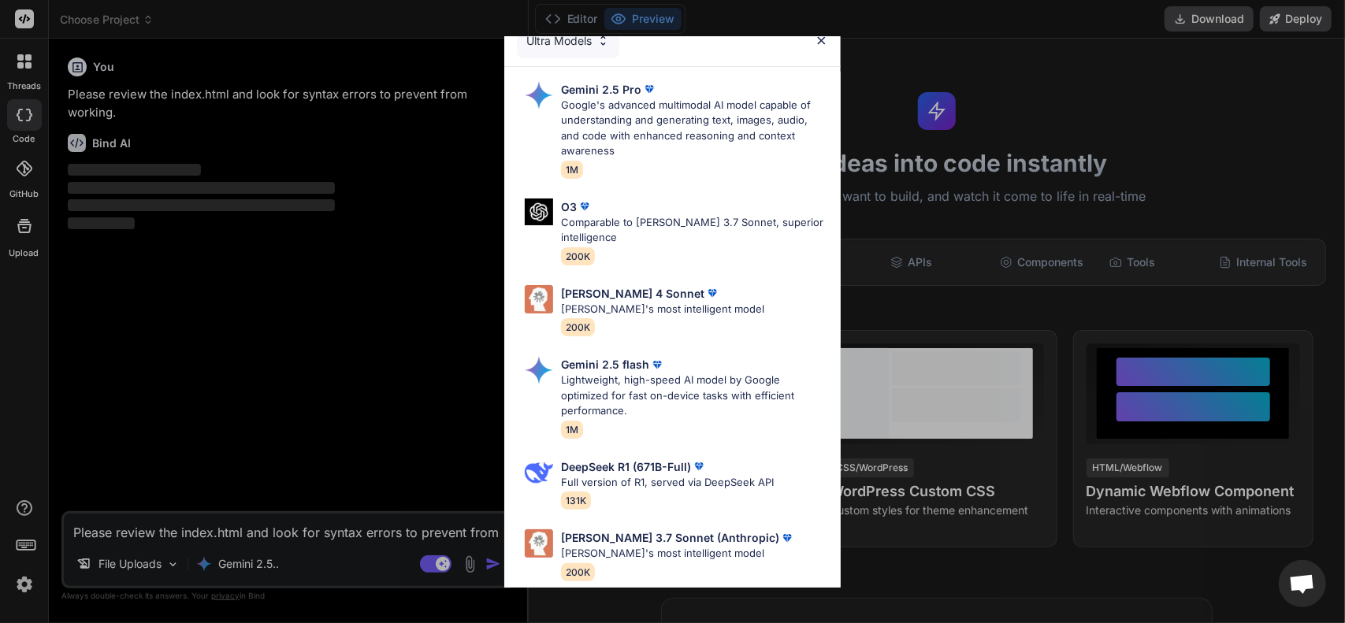
scroll to position [0, 0]
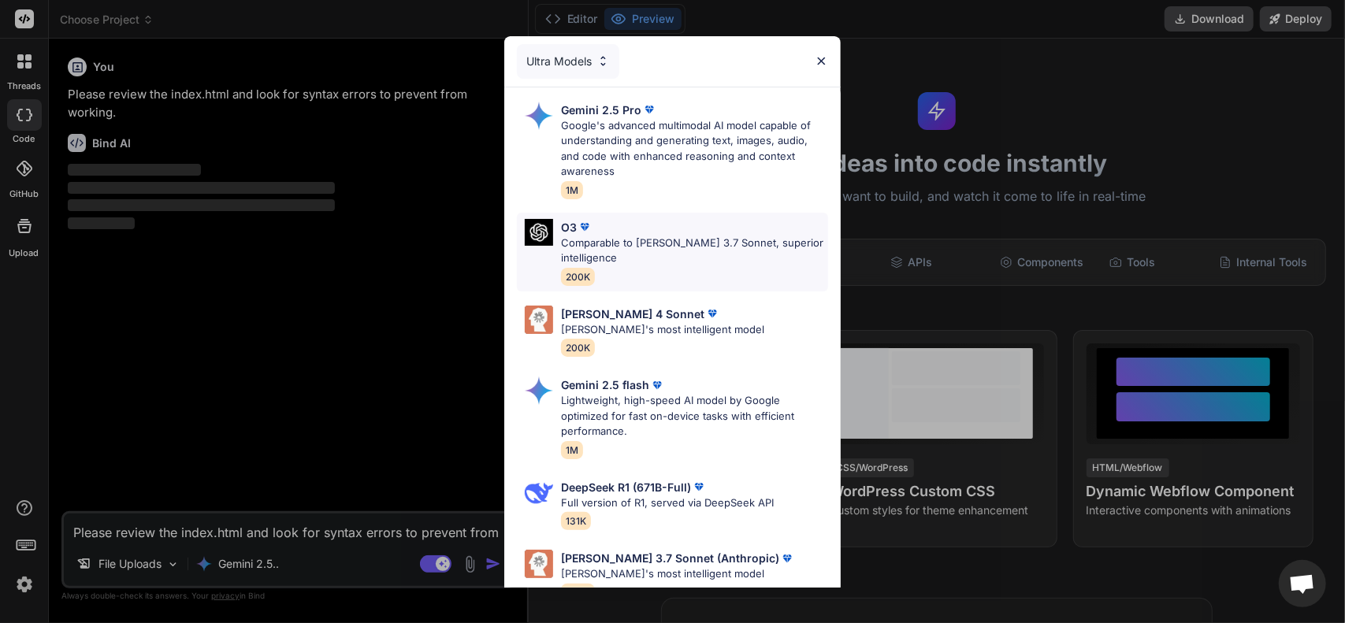
click at [641, 242] on p "Comparable to [PERSON_NAME] 3.7 Sonnet, superior intelligence" at bounding box center [694, 251] width 267 height 31
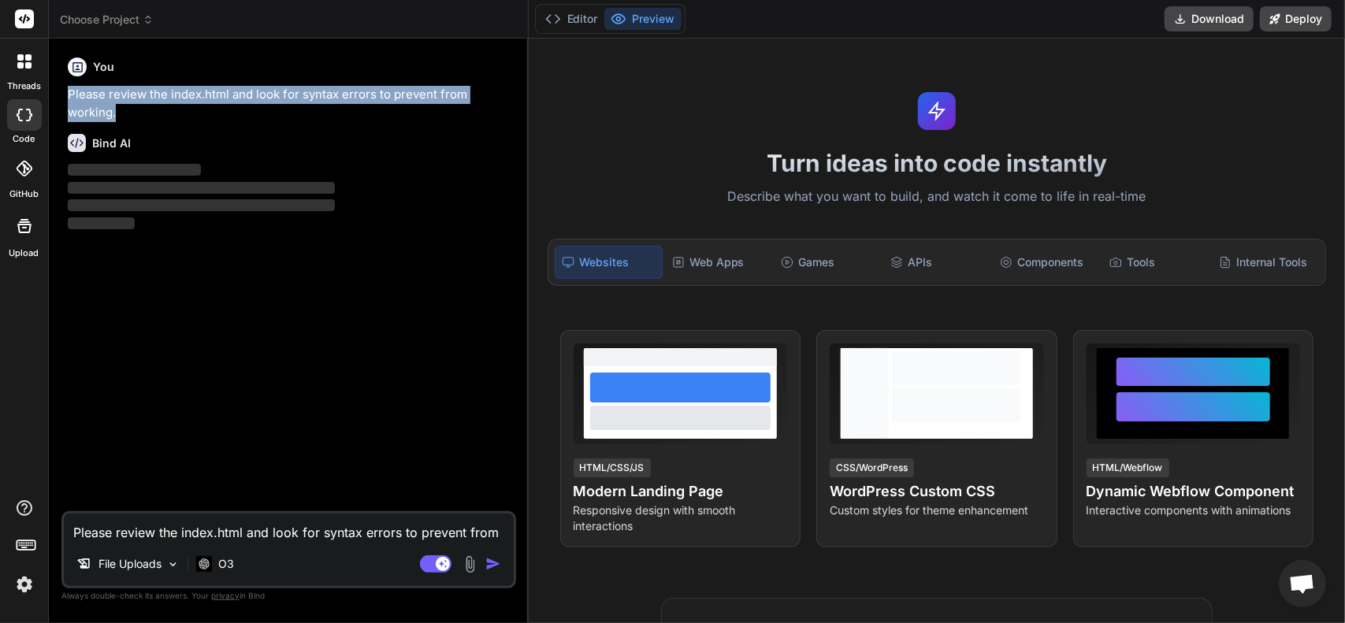
click at [188, 116] on p "Please review the index.html and look for syntax errors to prevent from working." at bounding box center [290, 103] width 445 height 35
copy p "Please review the index.html and look for syntax errors to prevent from working."
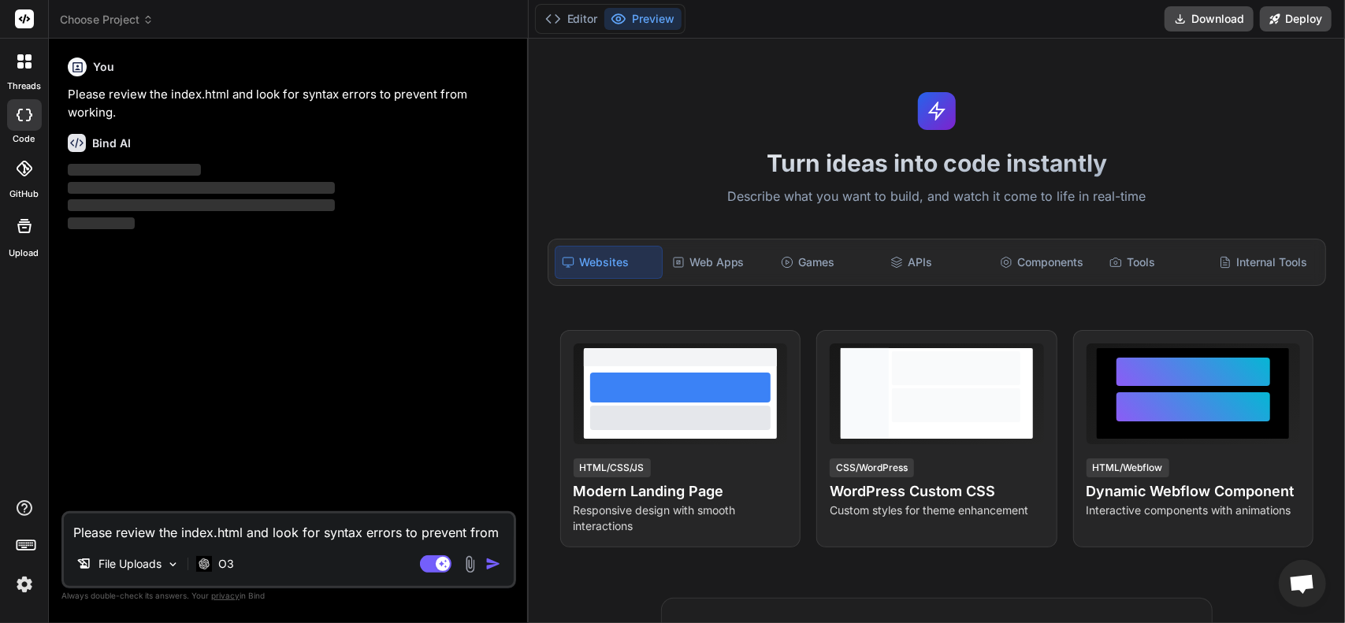
click at [165, 522] on textarea "Please review the index.html and look for syntax errors to prevent from working." at bounding box center [289, 528] width 450 height 28
paste textarea
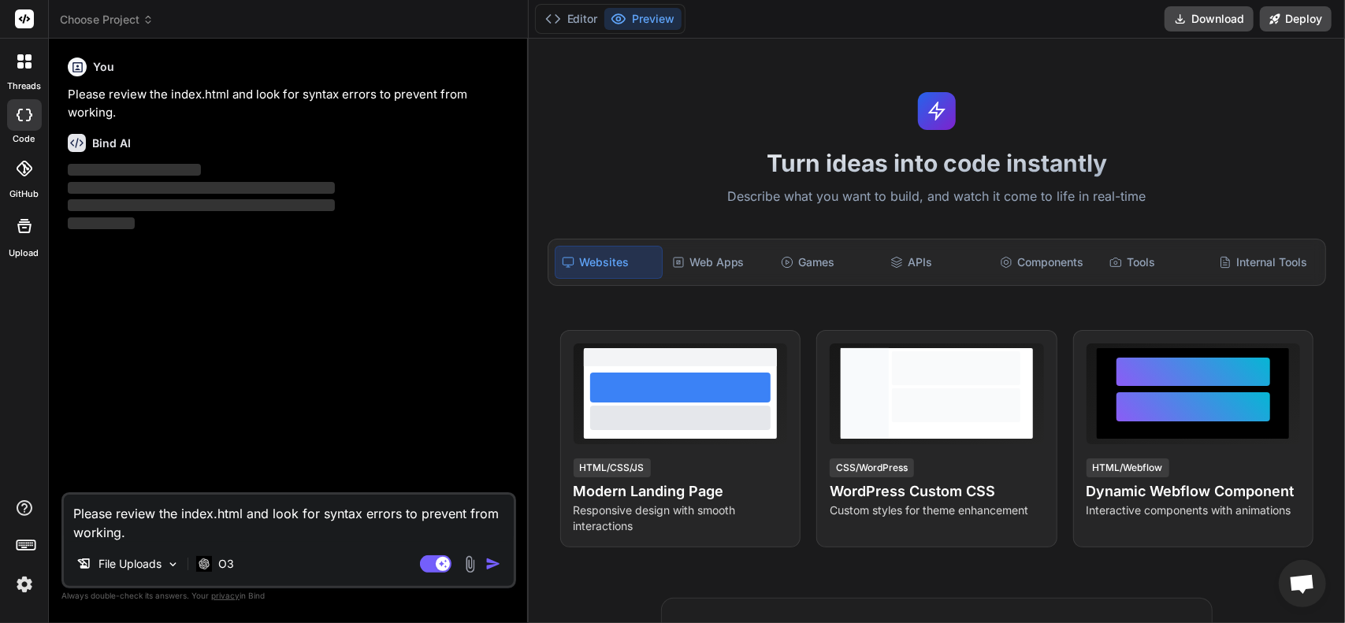
click at [492, 565] on img "button" at bounding box center [493, 564] width 16 height 16
click at [492, 564] on img "button" at bounding box center [493, 564] width 16 height 16
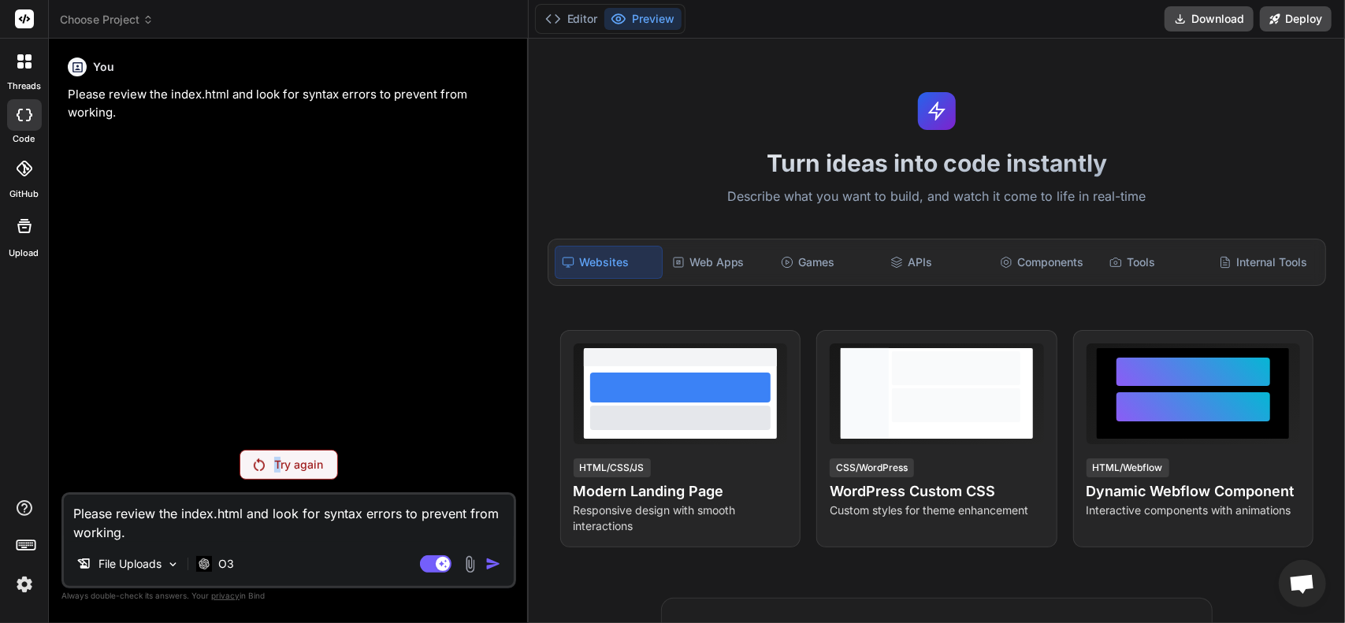
click at [277, 467] on p "Try again" at bounding box center [298, 465] width 49 height 16
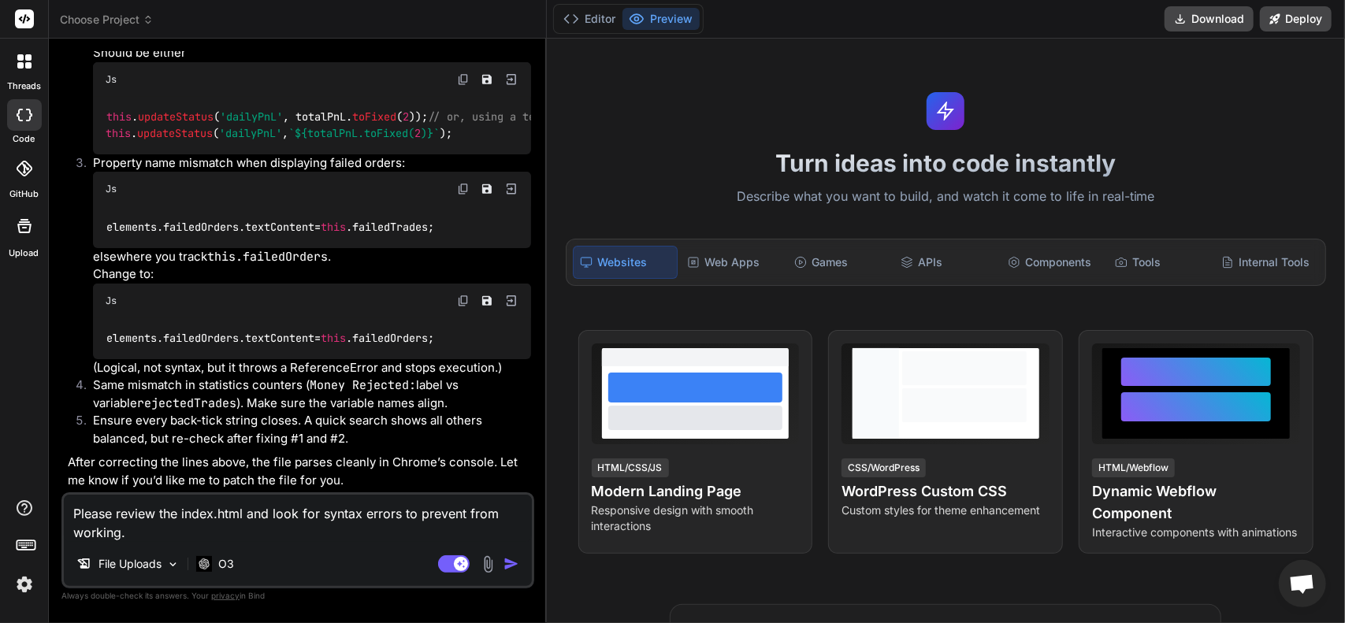
scroll to position [582, 0]
drag, startPoint x: 98, startPoint y: 526, endPoint x: 54, endPoint y: 515, distance: 45.5
click at [54, 515] on div "Bind AI Web Search Created with Pixso. Code Generator You Please review the ind…" at bounding box center [298, 331] width 498 height 584
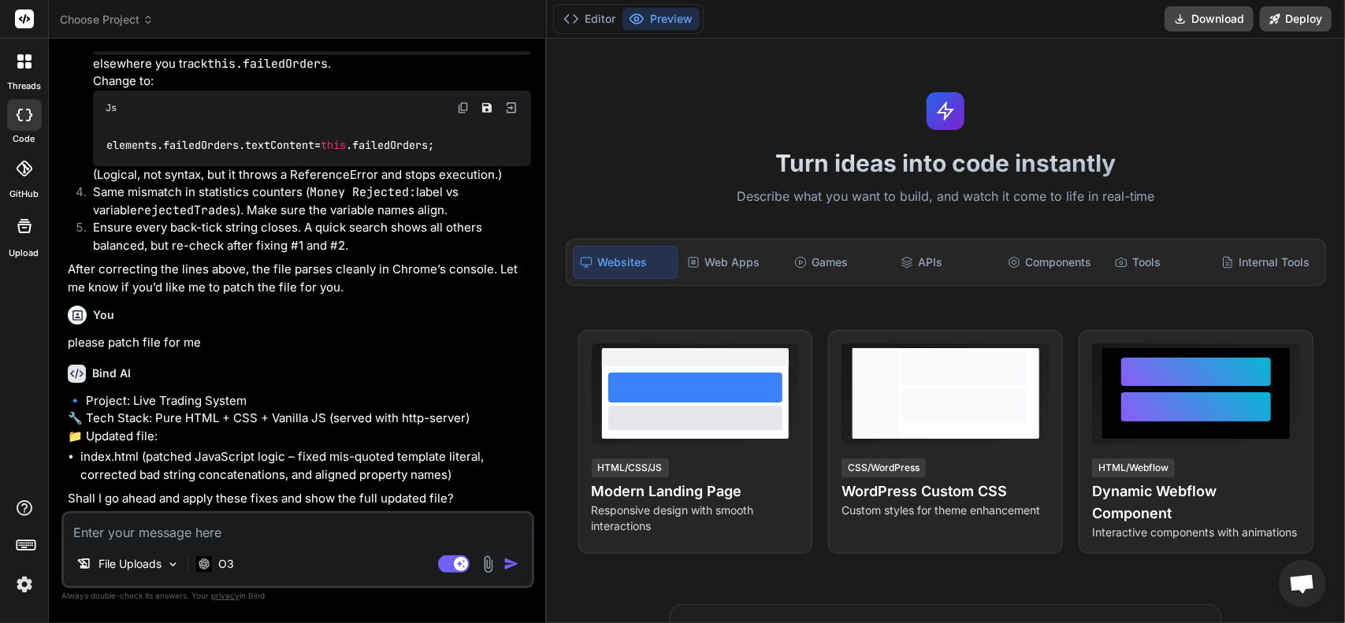
scroll to position [809, 0]
click at [274, 520] on textarea at bounding box center [298, 528] width 468 height 28
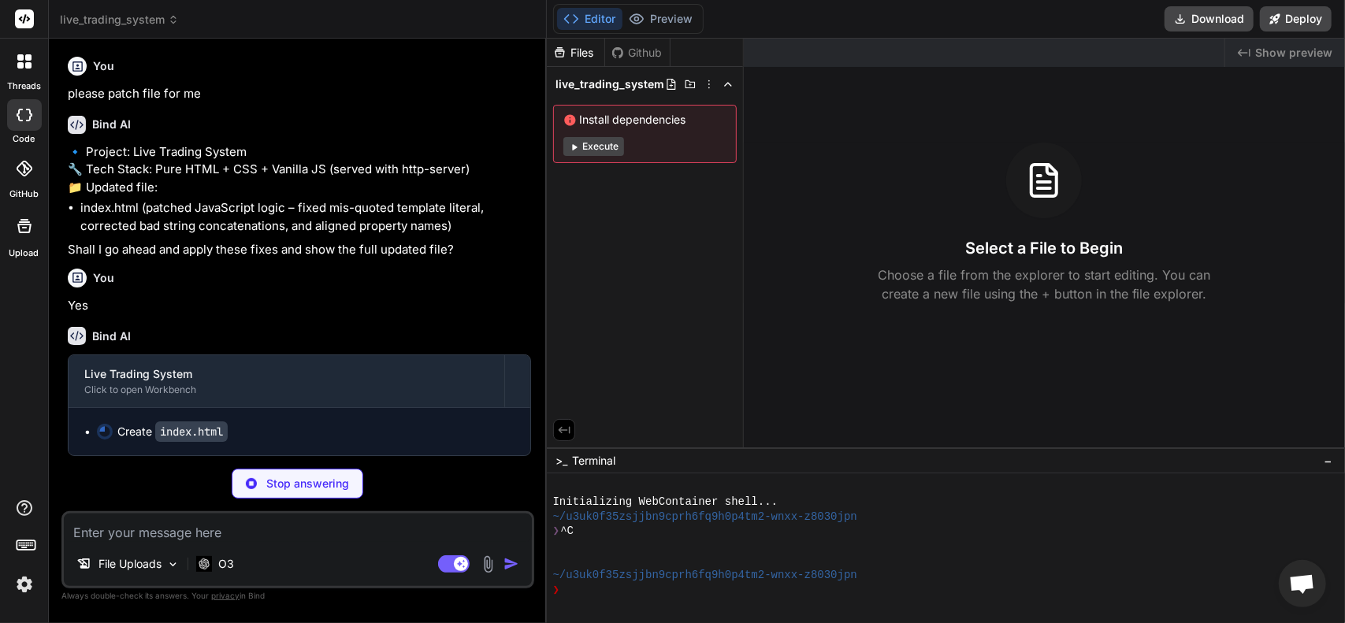
scroll to position [1057, 0]
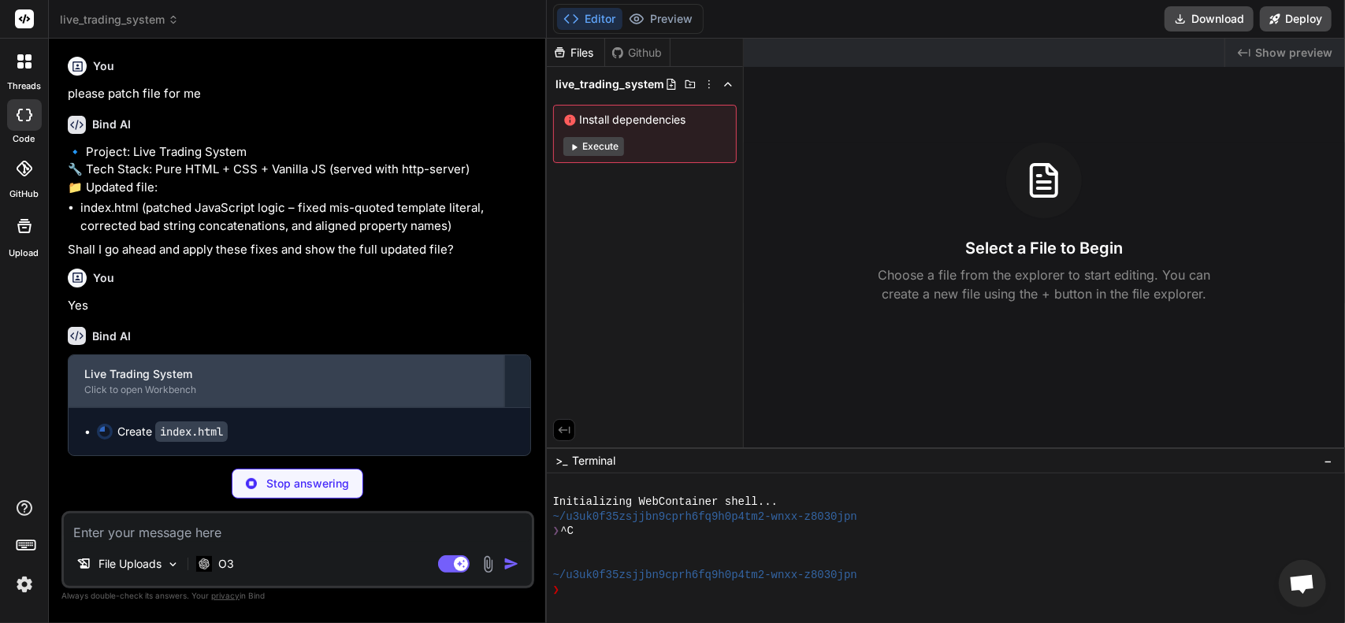
click at [221, 388] on div "Click to open Workbench" at bounding box center [286, 390] width 404 height 13
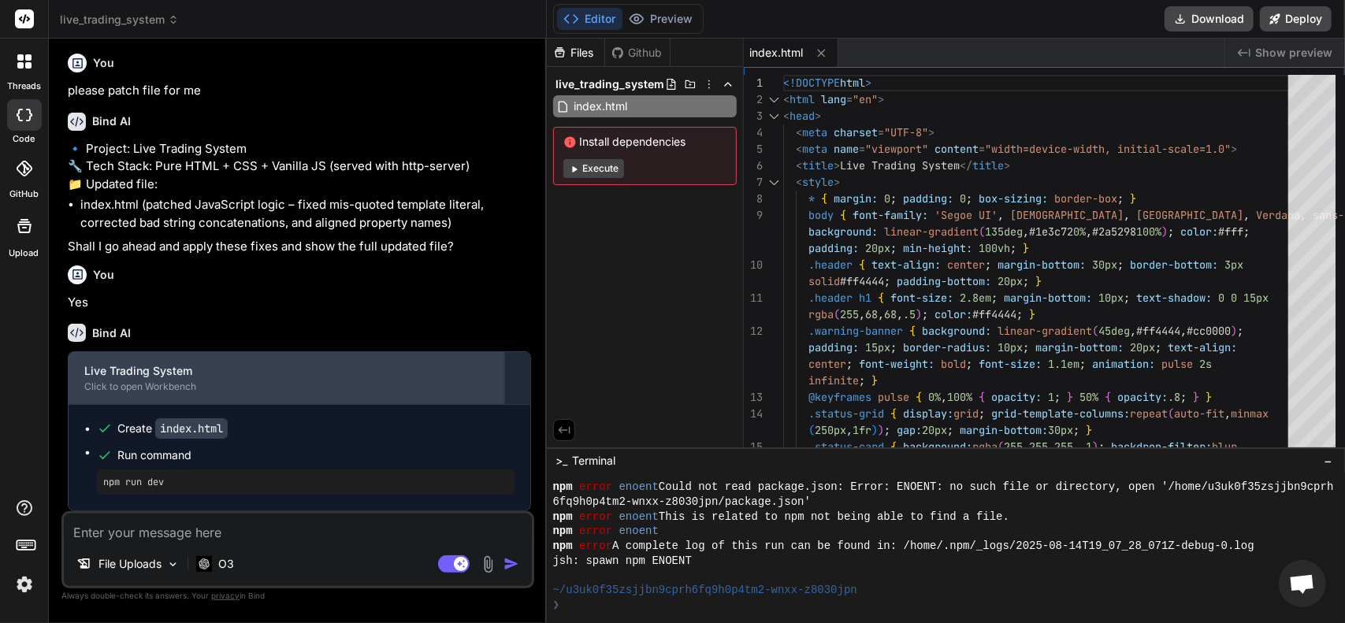
scroll to position [1061, 0]
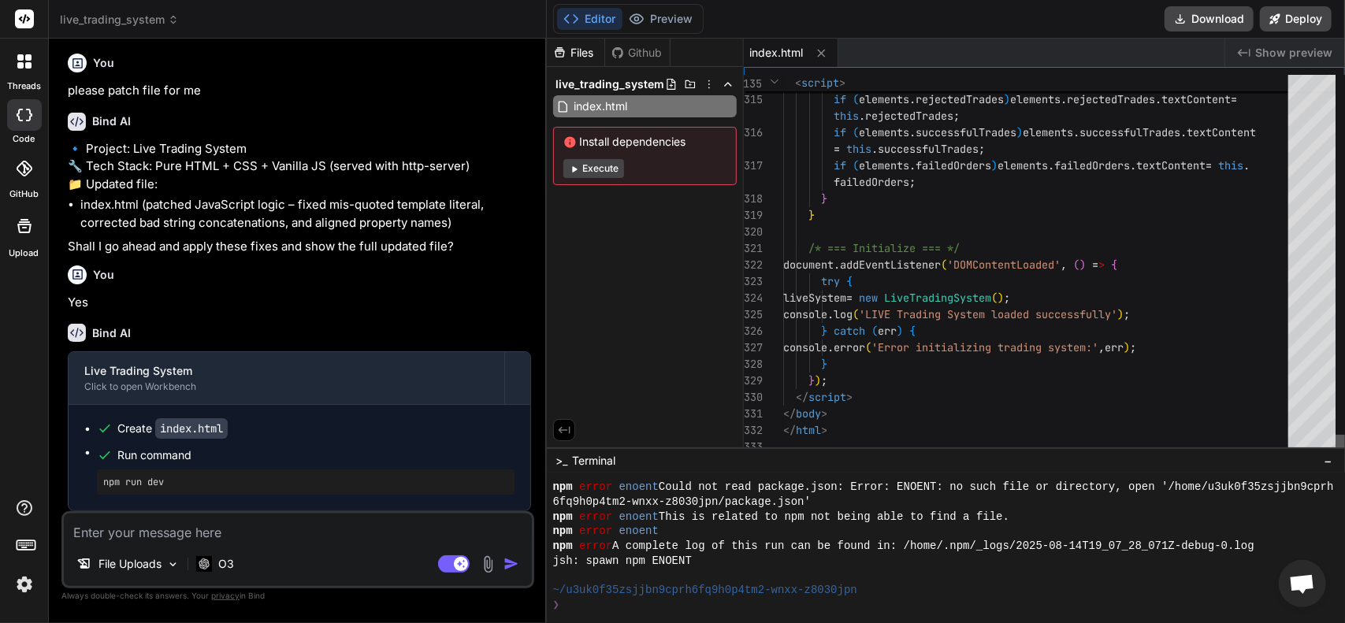
click at [1342, 455] on div at bounding box center [1340, 445] width 9 height 20
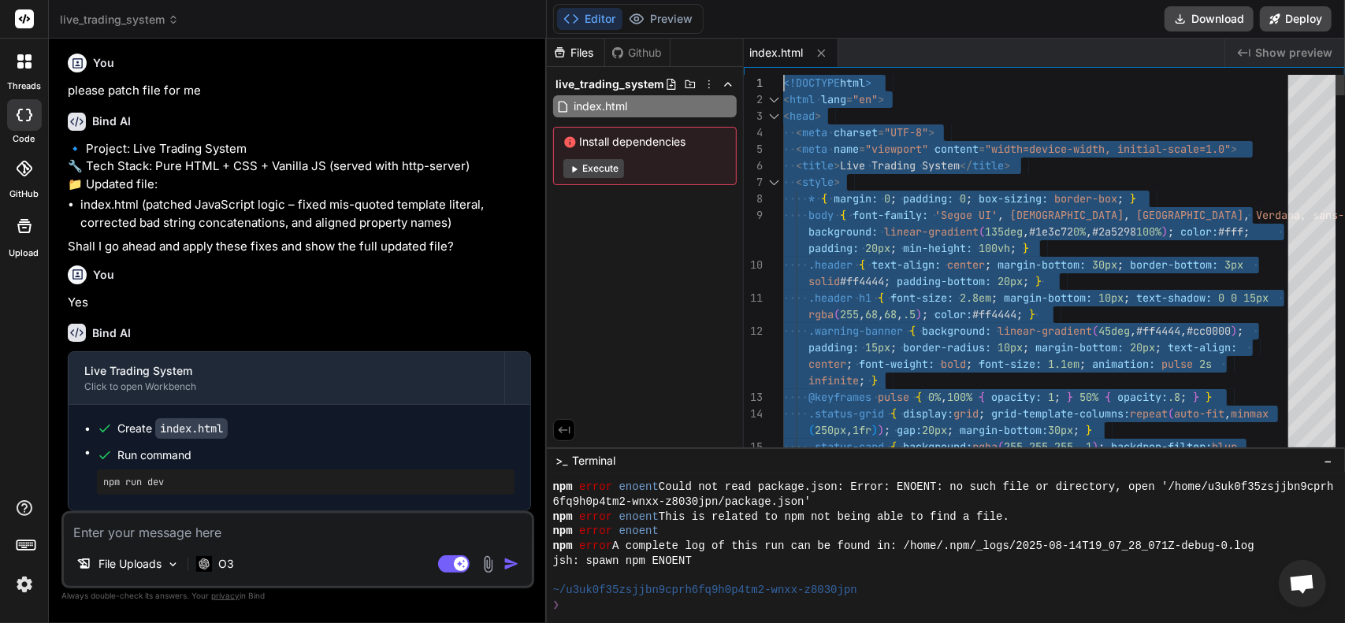
drag, startPoint x: 854, startPoint y: 429, endPoint x: 654, endPoint y: -85, distance: 552.1
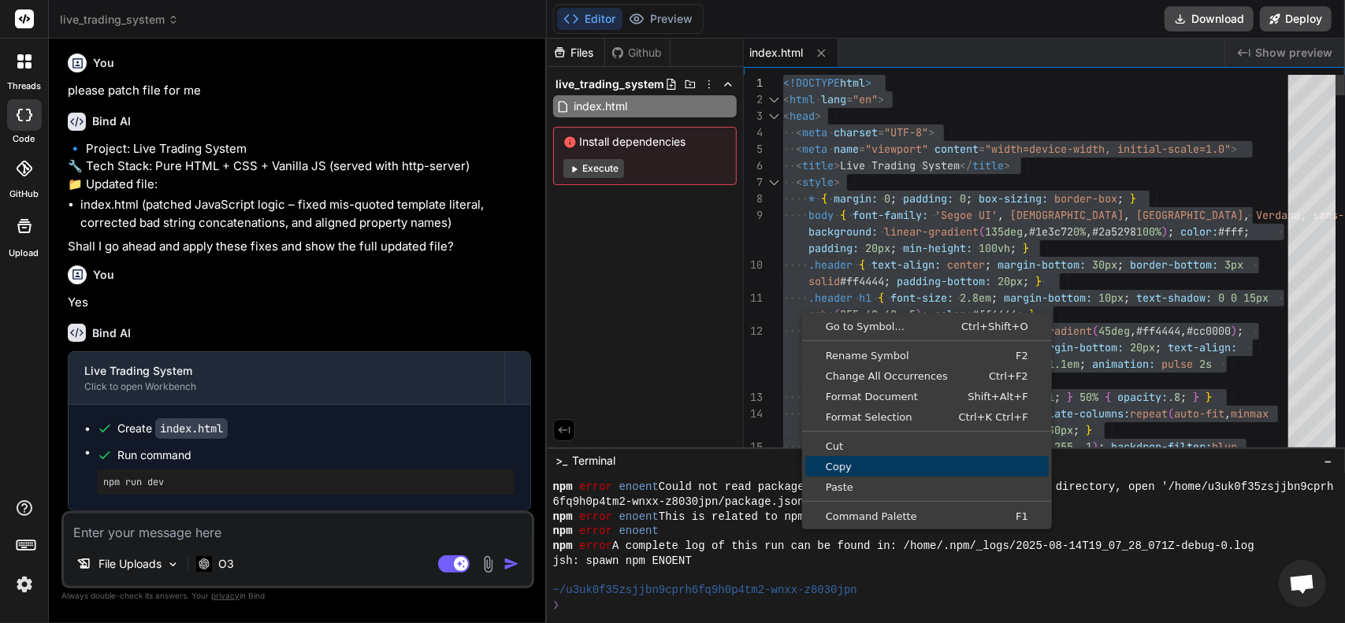
click at [849, 462] on span "Copy" at bounding box center [926, 467] width 243 height 10
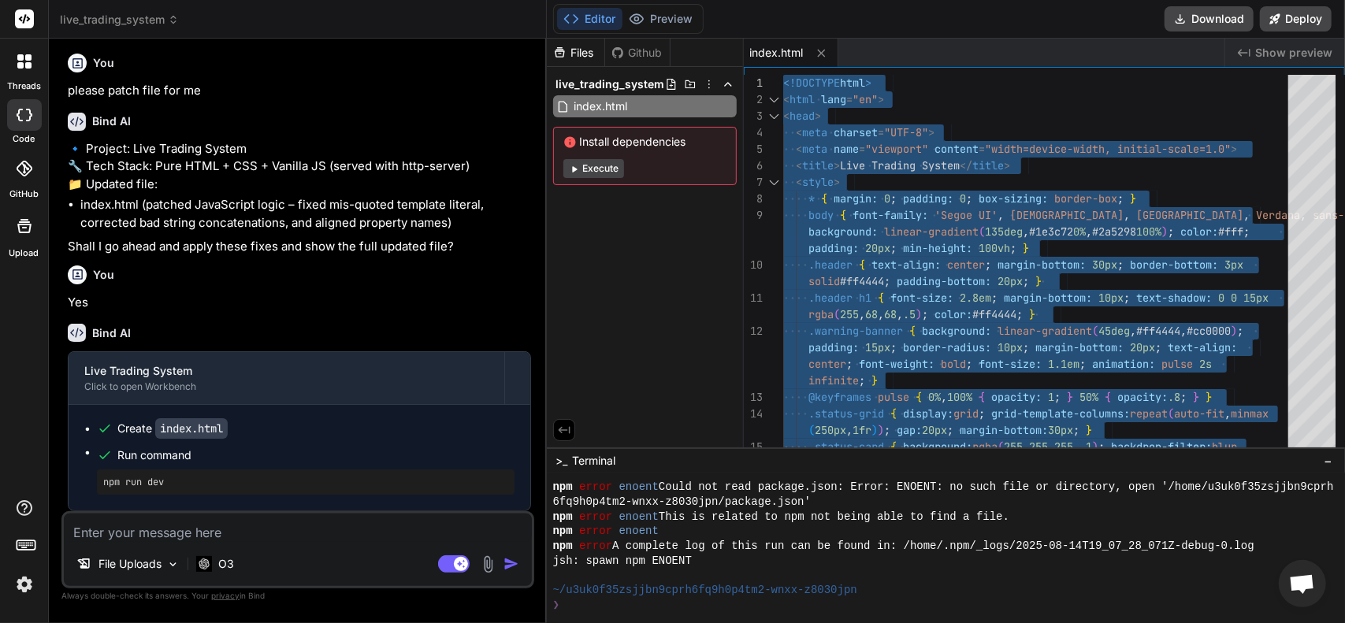
scroll to position [236, 0]
click at [607, 169] on button "Execute" at bounding box center [593, 168] width 61 height 19
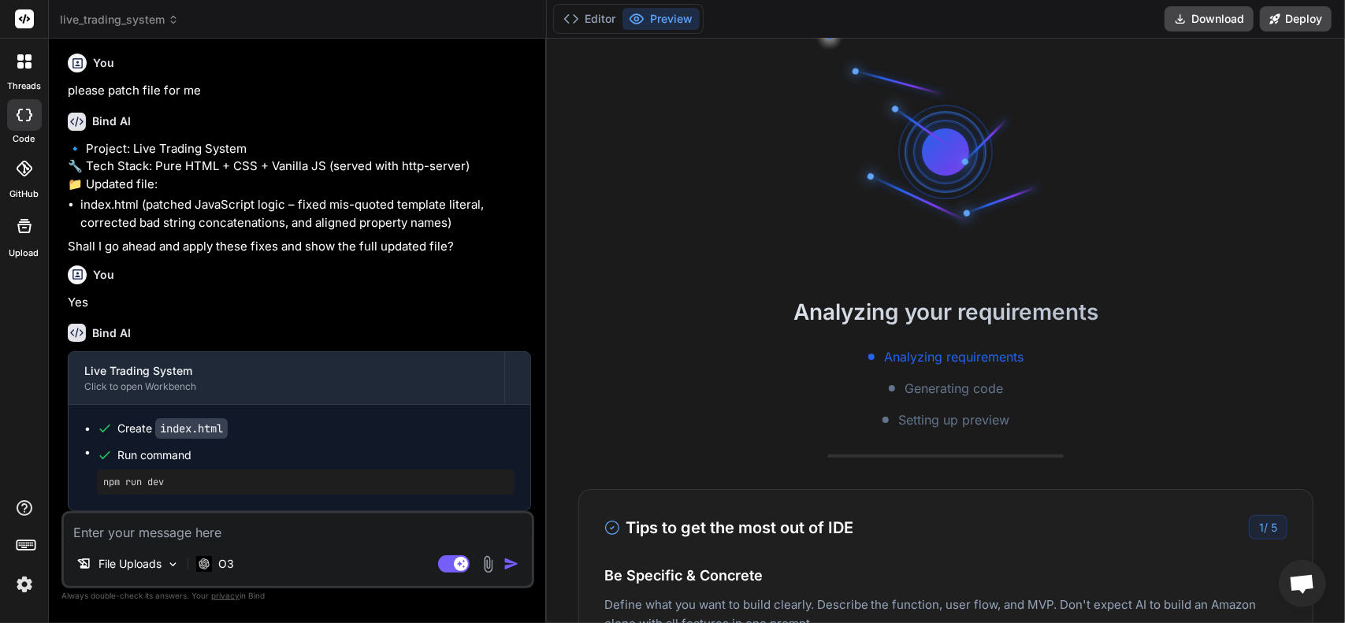
scroll to position [0, 0]
